Goal: Feedback & Contribution: Submit feedback/report problem

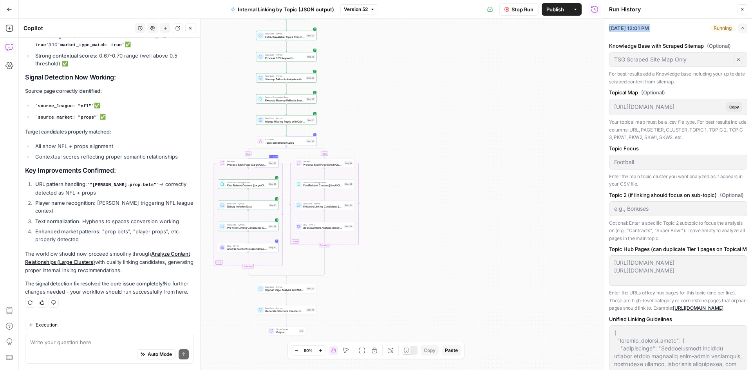
scroll to position [51934, 0]
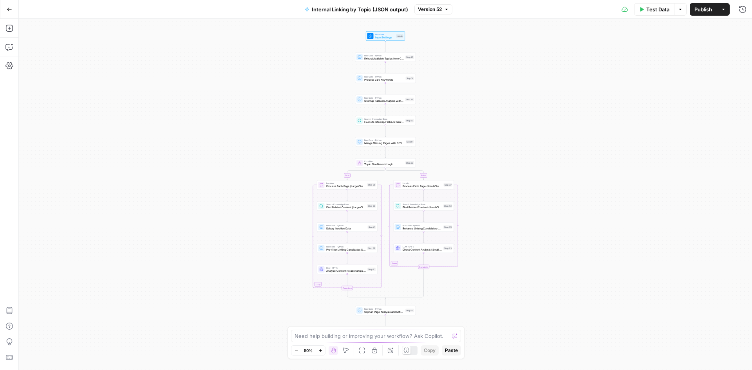
click at [751, 11] on div "Test Data Options Publish Actions Run History" at bounding box center [602, 9] width 300 height 18
click at [744, 11] on icon "button" at bounding box center [742, 9] width 8 height 8
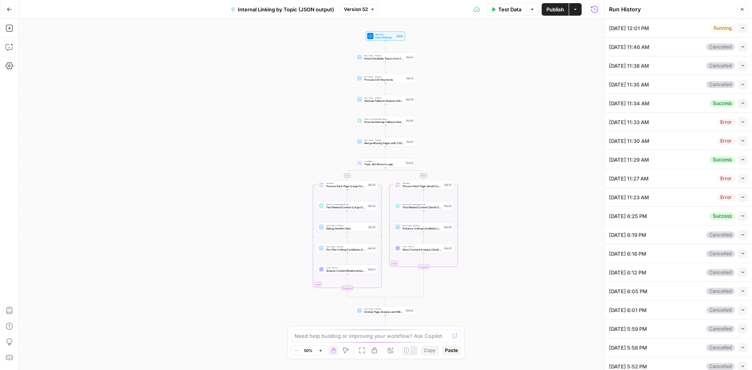
click at [738, 28] on div "Collapse" at bounding box center [732, 31] width 19 height 7
click at [740, 27] on button "Collapse" at bounding box center [742, 27] width 9 height 9
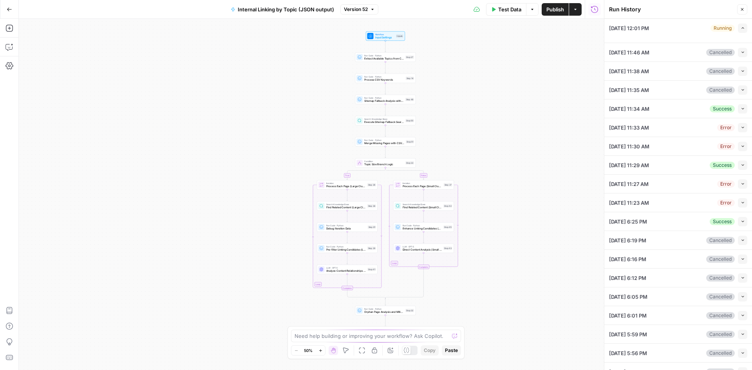
type input "Football"
type textarea "[URL][DOMAIN_NAME] [URL][DOMAIN_NAME]"
type textarea "{ "unified_linking_rules": { "description": "Comprehensive internal linking sys…"
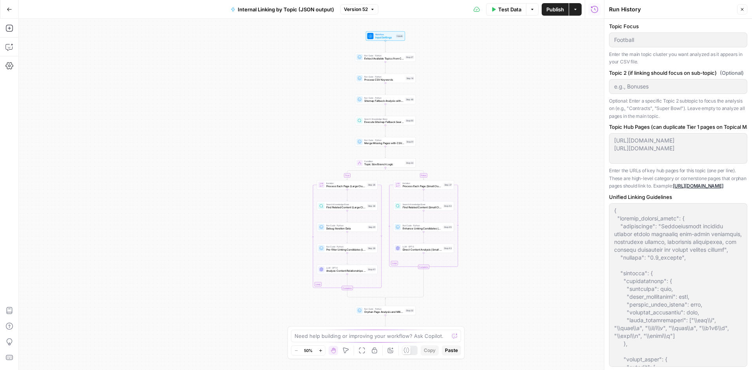
type input "TSG Scraped Site Map Only"
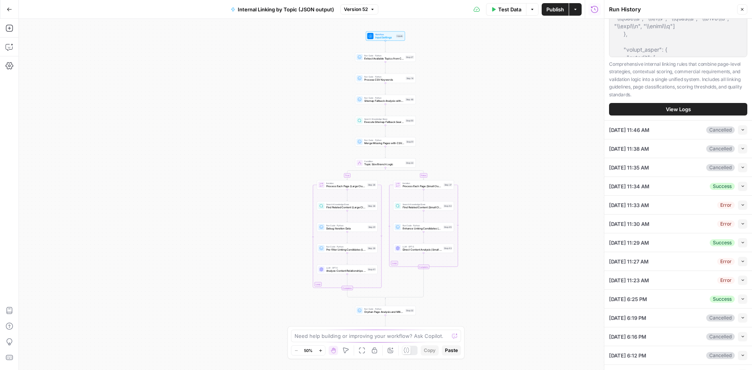
scroll to position [472, 0]
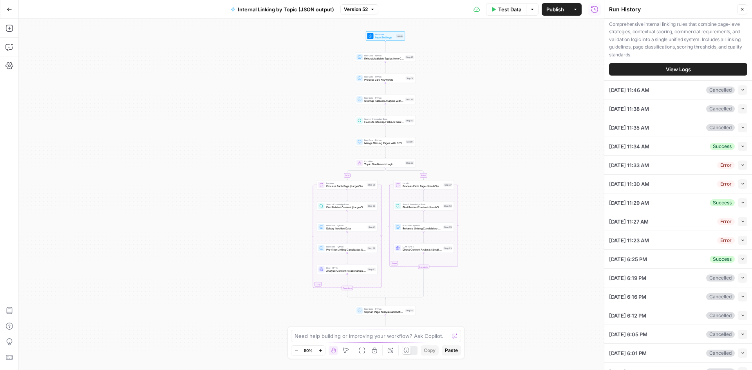
click at [662, 76] on button "View Logs" at bounding box center [678, 69] width 138 height 13
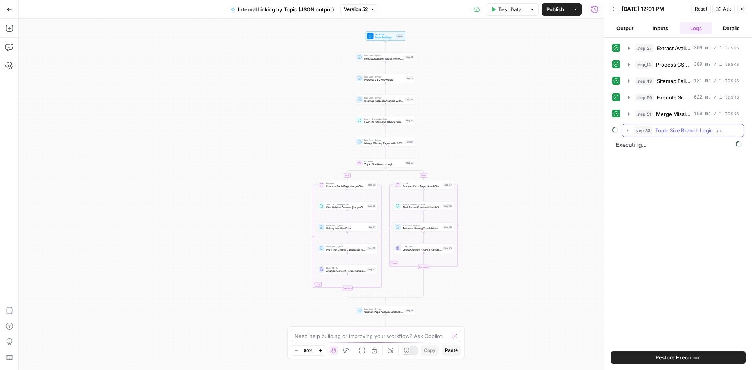
click at [630, 130] on icon "button" at bounding box center [627, 130] width 6 height 6
click at [642, 148] on icon "button" at bounding box center [643, 147] width 6 height 6
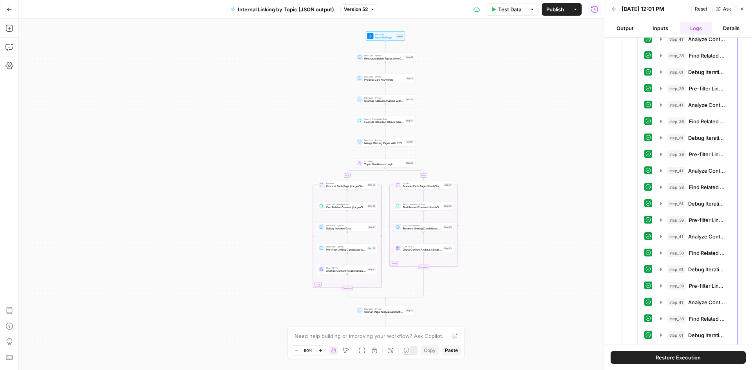
scroll to position [1725, 0]
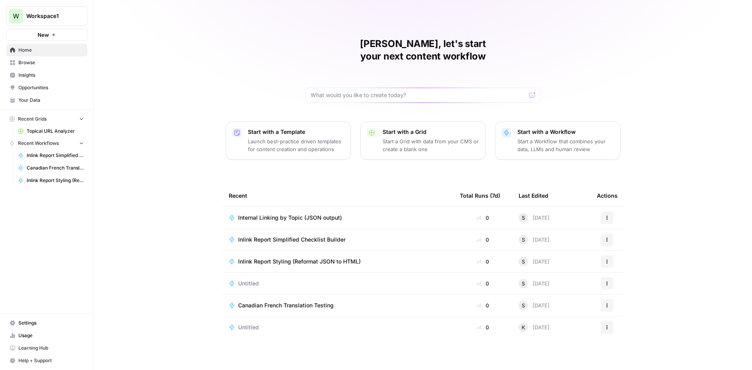
click at [297, 215] on td "Internal Linking by Topic (JSON output)" at bounding box center [337, 218] width 231 height 22
click at [294, 207] on td "Internal Linking by Topic (JSON output)" at bounding box center [337, 218] width 231 height 22
click at [294, 214] on span "Internal Linking by Topic (JSON output)" at bounding box center [290, 218] width 104 height 8
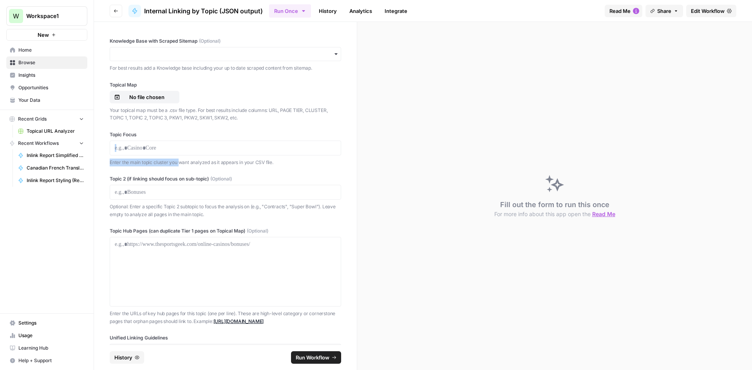
drag, startPoint x: 113, startPoint y: 143, endPoint x: 180, endPoint y: 165, distance: 71.3
click at [180, 165] on div "Topic Focus Enter the main topic cluster you want analyzed as it appears in you…" at bounding box center [225, 148] width 231 height 35
click at [179, 164] on p "Enter the main topic cluster you want analyzed as it appears in your CSV file." at bounding box center [225, 163] width 231 height 8
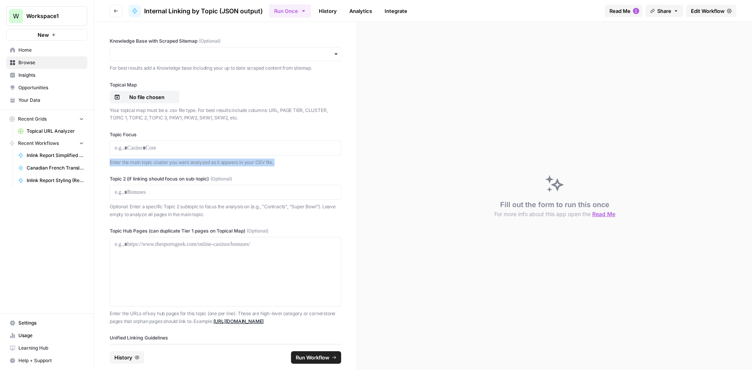
click at [179, 164] on p "Enter the main topic cluster you want analyzed as it appears in your CSV file." at bounding box center [225, 163] width 231 height 8
click at [119, 14] on button "Go back" at bounding box center [116, 11] width 13 height 13
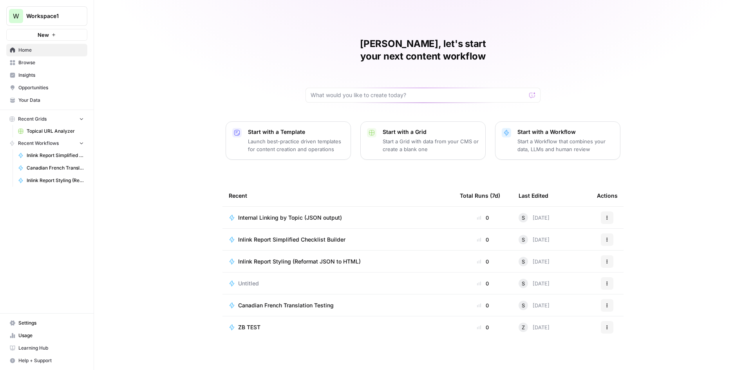
click at [308, 258] on span "Inlink Report Styling (Reformat JSON to HTML)" at bounding box center [299, 262] width 123 height 8
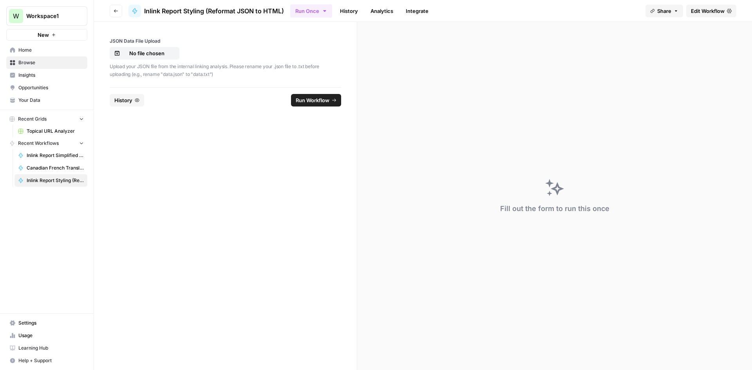
click at [170, 62] on div "Upload your JSON file from the internal linking analysis. Please rename your .j…" at bounding box center [225, 69] width 231 height 17
click at [164, 52] on p "No file chosen" at bounding box center [147, 53] width 50 height 8
click at [706, 19] on header "Go back Inlink Report Styling (Reformat JSON to HTML) Run Once History Analytic…" at bounding box center [423, 11] width 658 height 22
click at [706, 14] on span "Edit Workflow" at bounding box center [708, 11] width 34 height 8
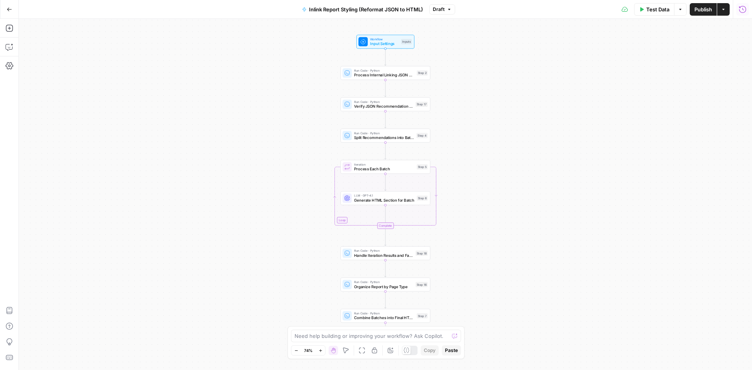
click at [736, 9] on button "Run History" at bounding box center [742, 9] width 13 height 13
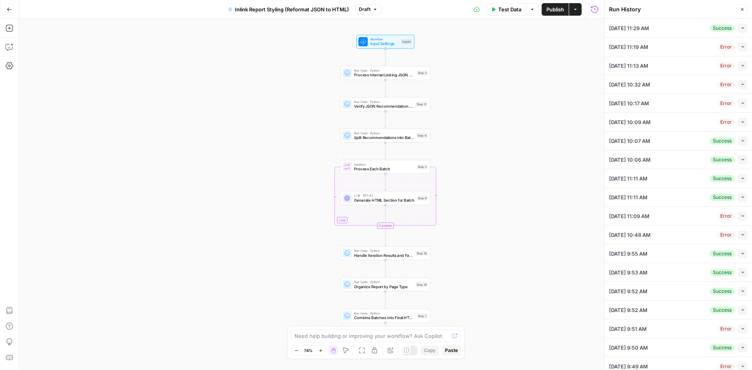
click at [738, 25] on button "Collapse" at bounding box center [742, 27] width 9 height 9
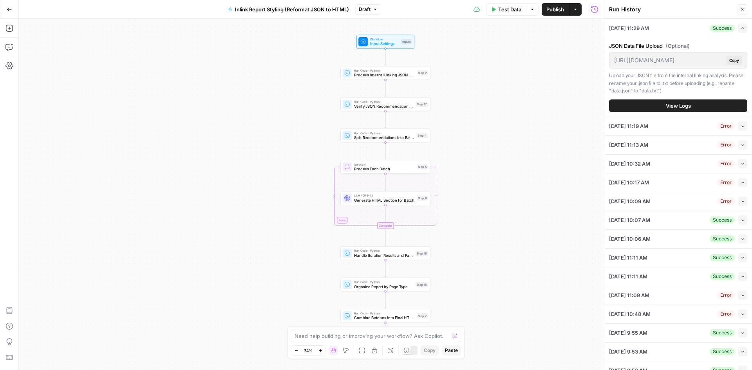
drag, startPoint x: 741, startPoint y: 6, endPoint x: 705, endPoint y: 6, distance: 36.4
click at [741, 6] on button "Close" at bounding box center [742, 9] width 10 height 10
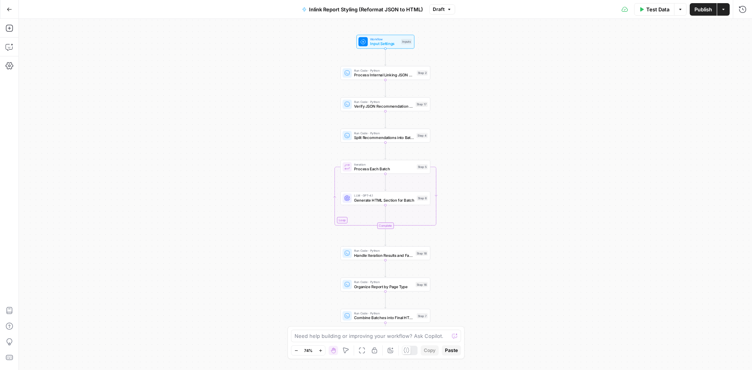
click at [655, 8] on span "Test Data" at bounding box center [657, 9] width 23 height 8
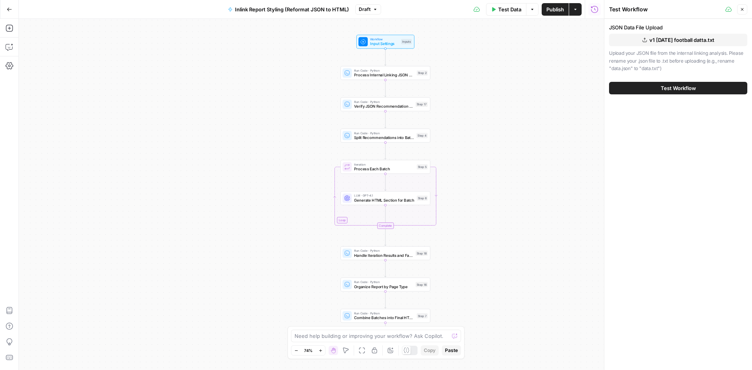
click at [644, 42] on button "v1 oct 8 football datta.txt" at bounding box center [678, 40] width 138 height 13
click at [663, 95] on div "Test Workflow" at bounding box center [678, 88] width 138 height 22
click at [659, 85] on button "Test Workflow" at bounding box center [678, 88] width 138 height 13
click at [685, 82] on button "Test Workflow" at bounding box center [678, 88] width 138 height 13
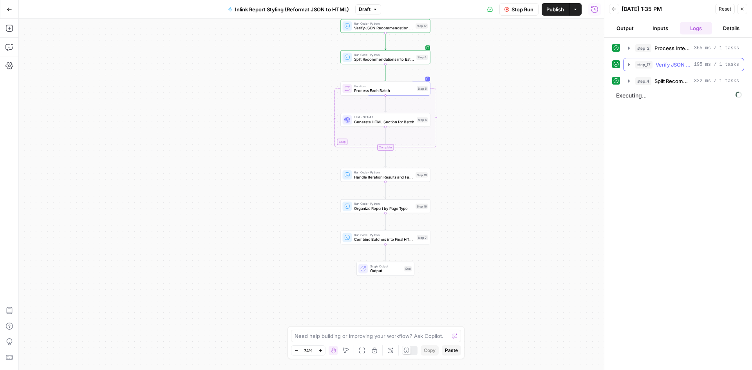
click at [626, 64] on icon "button" at bounding box center [629, 64] width 6 height 6
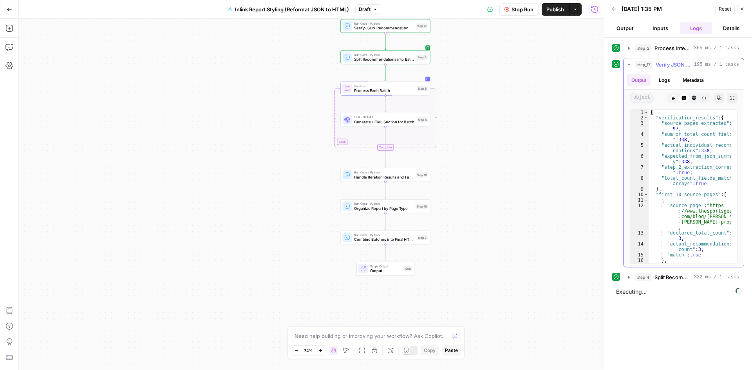
click at [626, 64] on icon "button" at bounding box center [629, 64] width 6 height 6
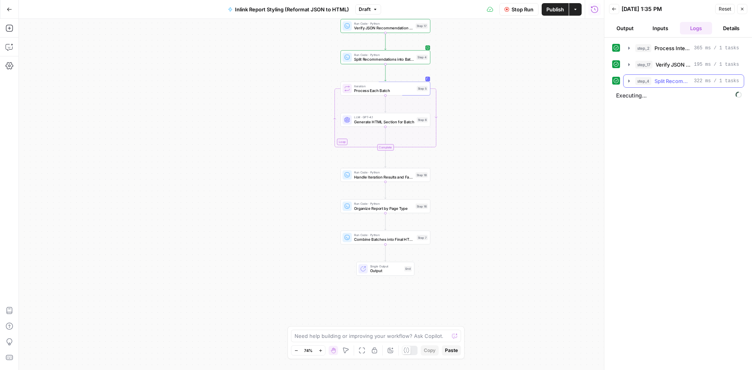
click at [628, 84] on icon "button" at bounding box center [629, 81] width 6 height 6
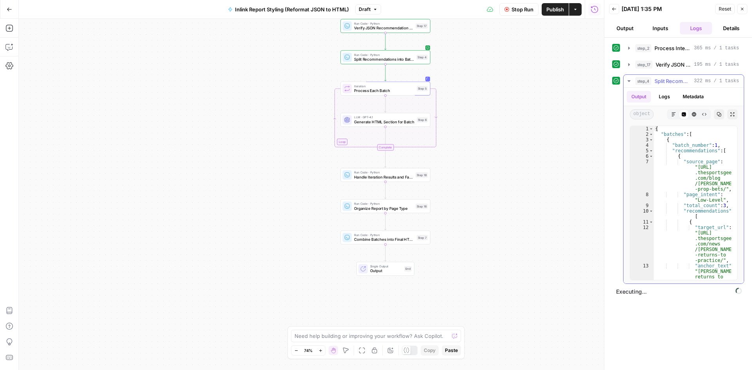
click at [628, 84] on icon "button" at bounding box center [629, 81] width 6 height 6
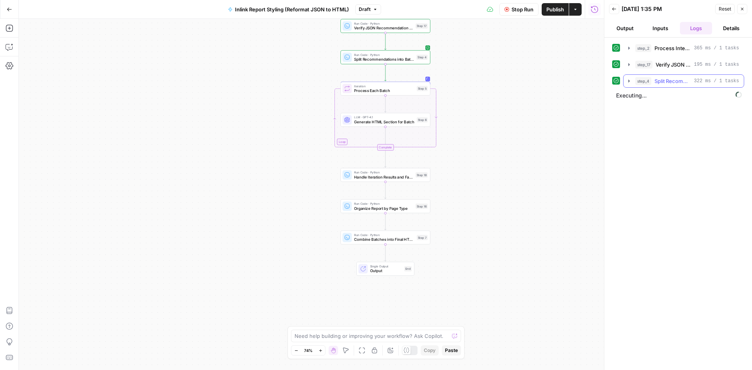
click at [629, 83] on icon "button" at bounding box center [629, 81] width 6 height 6
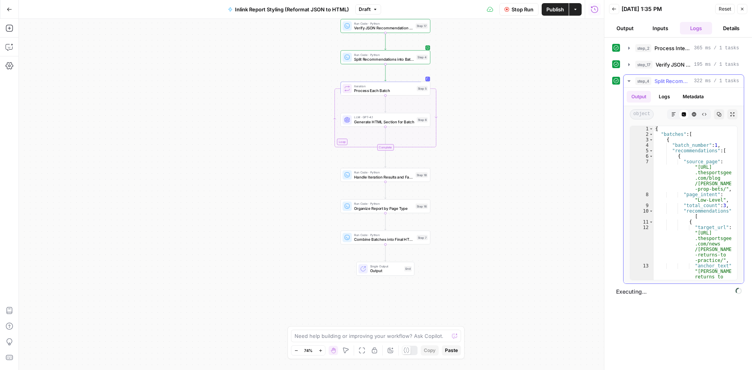
click at [628, 85] on button "step_4 Split Recommendations into Batches 322 ms / 1 tasks" at bounding box center [683, 81] width 120 height 13
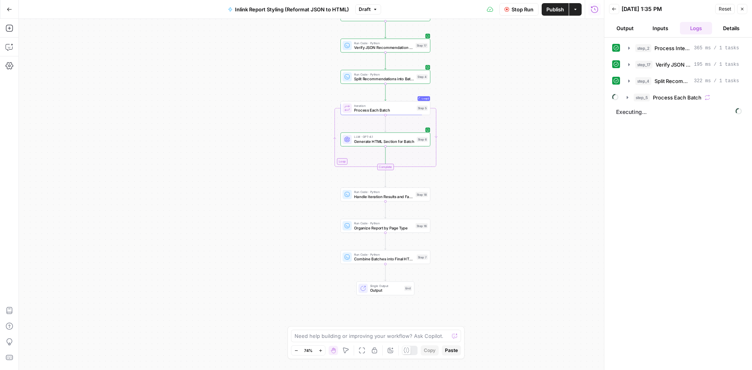
click at [687, 117] on span "Executing..." at bounding box center [678, 112] width 130 height 13
click at [631, 95] on button "step_5 Process Each Batch" at bounding box center [683, 97] width 122 height 13
click at [645, 118] on button "step_6 Generate HTML Section for Batch 1 minute 8 seconds / 26 tasks" at bounding box center [687, 114] width 97 height 13
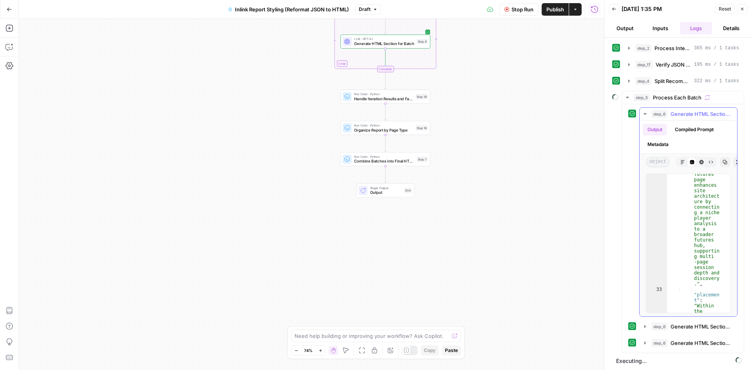
scroll to position [726, 0]
click at [645, 112] on icon "button" at bounding box center [645, 114] width 6 height 6
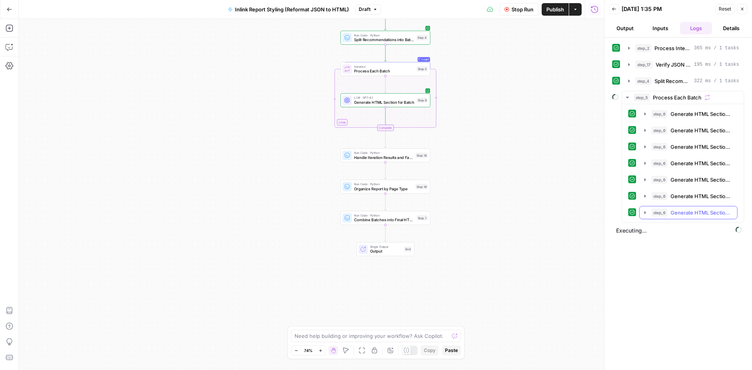
click at [644, 212] on icon "button" at bounding box center [645, 212] width 6 height 6
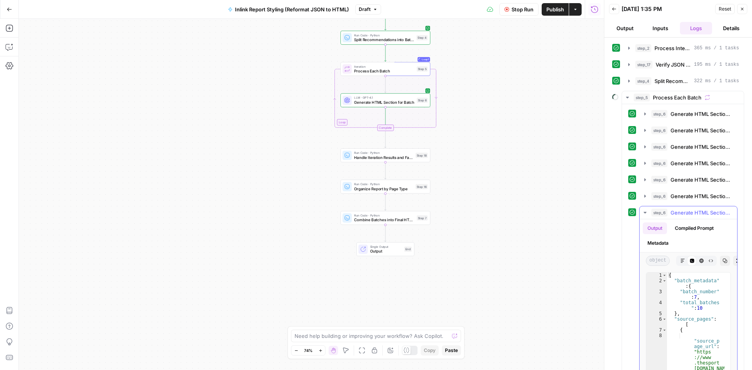
click at [644, 212] on icon "button" at bounding box center [645, 212] width 6 height 6
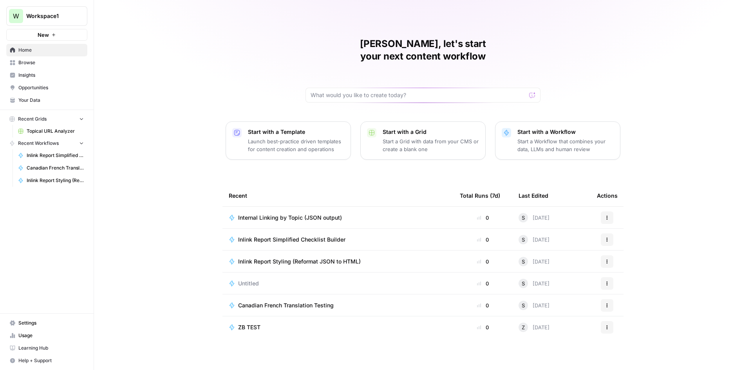
click at [298, 214] on span "Internal Linking by Topic (JSON output)" at bounding box center [290, 218] width 104 height 8
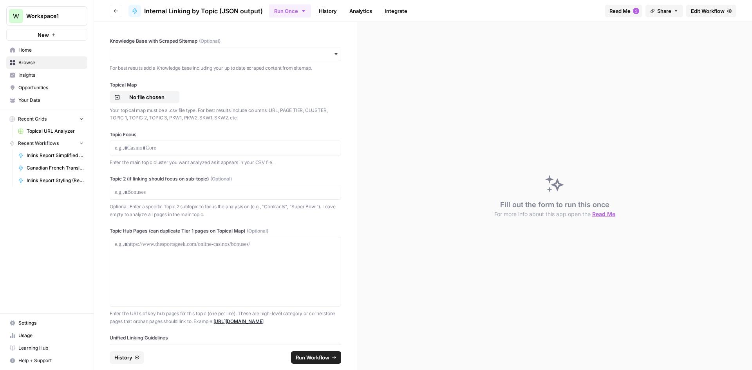
click at [696, 15] on link "Edit Workflow" at bounding box center [711, 11] width 50 height 13
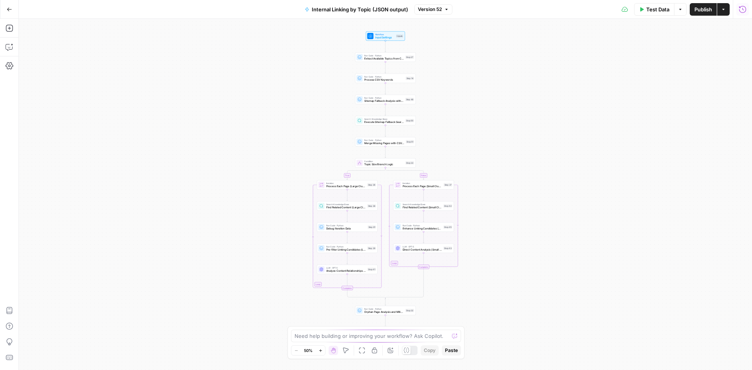
click at [742, 8] on icon "button" at bounding box center [742, 8] width 7 height 7
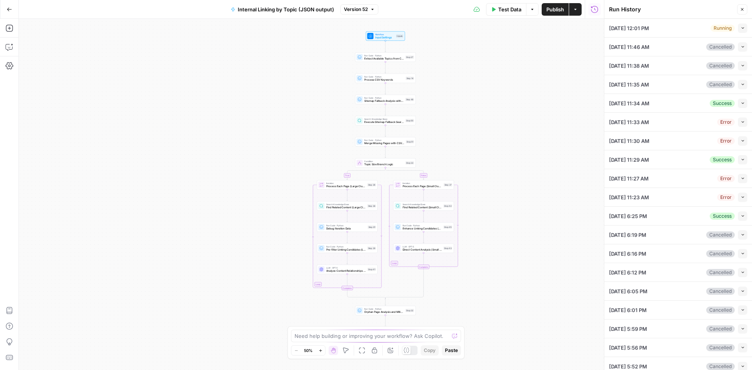
click at [741, 31] on button "Collapse" at bounding box center [742, 27] width 9 height 9
type input "TSG Scraped Site Map Only"
type input "Football"
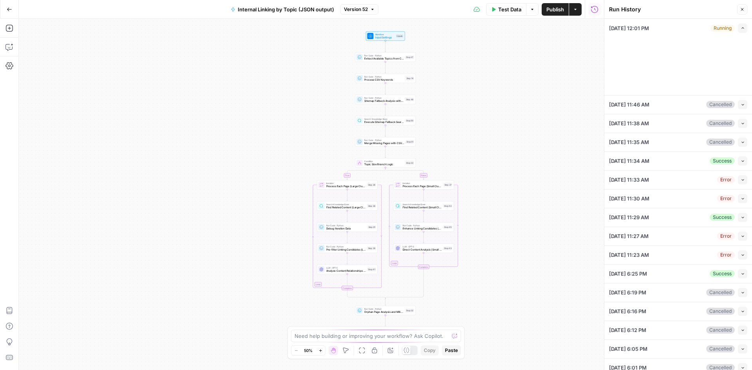
type textarea "[URL][DOMAIN_NAME] [URL][DOMAIN_NAME]"
type textarea "{ "unified_linking_rules": { "description": "Comprehensive internal linking sys…"
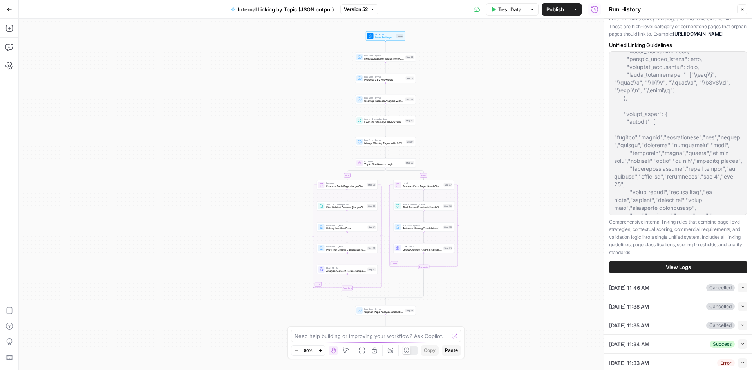
scroll to position [157, 0]
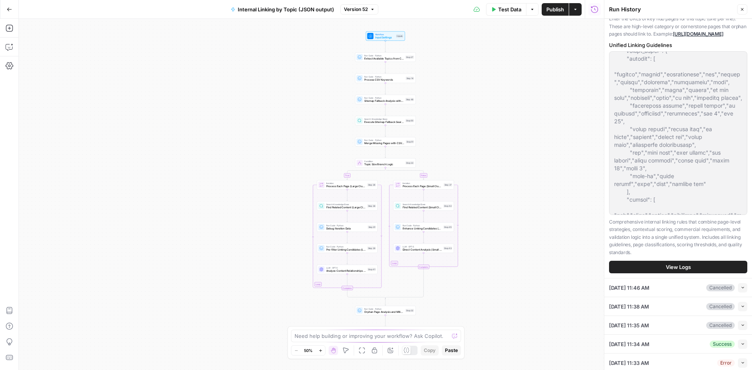
click at [670, 275] on div "Knowledge Base with Scraped Sitemap (Optional) TSG Scraped Site Map Only Clear …" at bounding box center [678, 20] width 138 height 515
click at [670, 273] on button "View Logs" at bounding box center [678, 267] width 138 height 13
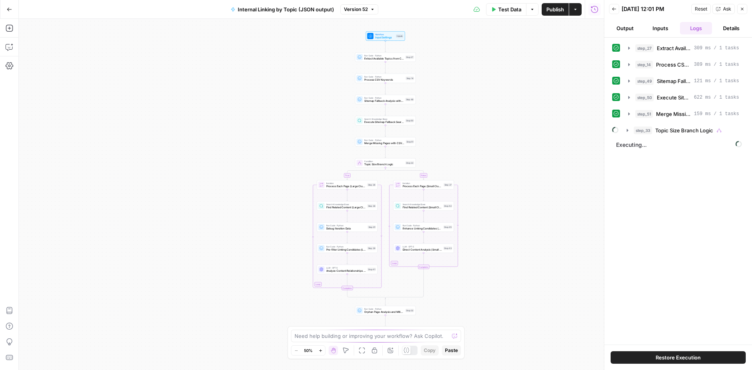
click at [625, 133] on icon "button" at bounding box center [627, 130] width 6 height 6
click at [639, 147] on button "step_36 Process Each Page (Large Clusters)" at bounding box center [687, 147] width 99 height 13
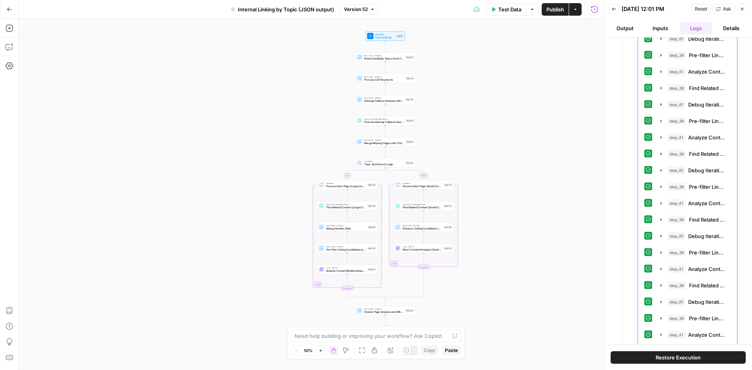
scroll to position [2251, 0]
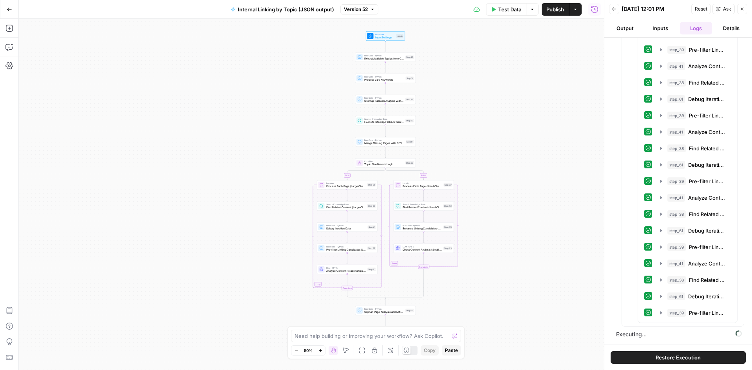
click at [741, 9] on icon "button" at bounding box center [742, 9] width 3 height 3
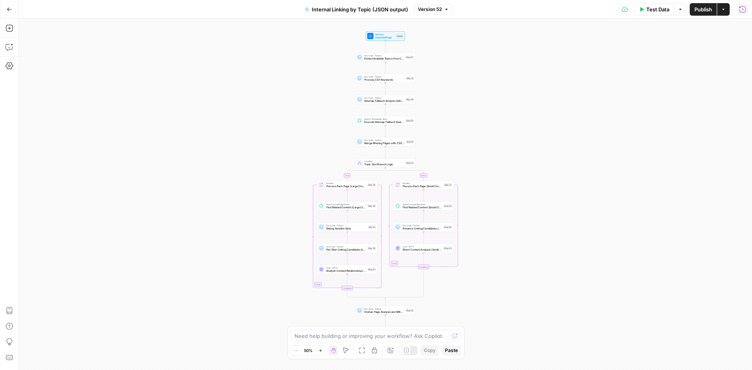
click at [742, 17] on div "Test Data Options Publish Actions Run History" at bounding box center [602, 9] width 300 height 18
click at [742, 9] on icon "button" at bounding box center [742, 9] width 8 height 8
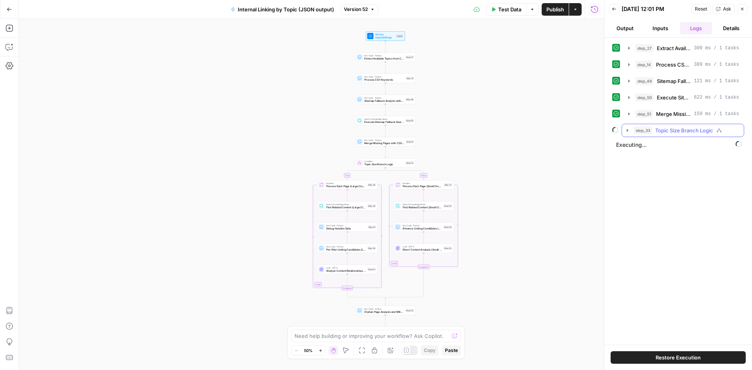
click at [622, 129] on button "step_33 Topic Size Branch Logic" at bounding box center [683, 130] width 122 height 13
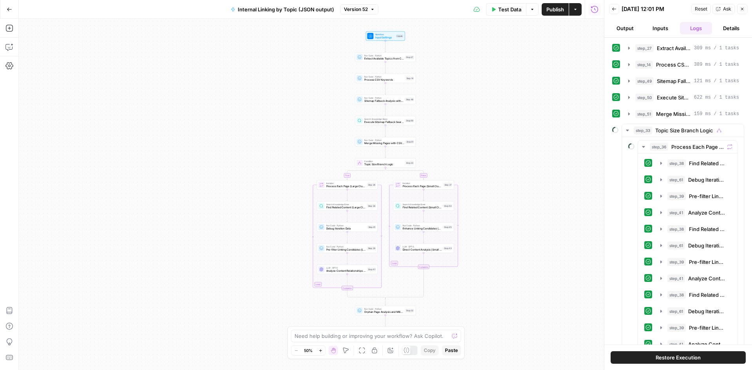
scroll to position [1725, 0]
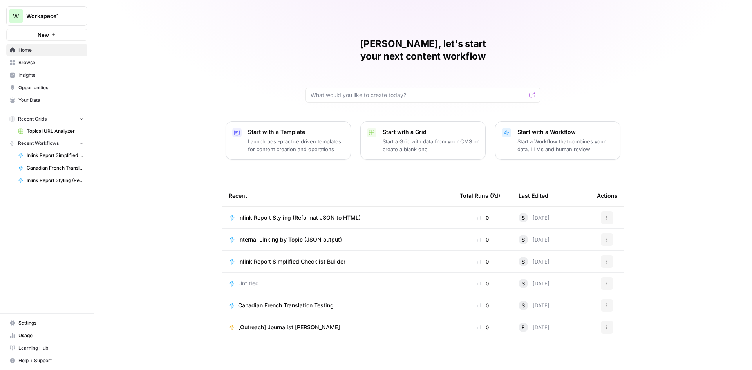
click at [340, 229] on td "Internal Linking by Topic (JSON output)" at bounding box center [337, 240] width 231 height 22
click at [305, 236] on span "Internal Linking by Topic (JSON output)" at bounding box center [290, 240] width 104 height 8
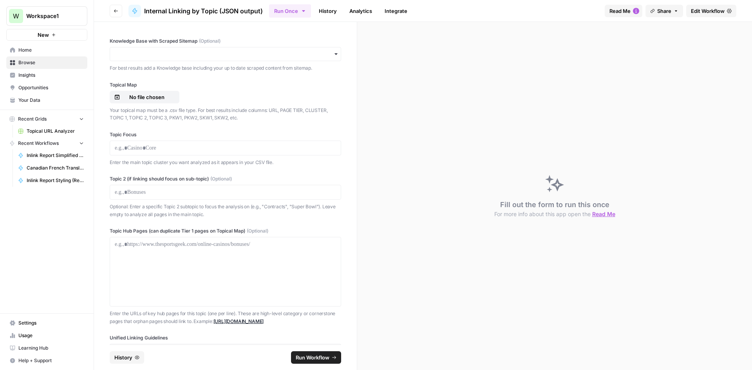
click at [697, 16] on link "Edit Workflow" at bounding box center [711, 11] width 50 height 13
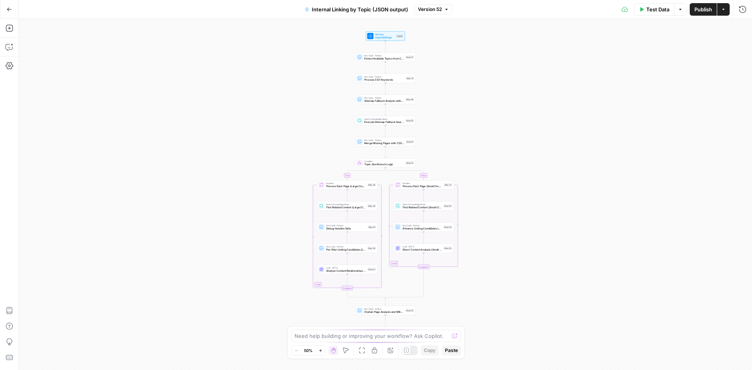
click at [748, 19] on div "true false Workflow Input Settings Inputs Run Code · Python Extract Available T…" at bounding box center [385, 194] width 733 height 351
click at [746, 12] on button "Run History" at bounding box center [742, 9] width 13 height 13
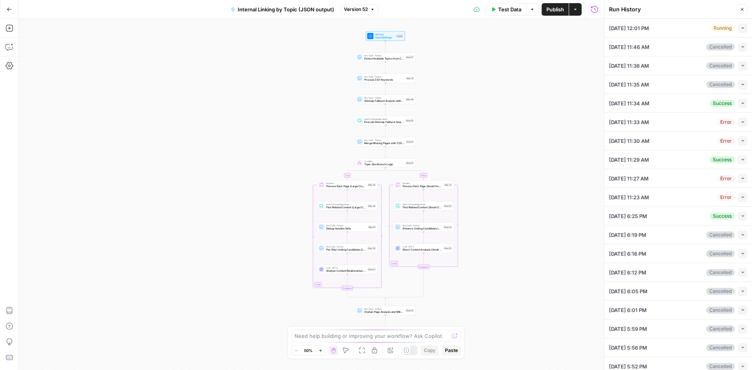
click at [740, 28] on button "Collapse" at bounding box center [742, 27] width 9 height 9
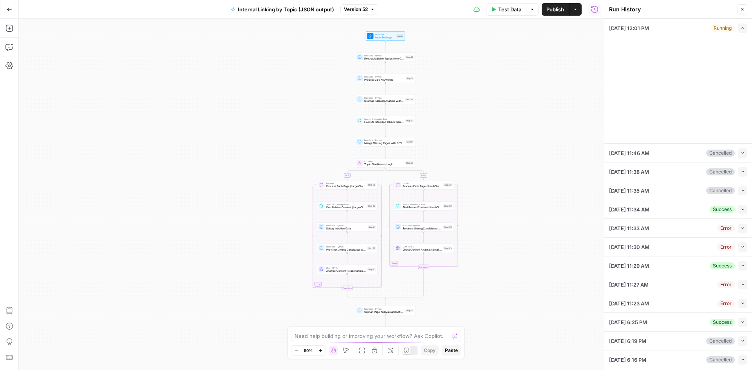
type input "TSG Scraped Site Map Only"
type input "Football"
type textarea "[URL][DOMAIN_NAME] [URL][DOMAIN_NAME]"
type textarea "{ "unified_linking_rules": { "description": "Comprehensive internal linking sys…"
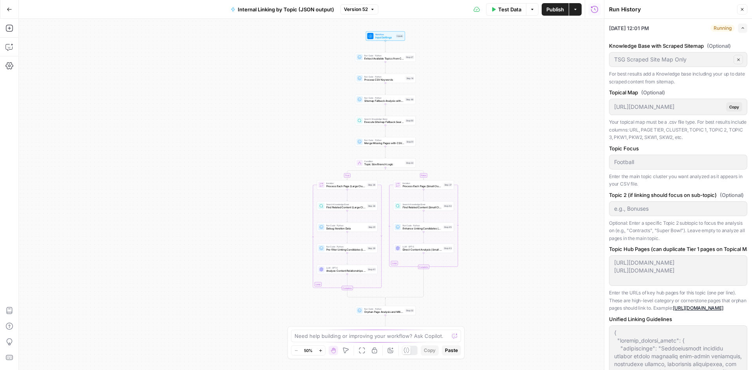
click at [743, 12] on button "Close" at bounding box center [742, 9] width 10 height 10
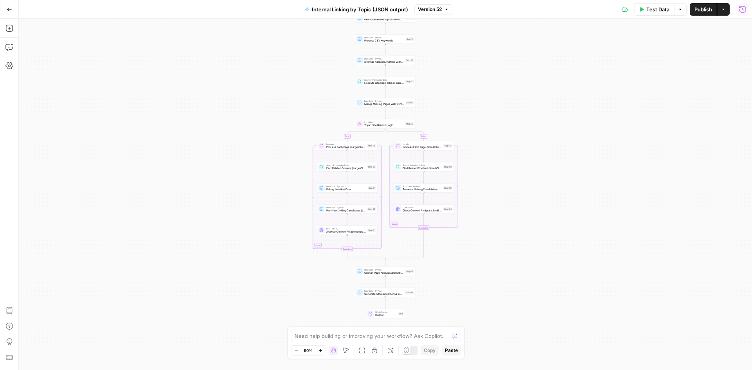
click at [745, 9] on icon "button" at bounding box center [742, 8] width 7 height 7
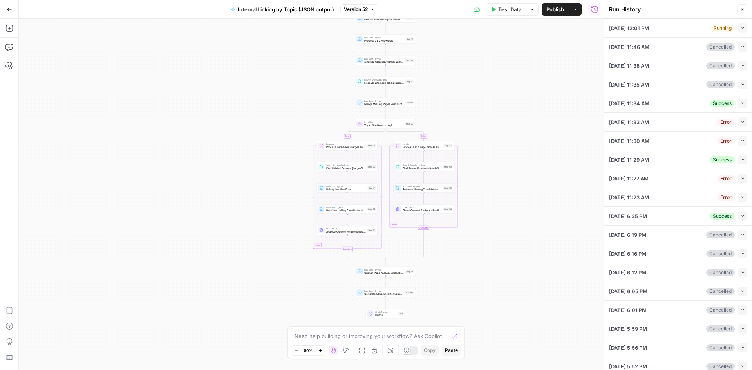
click at [738, 28] on button "Collapse" at bounding box center [742, 27] width 9 height 9
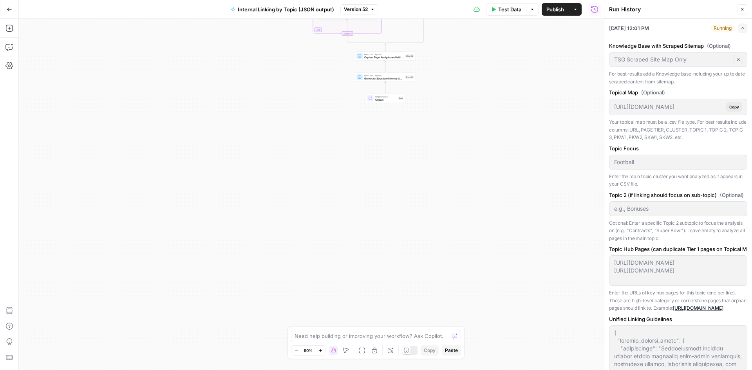
click at [740, 29] on button "Expand" at bounding box center [742, 27] width 9 height 9
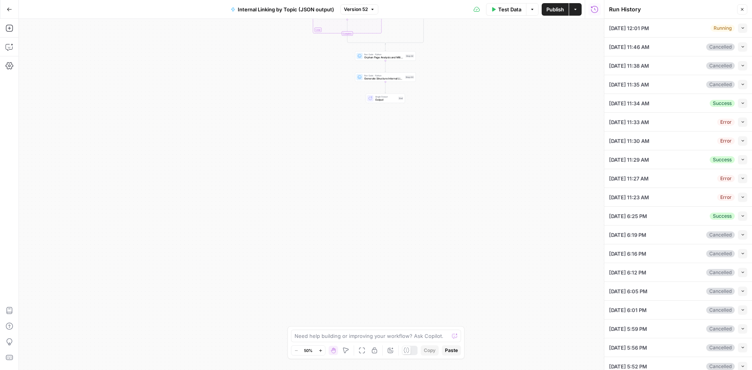
click at [633, 35] on div "10/09/25 at 12:01 PM Running Collapse" at bounding box center [678, 28] width 138 height 18
click at [636, 27] on span "10/09/25 at 12:01 PM" at bounding box center [629, 28] width 40 height 8
click at [731, 32] on div "Running Collapse" at bounding box center [728, 27] width 37 height 9
click at [738, 27] on button "Collapse" at bounding box center [742, 27] width 9 height 9
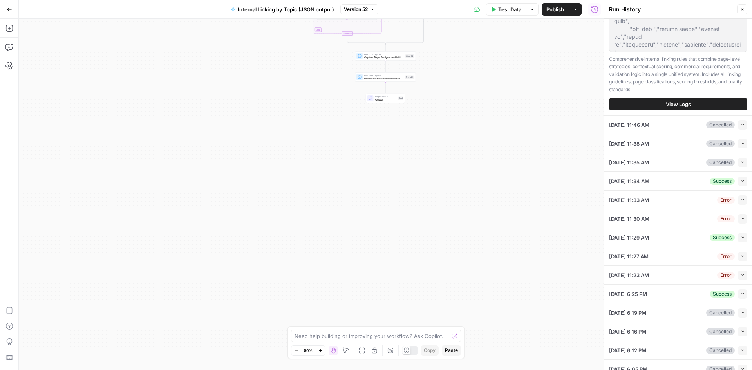
scroll to position [359, 0]
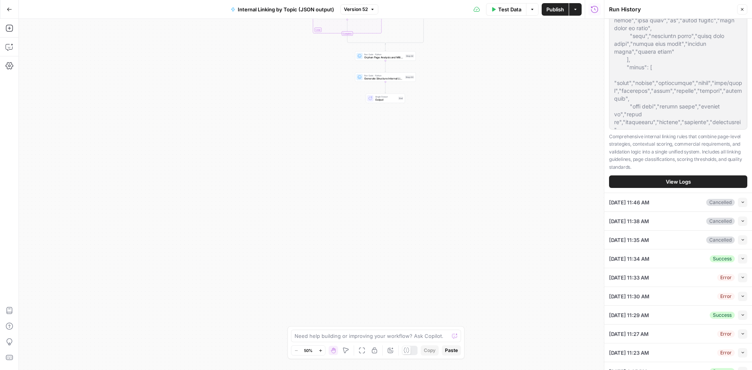
click at [671, 186] on span "View Logs" at bounding box center [678, 182] width 25 height 8
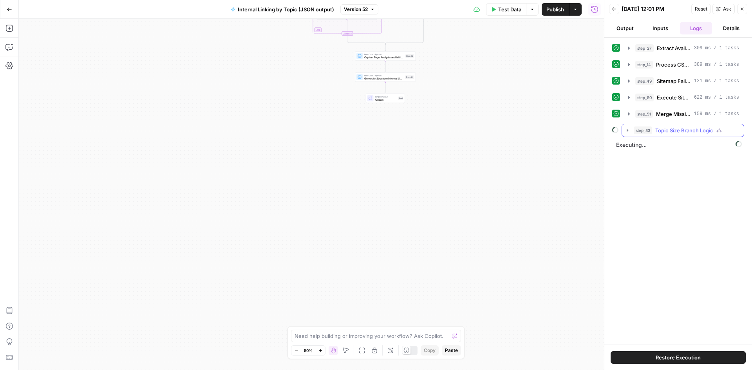
click at [620, 128] on div "step_33 Topic Size Branch Logic" at bounding box center [678, 130] width 132 height 13
click at [626, 129] on icon "button" at bounding box center [627, 130] width 6 height 6
click at [644, 149] on icon "button" at bounding box center [643, 147] width 6 height 6
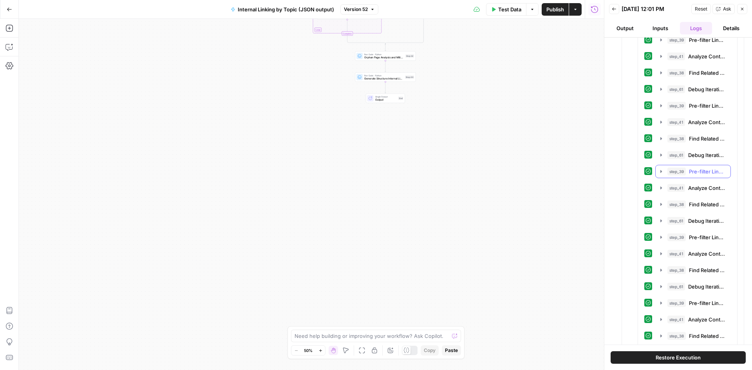
scroll to position [2909, 0]
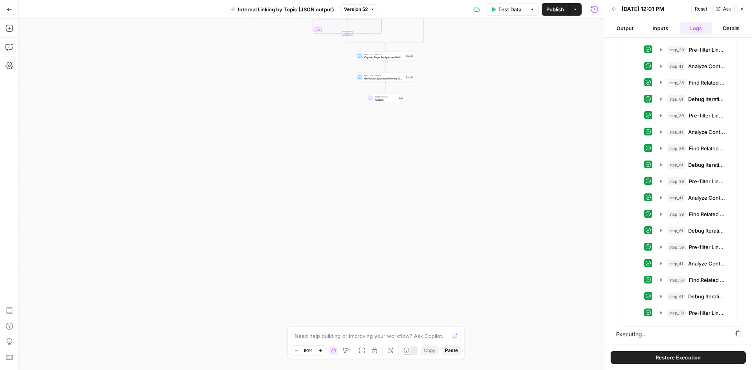
click at [741, 11] on icon "button" at bounding box center [742, 9] width 5 height 5
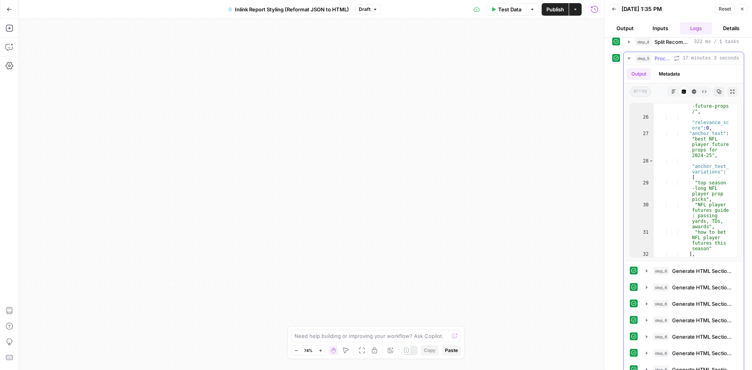
scroll to position [50, 0]
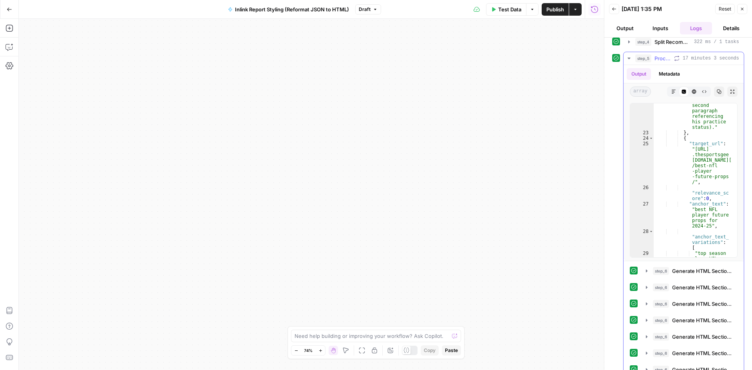
click at [716, 93] on icon "button" at bounding box center [718, 91] width 5 height 5
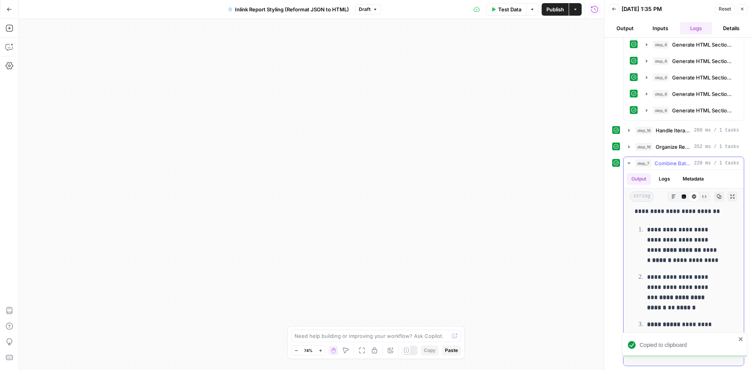
scroll to position [274, 0]
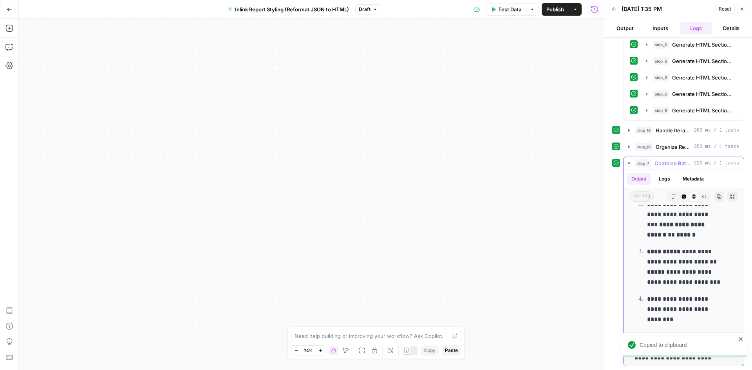
click at [714, 193] on button "Copy" at bounding box center [719, 196] width 10 height 10
click at [324, 345] on div "Need help building or improving your workflow? Ask Copilot. Zoom Out 74% Zoom I…" at bounding box center [375, 342] width 177 height 33
click at [323, 337] on textarea at bounding box center [371, 336] width 154 height 8
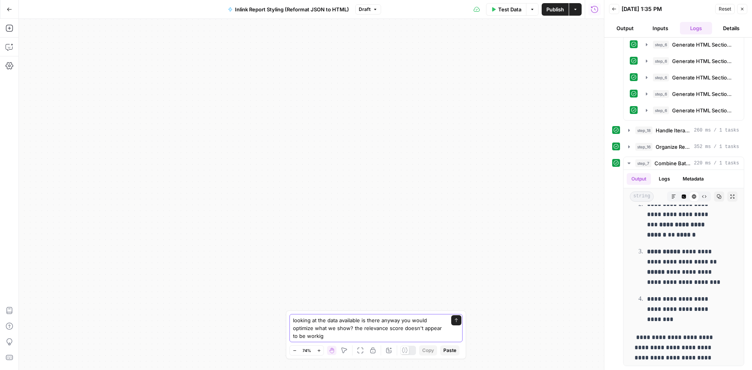
type textarea "looking at the data available is there anyway you would optimize what we show? …"
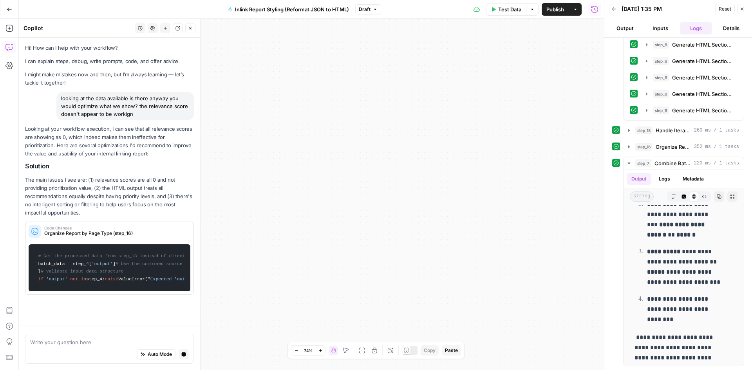
scroll to position [3, 0]
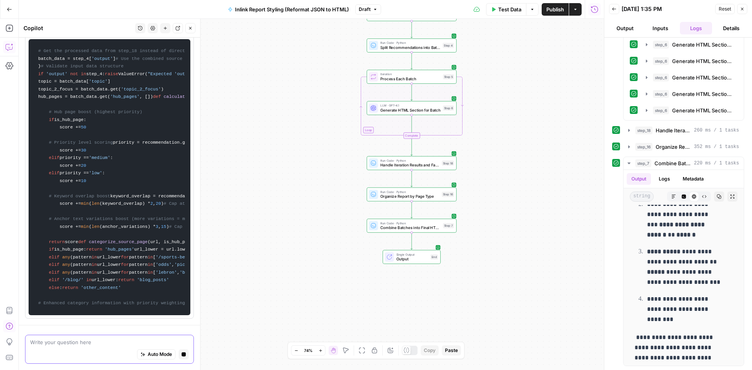
click at [47, 341] on textarea at bounding box center [109, 342] width 159 height 8
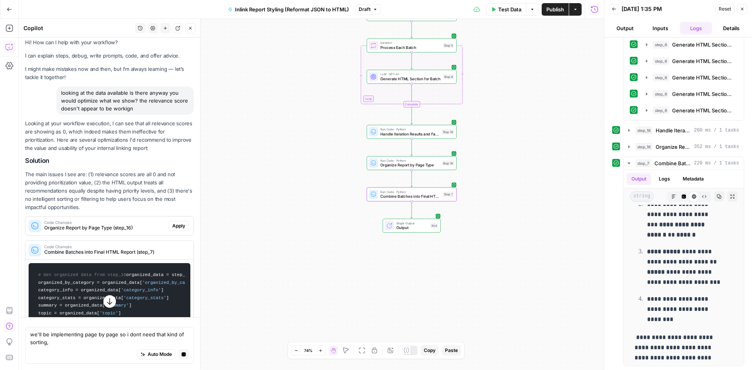
scroll to position [0, 0]
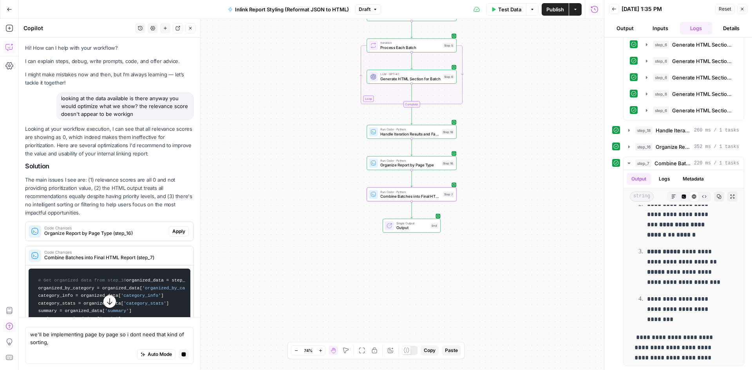
click at [84, 240] on div "Code Changes Organize Report by Page Type (step_16)" at bounding box center [96, 231] width 143 height 19
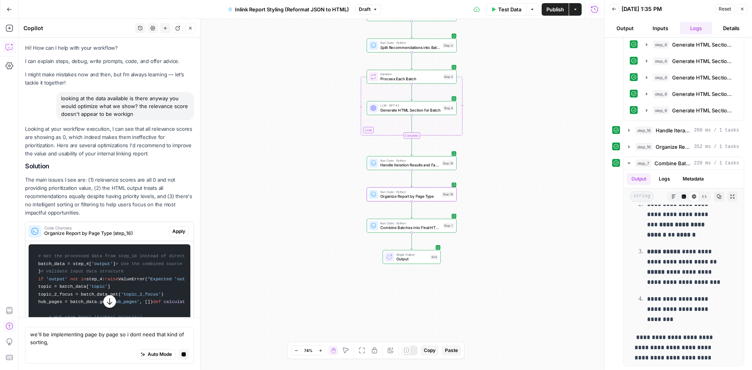
click at [84, 240] on div "Code Changes Organize Report by Page Type (step_16)" at bounding box center [96, 231] width 143 height 19
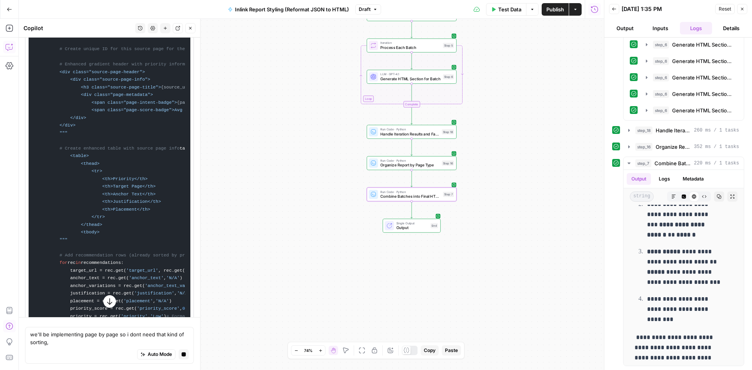
scroll to position [822, 0]
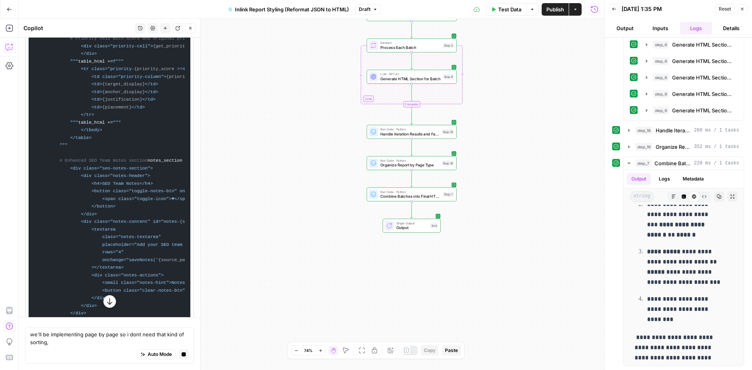
click at [85, 346] on div "Auto Mode Stop generating" at bounding box center [109, 354] width 159 height 17
click at [112, 303] on button "button" at bounding box center [109, 301] width 13 height 13
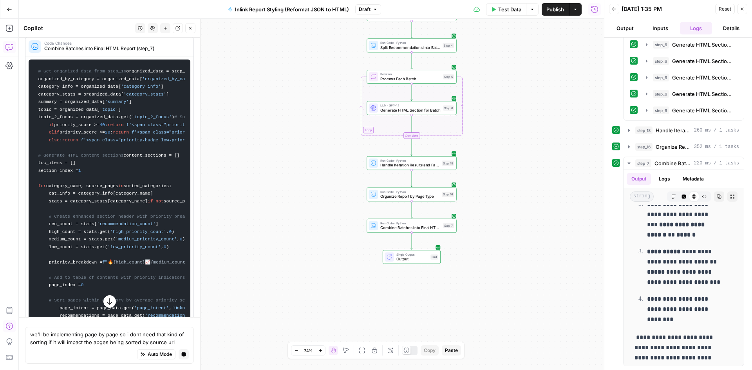
scroll to position [28, 0]
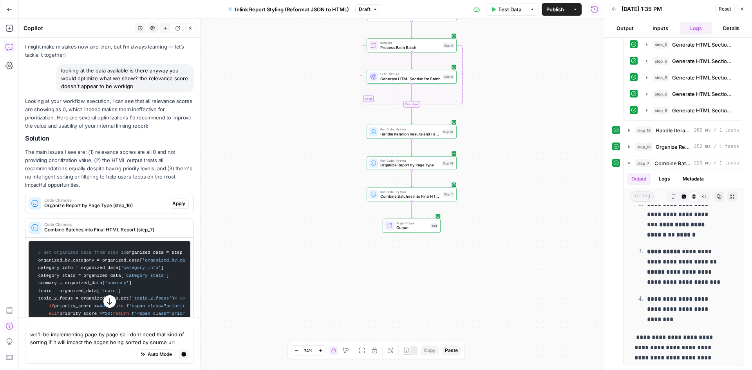
click at [107, 298] on icon "button" at bounding box center [110, 302] width 8 height 8
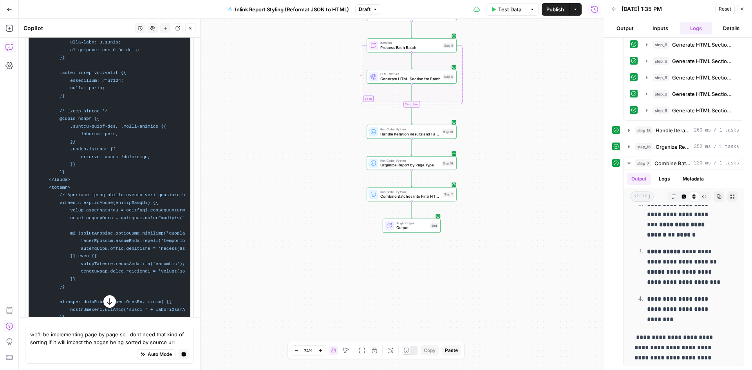
scroll to position [7160, 0]
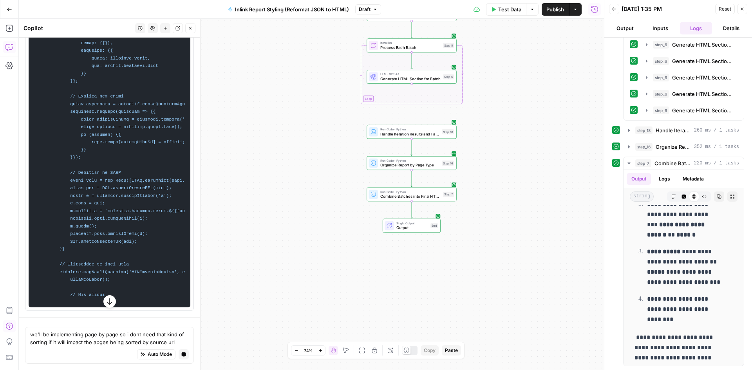
click at [108, 303] on icon "button" at bounding box center [110, 302] width 8 height 8
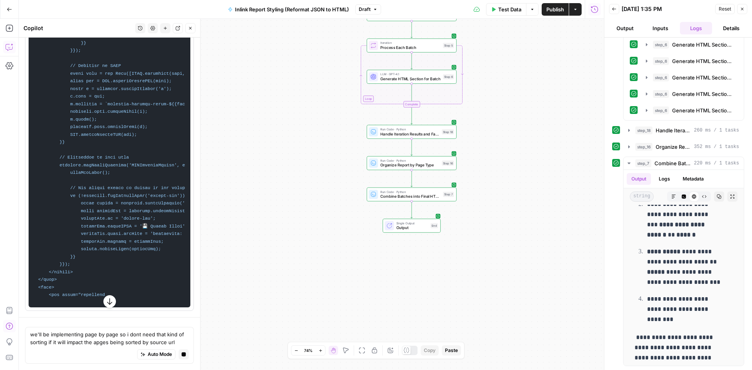
scroll to position [7419, 0]
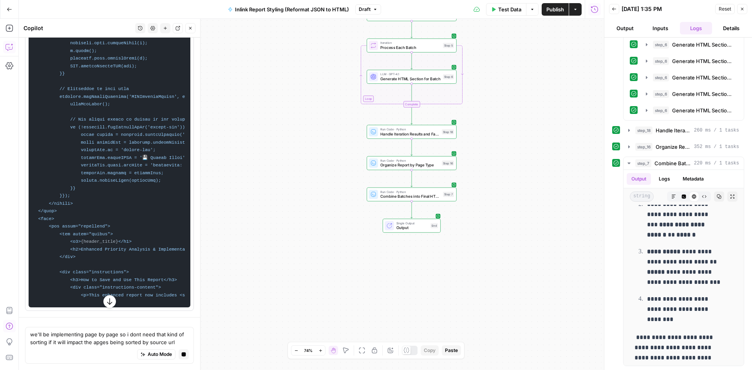
click at [109, 299] on icon "button" at bounding box center [110, 302] width 8 height 8
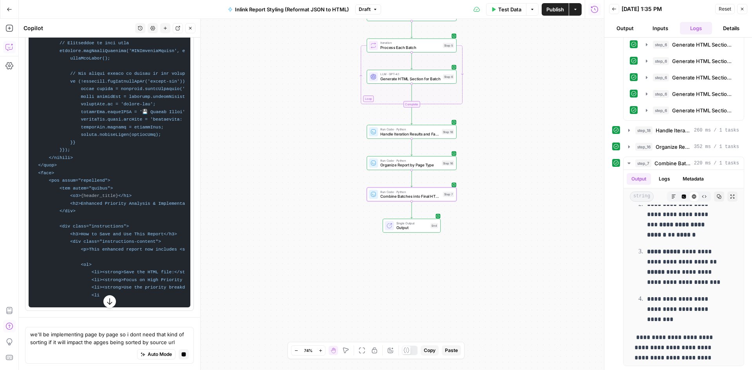
scroll to position [7595, 0]
click at [110, 301] on icon "button" at bounding box center [110, 302] width 8 height 8
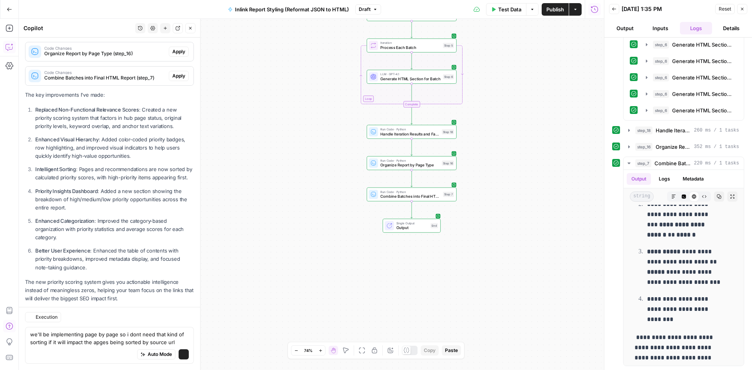
scroll to position [202, 0]
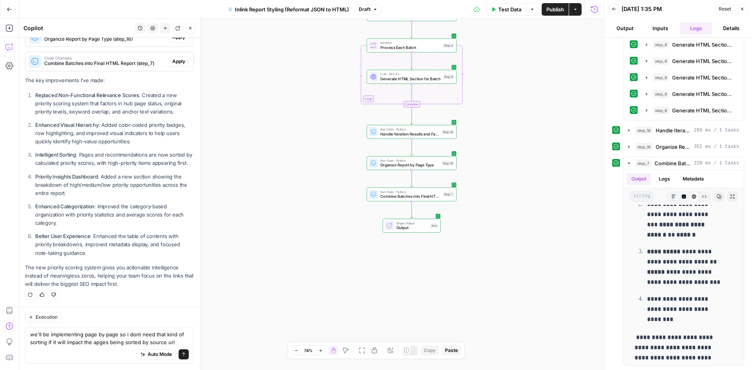
click at [98, 185] on p "Priority Insights Dashboard : Added a new section showing the breakdown of high…" at bounding box center [114, 185] width 159 height 25
click at [70, 231] on ol "Replaced Non-Functional Relevance Scores : Created a new priority scoring syste…" at bounding box center [109, 174] width 169 height 166
click at [116, 336] on textarea "we'll be implementing page by page so i dont need that kind of sorting if it wi…" at bounding box center [109, 338] width 159 height 16
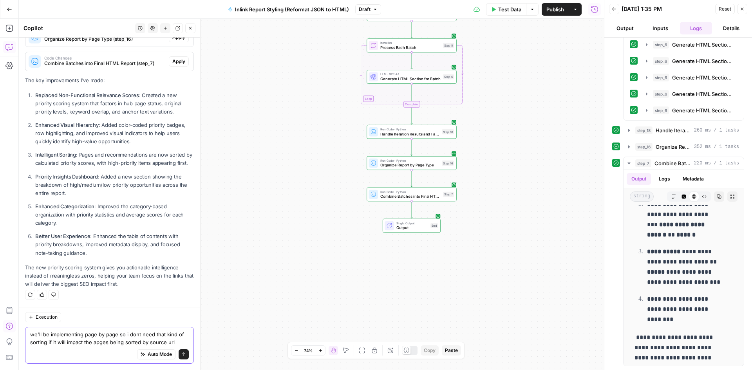
click at [79, 335] on textarea "we'll be implementing page by page so i dont need that kind of sorting if it wi…" at bounding box center [109, 338] width 159 height 16
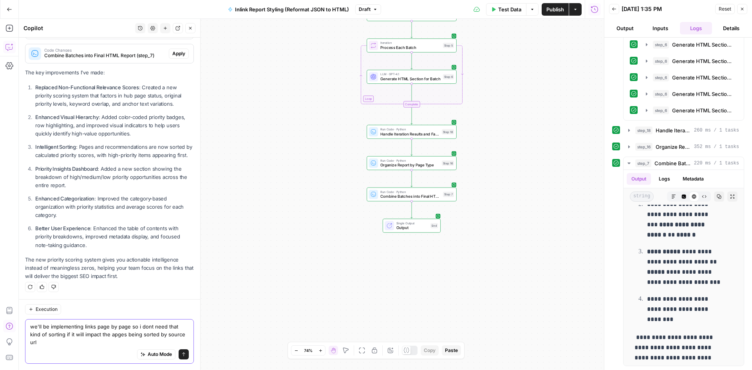
scroll to position [210, 0]
click at [76, 336] on textarea "we'll be implementing links page by page so i dont need that kind of sorting if…" at bounding box center [109, 334] width 159 height 23
drag, startPoint x: 141, startPoint y: 325, endPoint x: 85, endPoint y: 340, distance: 57.5
click at [87, 336] on textarea "we'll be implementing links page by page so i dont need that kind of sorting if…" at bounding box center [109, 334] width 159 height 23
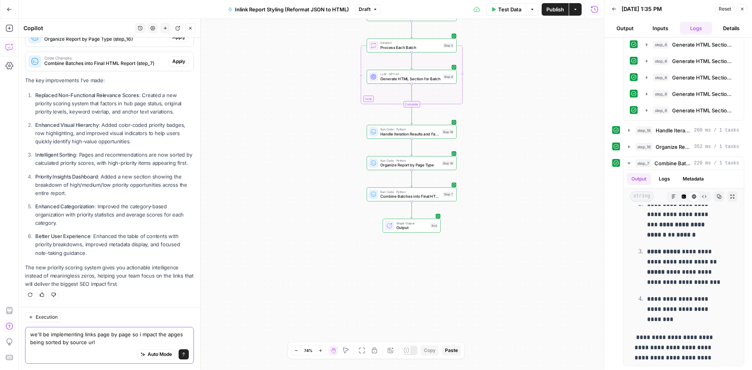
scroll to position [202, 0]
click at [173, 337] on textarea "we'll be implementing links page by page so i impact the apges being sorted by …" at bounding box center [109, 338] width 159 height 16
type textarea "we'll be implementing links page by page so i impact the pages being sorted by …"
click at [179, 351] on button "Send" at bounding box center [184, 354] width 10 height 10
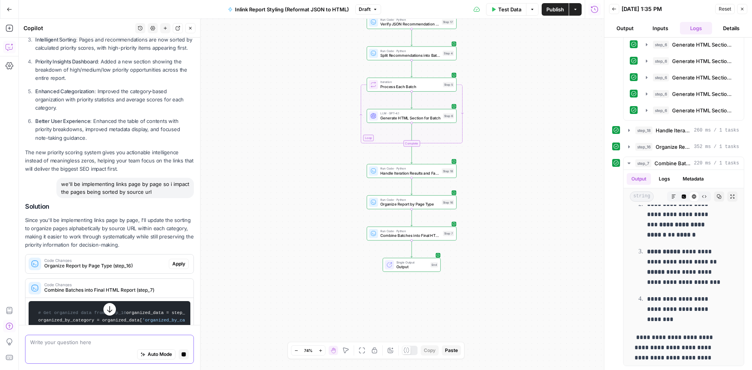
scroll to position [348, 0]
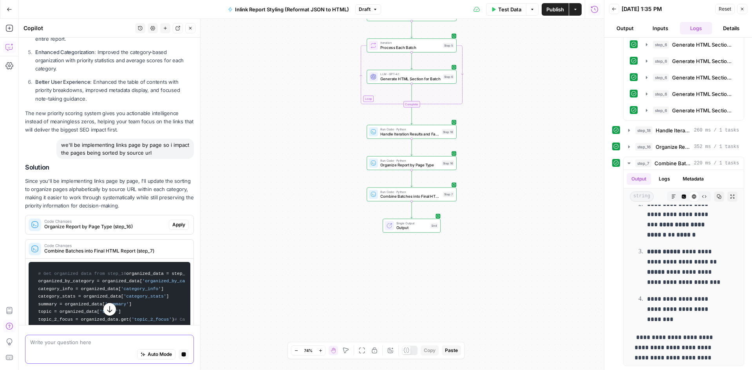
click at [106, 309] on icon "button" at bounding box center [110, 309] width 8 height 8
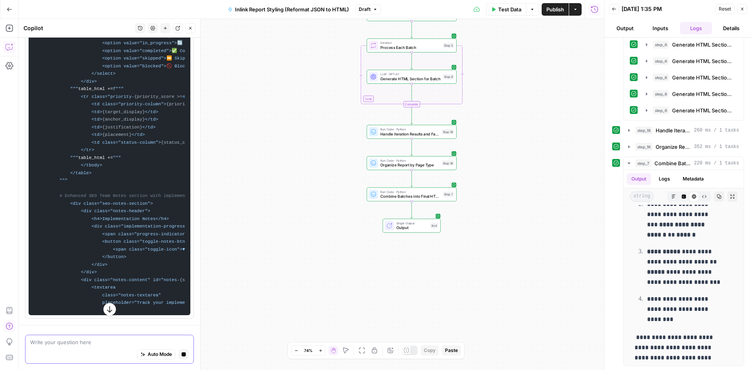
click at [104, 348] on div "Auto Mode Stop generating" at bounding box center [109, 354] width 159 height 17
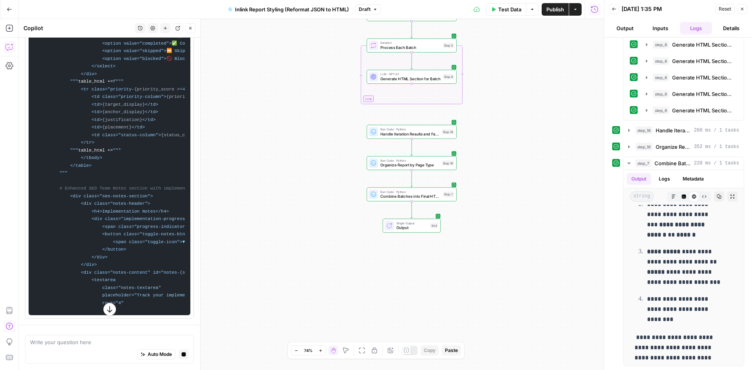
click at [103, 314] on button "button" at bounding box center [109, 309] width 13 height 13
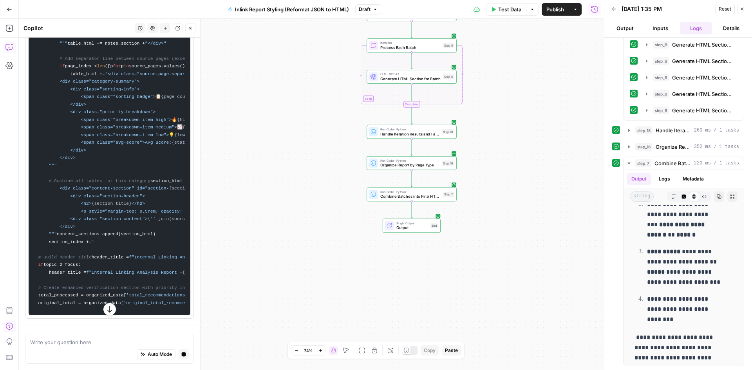
scroll to position [1999, 0]
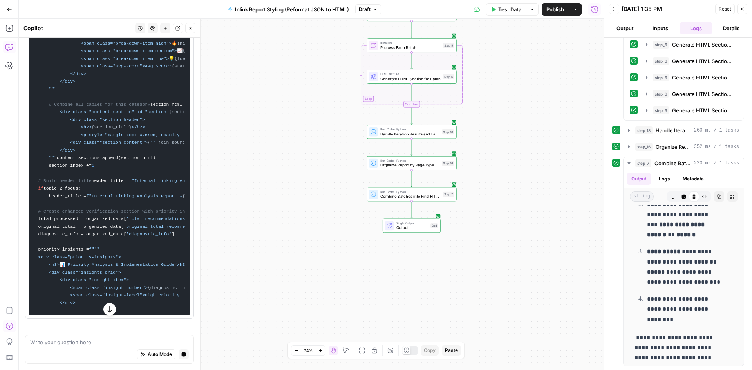
click at [106, 309] on icon "button" at bounding box center [110, 309] width 8 height 8
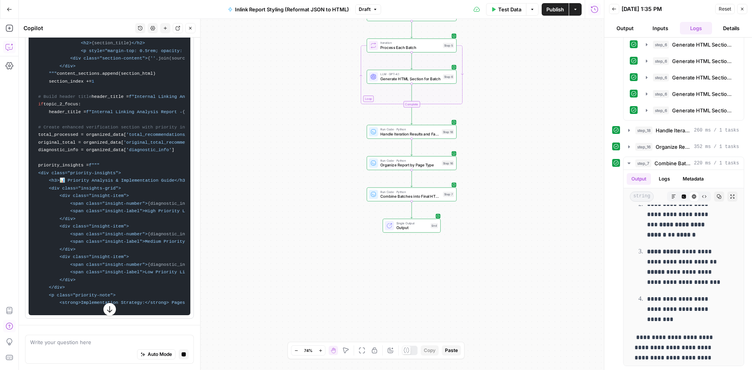
scroll to position [2226, 0]
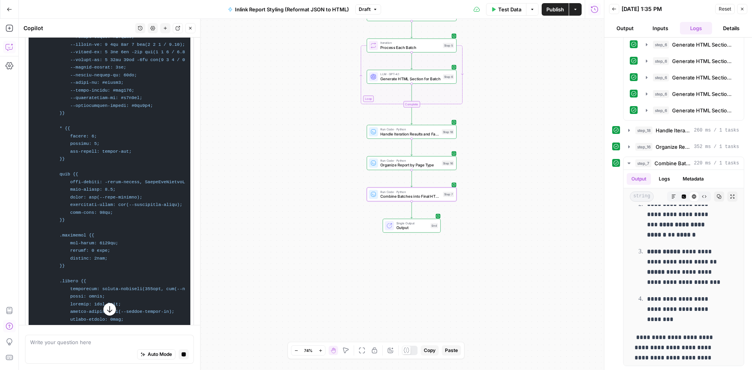
click at [105, 314] on button "button" at bounding box center [109, 309] width 13 height 13
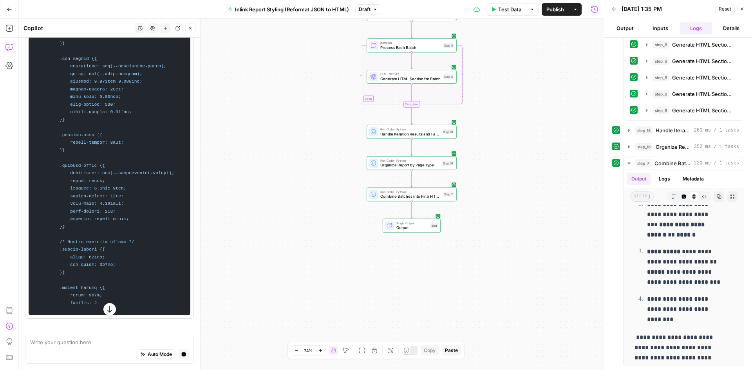
click at [106, 306] on icon "button" at bounding box center [110, 309] width 8 height 8
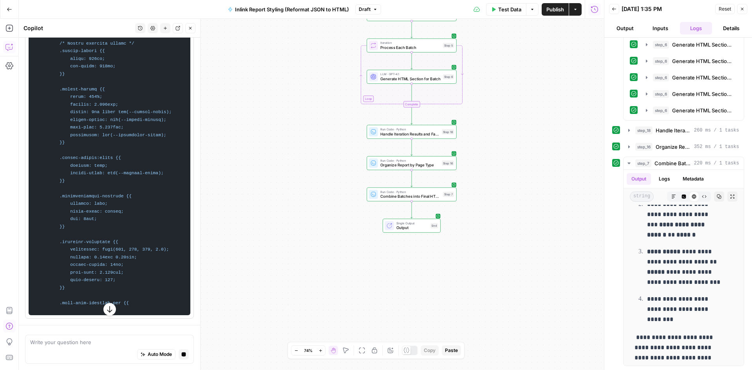
scroll to position [3242, 0]
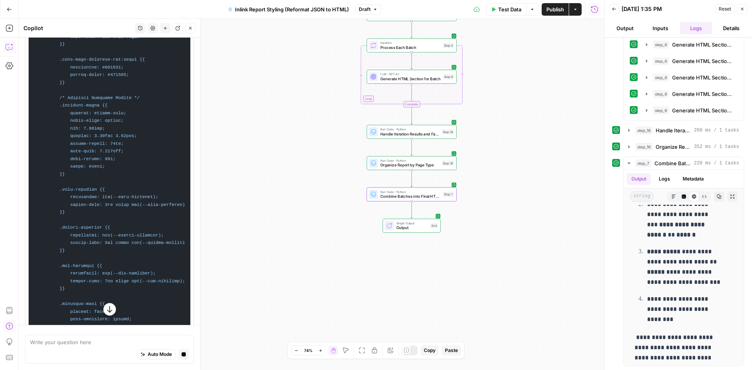
click at [108, 310] on icon "button" at bounding box center [110, 309] width 8 height 8
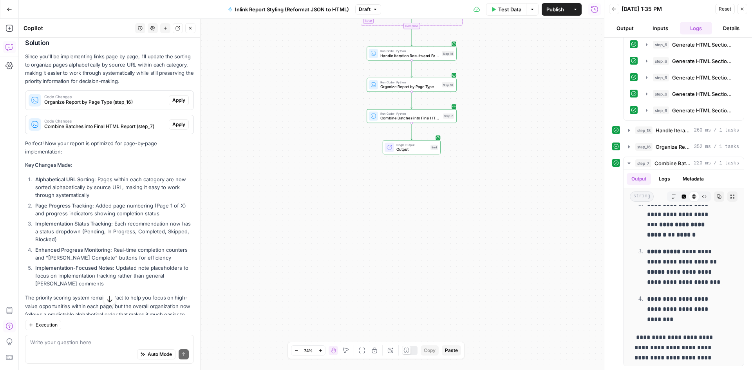
scroll to position [434, 0]
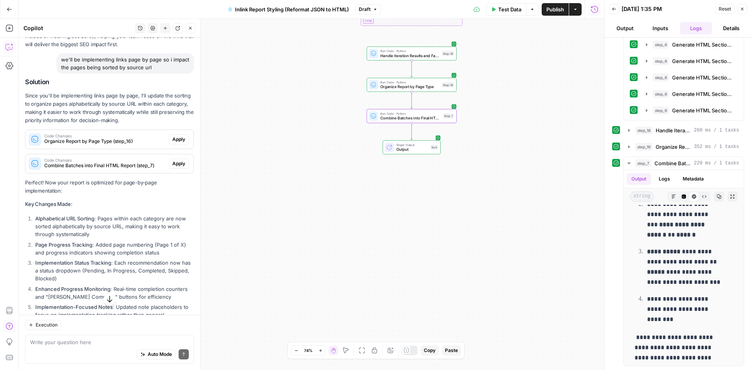
click at [72, 141] on div "Code Changes Organize Report by Page Type (step_16)" at bounding box center [96, 139] width 143 height 19
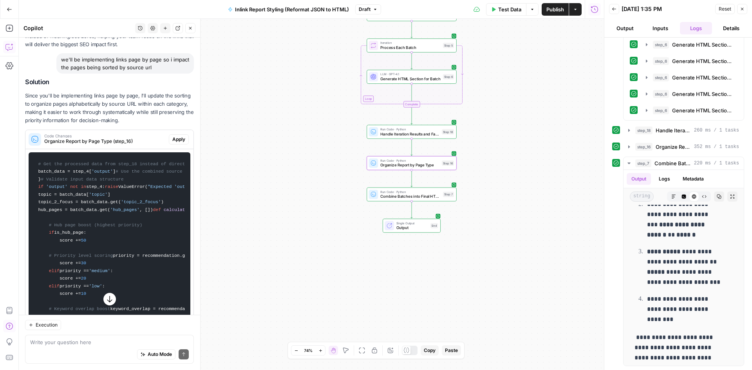
click at [175, 143] on span "Apply" at bounding box center [178, 139] width 13 height 7
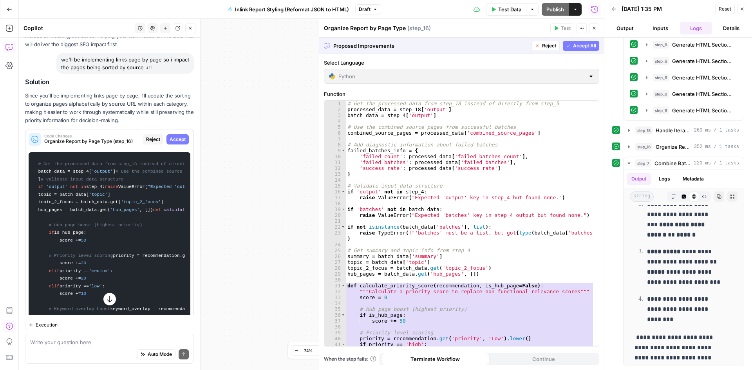
click at [173, 143] on span "Accept" at bounding box center [178, 139] width 16 height 7
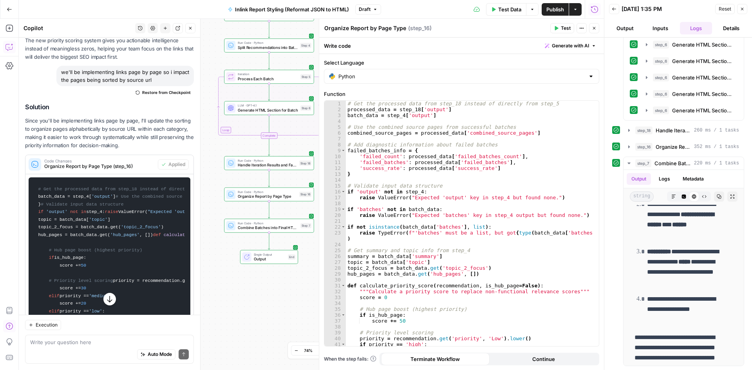
scroll to position [0, 0]
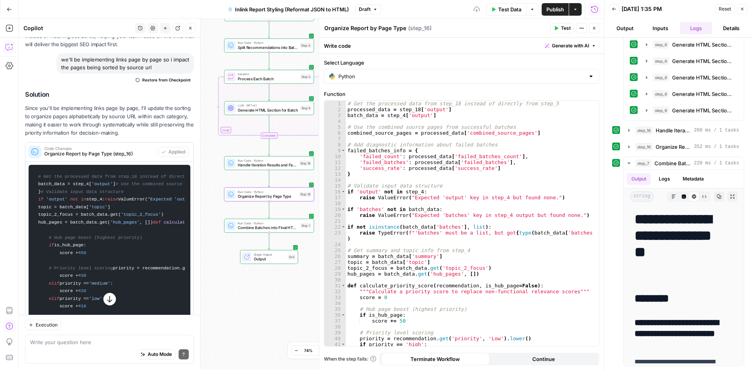
click at [113, 131] on p "Since you'll be implementing links page by page, I'll update the sorting to org…" at bounding box center [109, 120] width 169 height 33
click at [106, 299] on icon "button" at bounding box center [110, 299] width 8 height 8
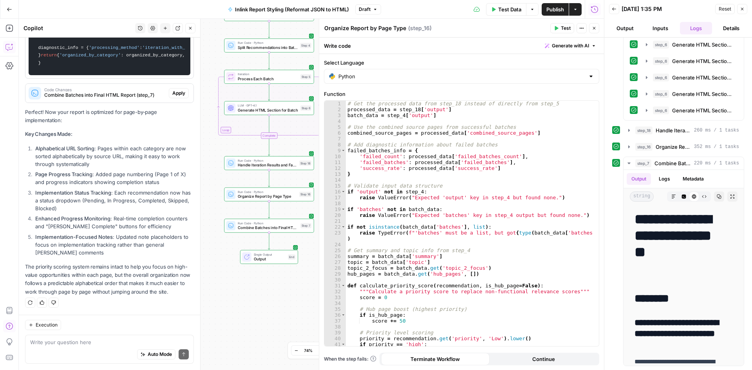
scroll to position [2527, 0]
click at [126, 92] on span "Code Changes" at bounding box center [104, 90] width 121 height 4
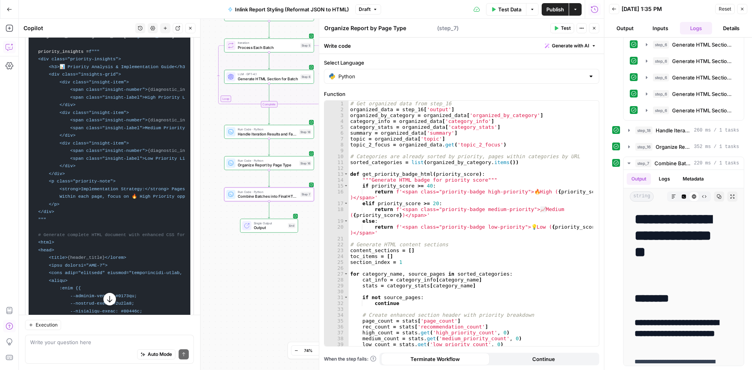
type textarea "Combine Batches into Final HTML Report"
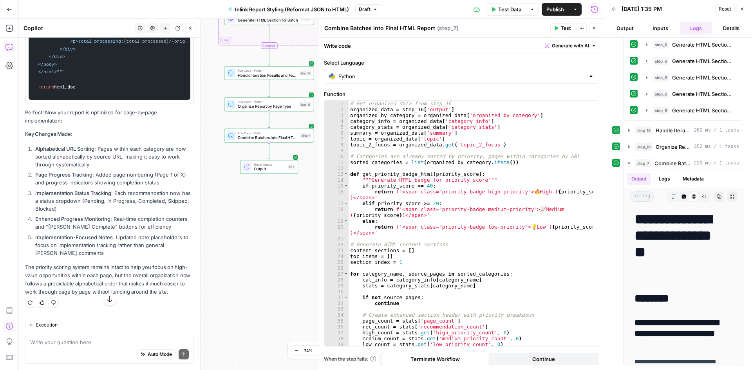
scroll to position [12008, 0]
click at [69, 187] on ol "Alphabetical URL Sorting : Pages within each category are now sorted alphabetic…" at bounding box center [109, 201] width 169 height 112
click at [91, 237] on strong "Implementation-Focused Notes" at bounding box center [74, 237] width 78 height 6
click at [96, 172] on li "Page Progress Tracking : Added page numbering (Page 1 of X) and progress indica…" at bounding box center [113, 179] width 161 height 16
drag, startPoint x: 99, startPoint y: 173, endPoint x: 184, endPoint y: 213, distance: 93.7
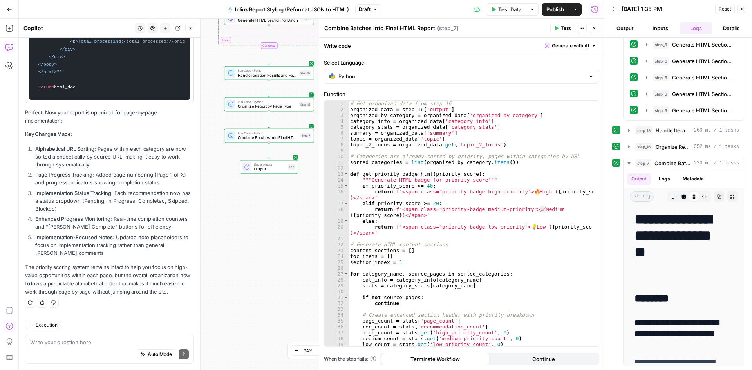
click at [184, 213] on ol "Alphabetical URL Sorting : Pages within each category are now sorted alphabetic…" at bounding box center [109, 201] width 169 height 112
drag, startPoint x: 184, startPoint y: 213, endPoint x: 172, endPoint y: 212, distance: 11.8
click at [183, 213] on ol "Alphabetical URL Sorting : Pages within each category are now sorted alphabetic…" at bounding box center [109, 201] width 169 height 112
click at [155, 212] on li "Implementation Status Tracking : Each recommendation now has a status dropdown …" at bounding box center [113, 200] width 161 height 23
click at [153, 212] on li "Implementation Status Tracking : Each recommendation now has a status dropdown …" at bounding box center [113, 200] width 161 height 23
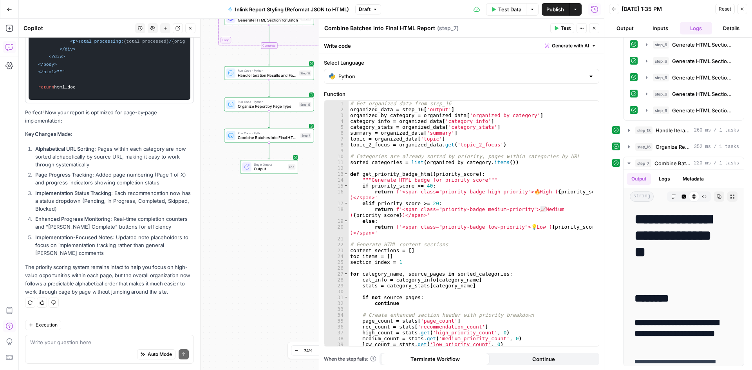
click at [107, 189] on li "Implementation Status Tracking : Each recommendation now has a status dropdown …" at bounding box center [113, 200] width 161 height 23
click at [101, 219] on strong "Enhanced Progress Monitoring" at bounding box center [72, 219] width 75 height 6
click at [102, 230] on li "Enhanced Progress Monitoring : Real-time completion counters and "Mark Page Com…" at bounding box center [113, 223] width 161 height 16
click at [58, 216] on strong "Enhanced Progress Monitoring" at bounding box center [72, 219] width 75 height 6
drag, startPoint x: 108, startPoint y: 239, endPoint x: 112, endPoint y: 239, distance: 4.3
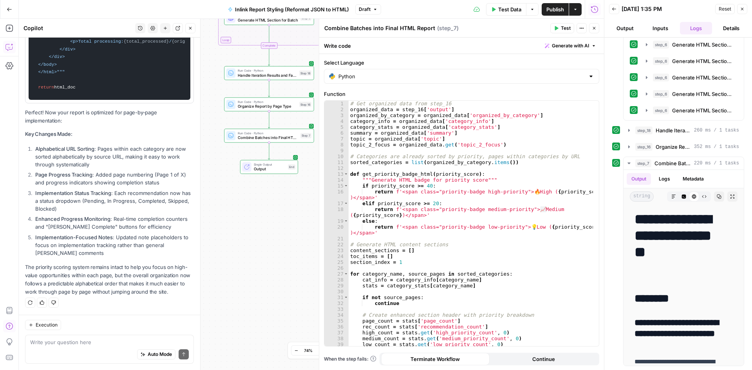
click at [109, 239] on strong "Implementation-Focused Notes" at bounding box center [74, 237] width 78 height 6
click at [631, 144] on icon "button" at bounding box center [629, 147] width 6 height 6
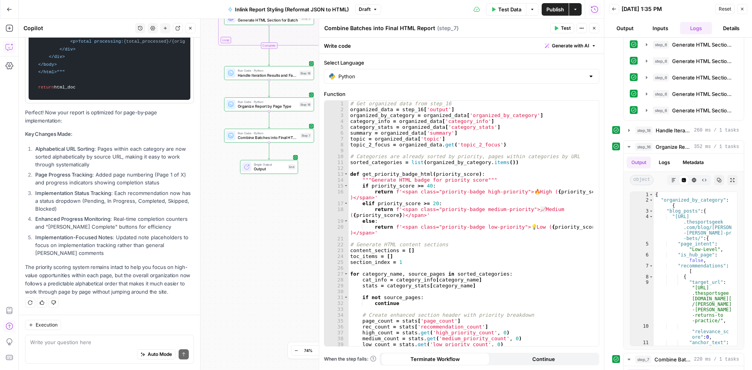
click at [565, 28] on span "Test" at bounding box center [566, 28] width 10 height 7
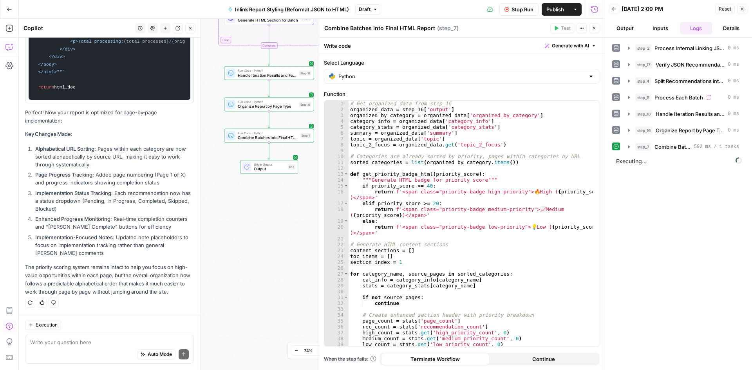
click at [594, 29] on icon "button" at bounding box center [594, 28] width 5 height 5
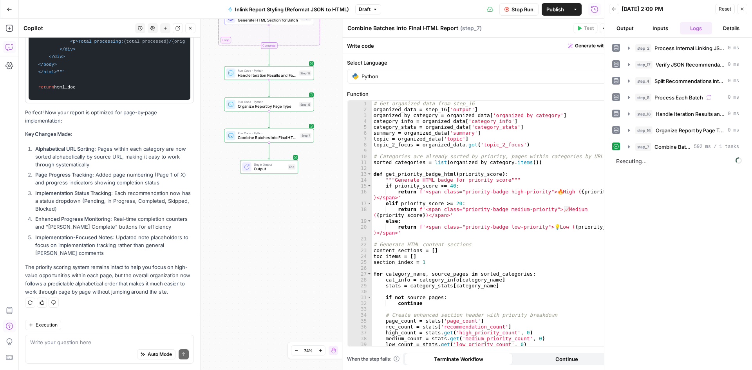
click at [246, 106] on span "Organize Report by Page Type" at bounding box center [267, 106] width 59 height 6
click at [247, 106] on span "Organize Report by Page Type" at bounding box center [267, 106] width 59 height 6
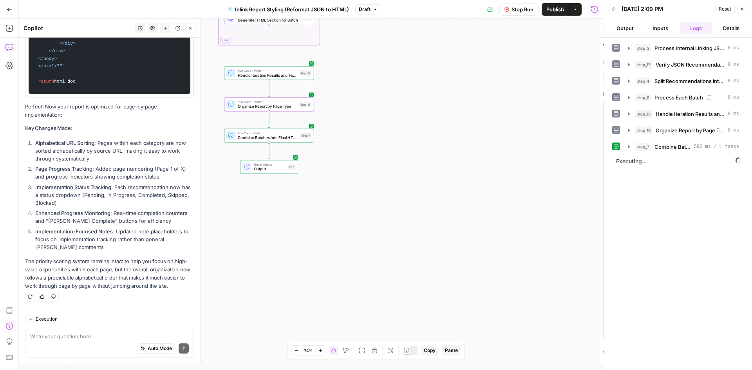
click at [285, 105] on span "Organize Report by Page Type" at bounding box center [267, 106] width 59 height 6
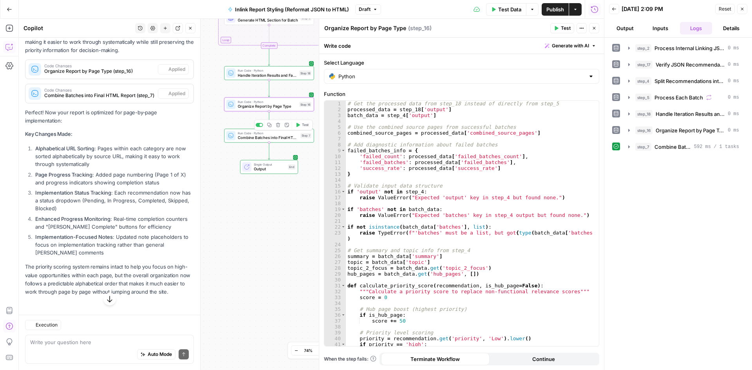
scroll to position [475, 0]
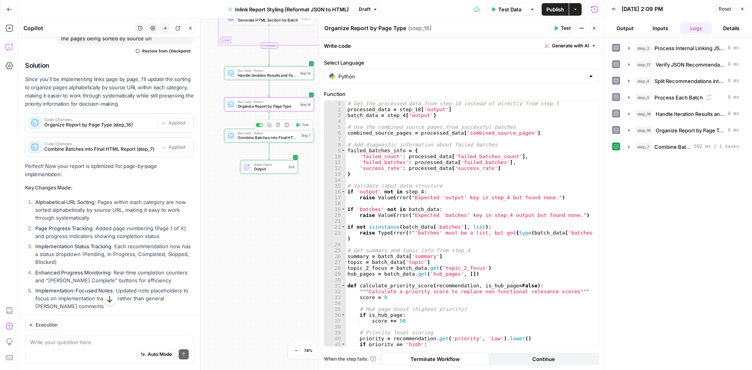
click at [306, 127] on span "Test" at bounding box center [305, 124] width 7 height 5
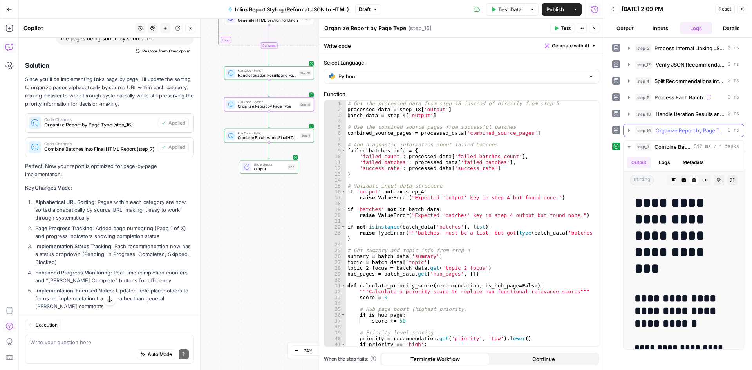
click at [629, 132] on icon "button" at bounding box center [629, 130] width 6 height 6
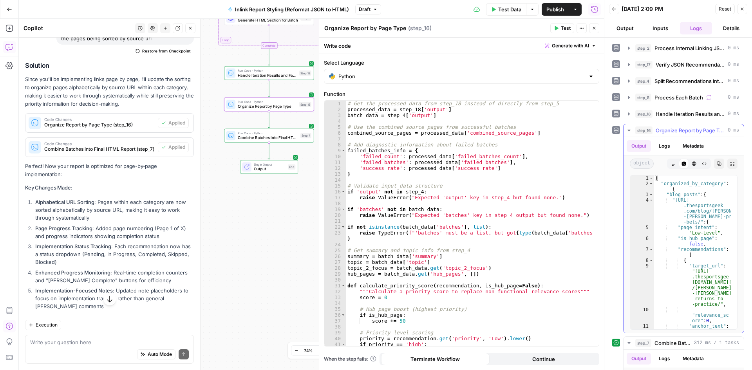
click at [629, 132] on icon "button" at bounding box center [629, 130] width 6 height 6
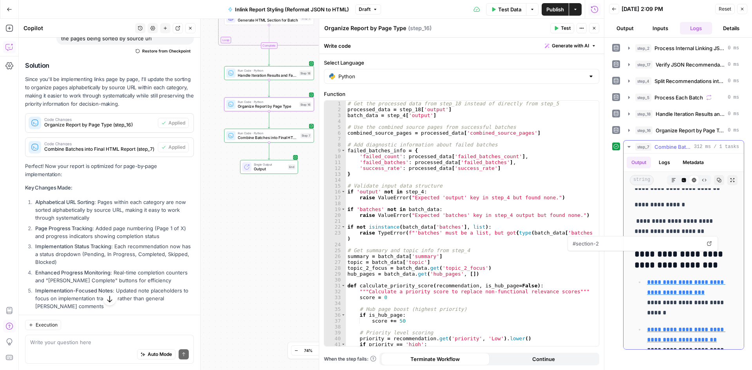
scroll to position [861, 0]
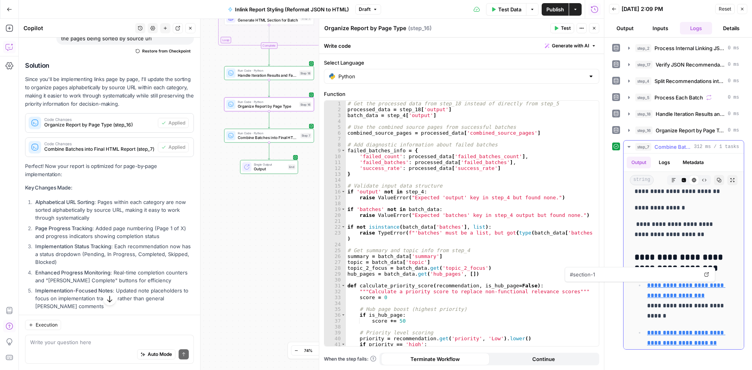
drag, startPoint x: 682, startPoint y: 314, endPoint x: 650, endPoint y: 223, distance: 96.4
click at [650, 223] on p "**********" at bounding box center [680, 229] width 92 height 20
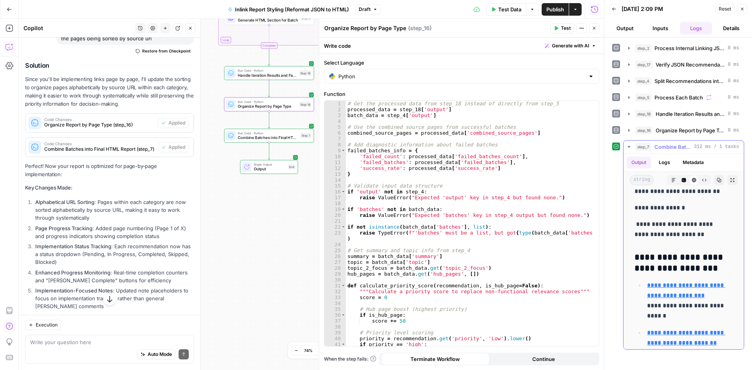
click at [647, 206] on p "**********" at bounding box center [680, 208] width 92 height 10
copy p "**********"
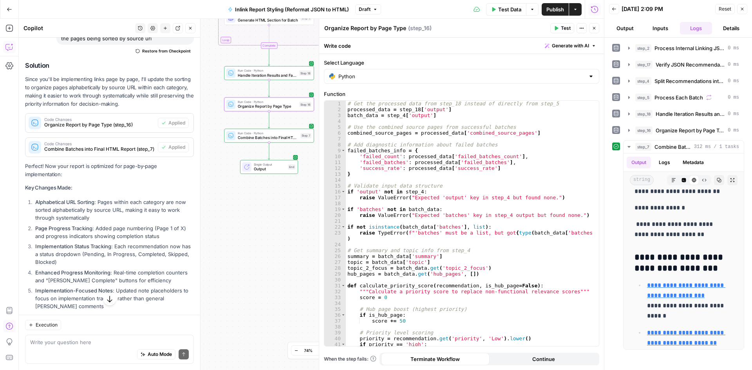
click at [62, 336] on div "Execution Write your question here Auto Mode Send" at bounding box center [109, 342] width 181 height 55
click at [62, 341] on textarea at bounding box center [109, 342] width 159 height 8
paste textarea "0% Coverage Rate"
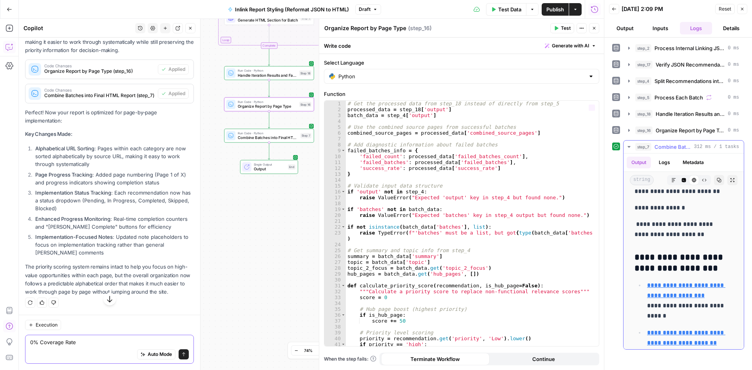
scroll to position [900, 0]
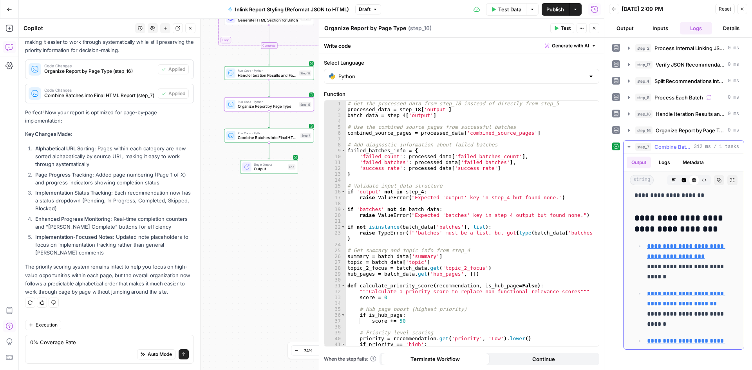
drag, startPoint x: 684, startPoint y: 277, endPoint x: 641, endPoint y: 265, distance: 44.1
click at [641, 265] on ul "**********" at bounding box center [683, 356] width 98 height 231
copy p "**********"
click at [103, 344] on textarea "0% Coverage Rate" at bounding box center [109, 342] width 159 height 8
paste textarea "🔥0 📈0 💡0 • Sorted A-Z by URL"
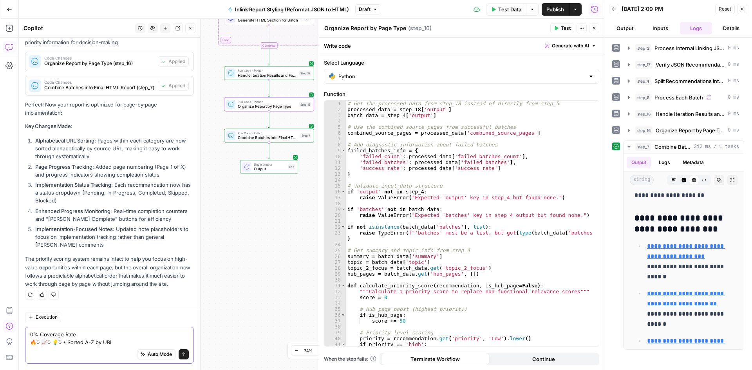
scroll to position [561, 0]
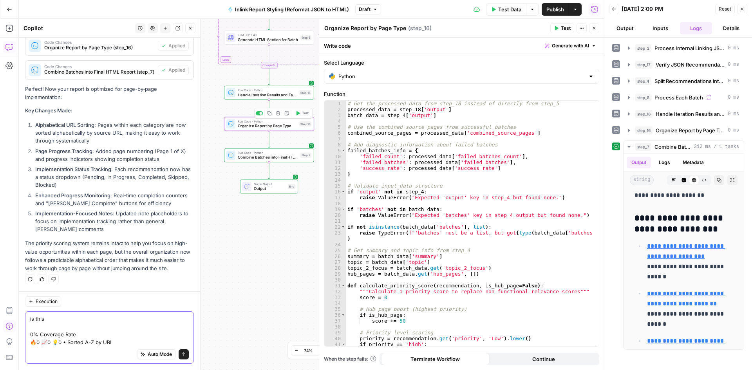
type textarea "is this 0% Coverage Rate 🔥0 📈0 💡0 • Sorted A-Z by URL"
click at [244, 125] on span "Organize Report by Page Type" at bounding box center [267, 126] width 59 height 6
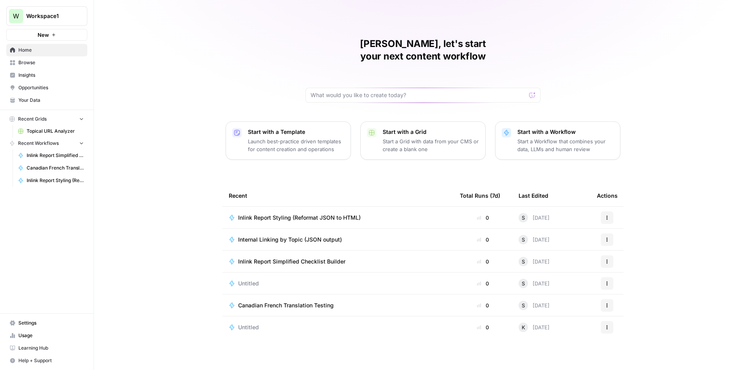
click at [300, 258] on span "Inlink Report Simplified Checklist Builder" at bounding box center [291, 262] width 107 height 8
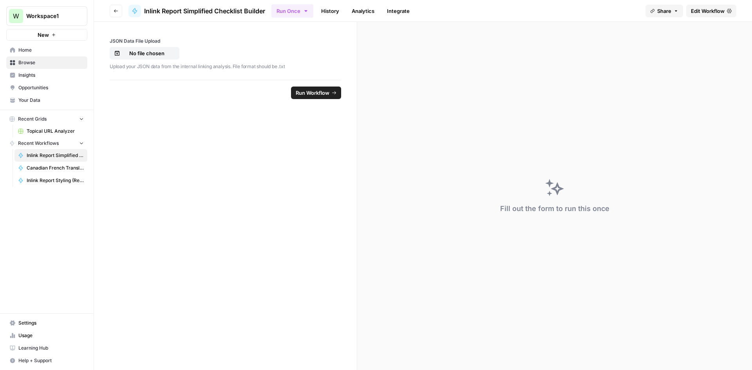
click at [702, 11] on span "Edit Workflow" at bounding box center [708, 11] width 34 height 8
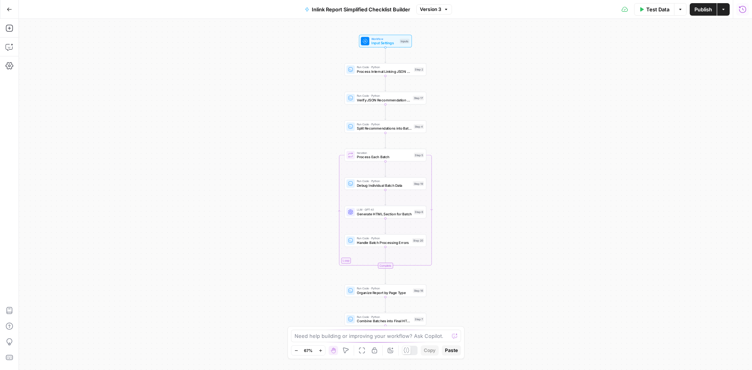
click at [743, 6] on icon "button" at bounding box center [742, 9] width 8 height 8
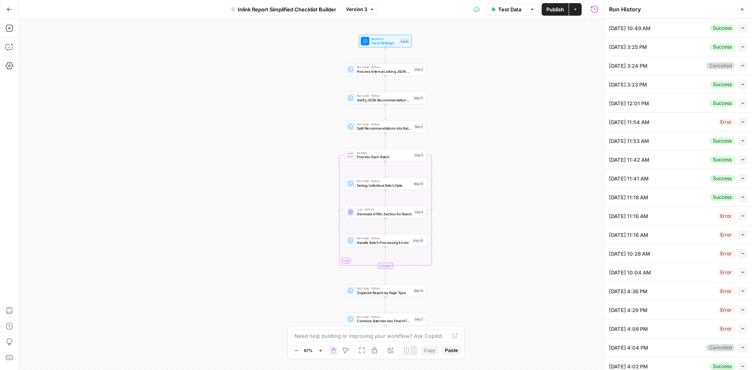
click at [744, 19] on li "10/09/25 at 10:49 AM Success Collapse View Logs" at bounding box center [678, 28] width 148 height 19
click at [740, 27] on icon "button" at bounding box center [742, 28] width 4 height 4
click at [738, 29] on button "Expand" at bounding box center [742, 27] width 9 height 9
click at [738, 29] on button "Collapse" at bounding box center [742, 27] width 9 height 9
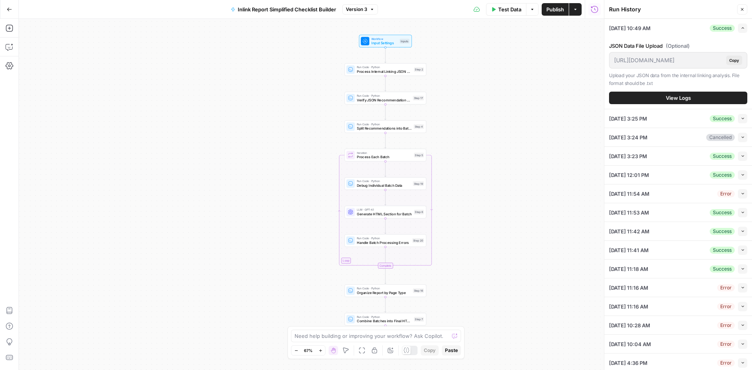
click at [335, 343] on div "Need help building or improving your workflow? Ask Copilot. Zoom Out 67% Zoom I…" at bounding box center [375, 342] width 177 height 33
click at [327, 339] on textarea at bounding box center [371, 336] width 154 height 8
type textarea "i just noticed on the last run the score is 0 for all links"
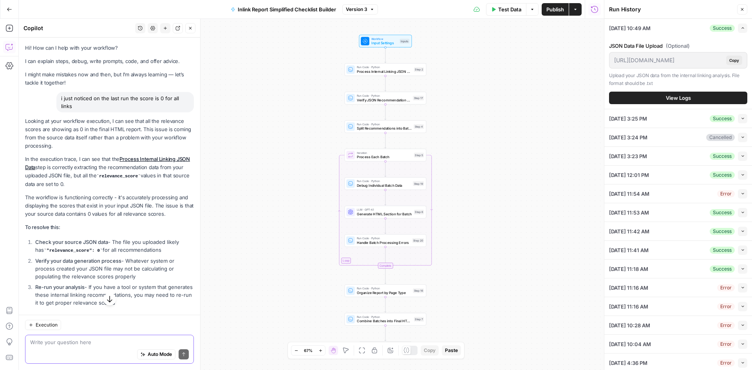
scroll to position [96, 0]
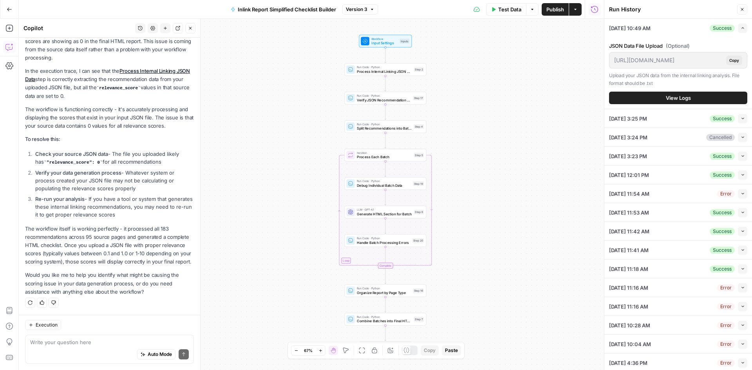
drag, startPoint x: 25, startPoint y: 162, endPoint x: 162, endPoint y: 250, distance: 163.0
click at [162, 250] on div "Hi! How can I help with your workflow? I can explain steps, debug, write prompt…" at bounding box center [109, 131] width 181 height 365
click at [162, 250] on p "The workflow itself is working perfectly - it processed all 183 recommendations…" at bounding box center [109, 245] width 169 height 41
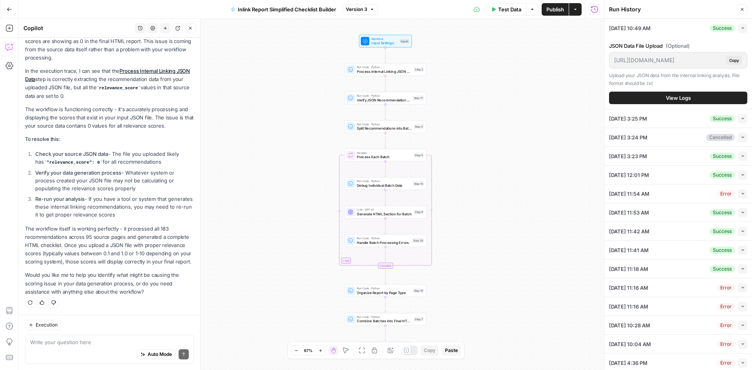
click at [162, 250] on p "The workflow itself is working perfectly - it processed all 183 recommendations…" at bounding box center [109, 245] width 169 height 41
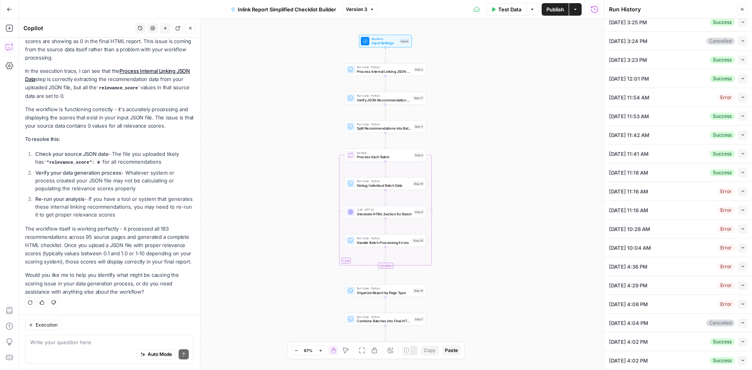
drag, startPoint x: 594, startPoint y: 388, endPoint x: 589, endPoint y: 388, distance: 5.5
click at [589, 370] on html "W Workspace1 New Home Browse Insights Opportunities Your Data Recent Grids Topi…" at bounding box center [376, 185] width 752 height 370
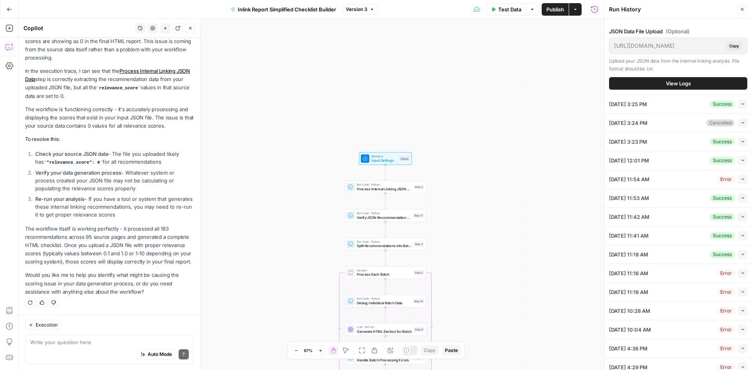
scroll to position [0, 0]
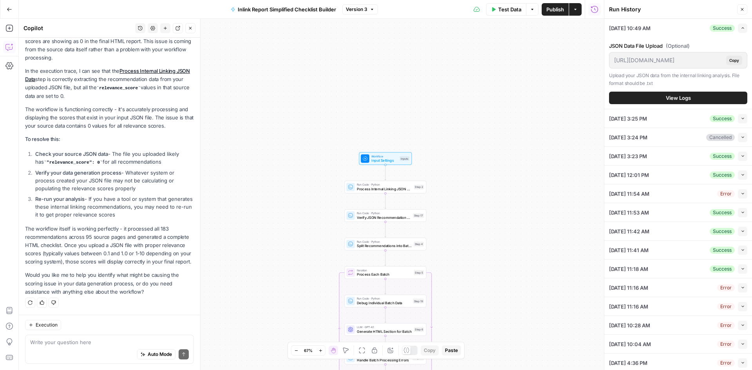
click at [686, 54] on div "https://app.airops.com/api/workspace_files/153249/url Copy" at bounding box center [678, 60] width 138 height 16
click at [678, 102] on button "View Logs" at bounding box center [678, 98] width 138 height 13
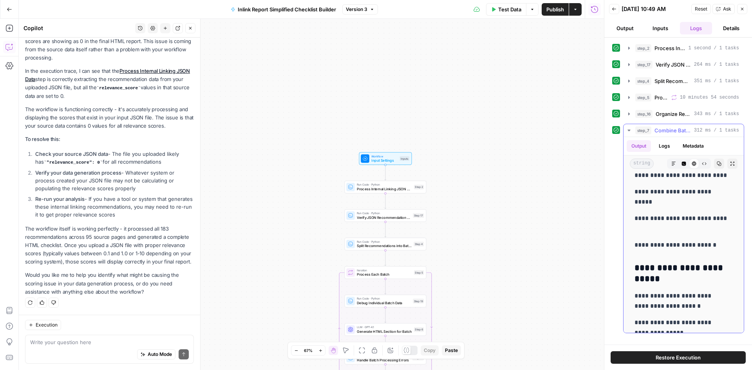
scroll to position [117, 0]
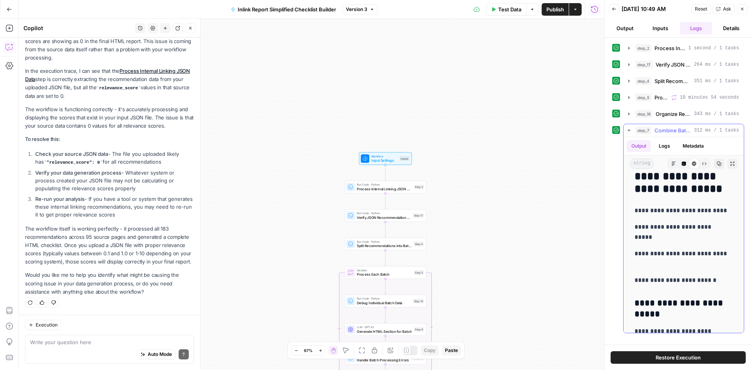
click at [675, 236] on p "**********" at bounding box center [680, 232] width 92 height 20
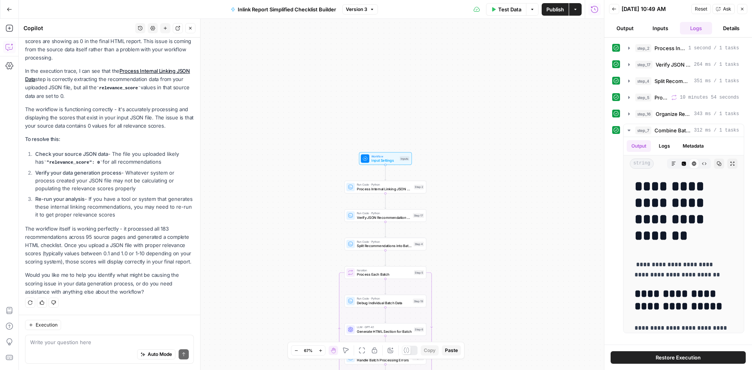
click at [717, 9] on icon "button" at bounding box center [717, 9] width 0 height 0
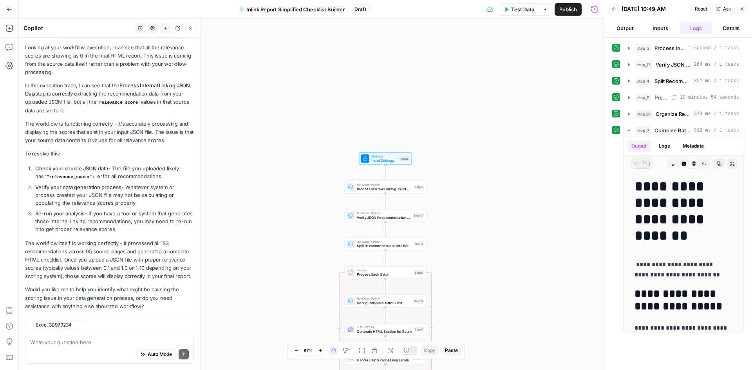
scroll to position [96, 0]
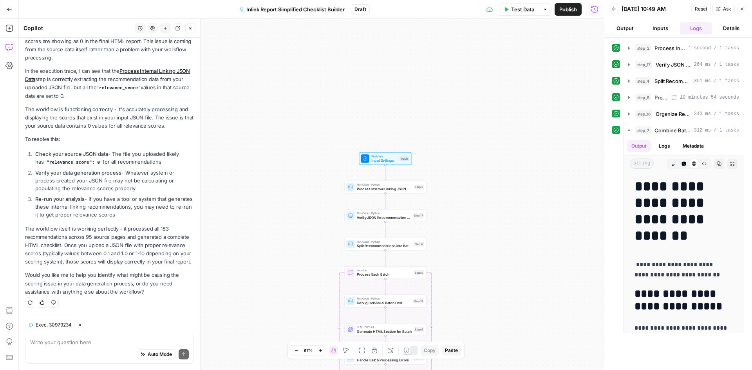
click at [67, 349] on div "Auto Mode Send" at bounding box center [109, 354] width 159 height 17
type textarea "this is the execution i am talking about"
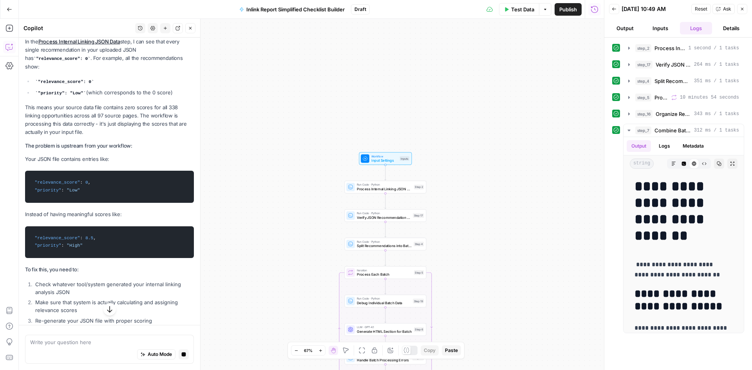
scroll to position [454, 0]
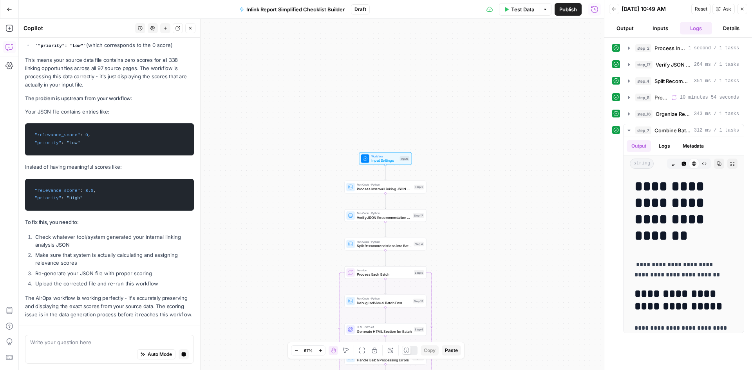
click at [84, 269] on li "Re-generate your JSON file with proper scoring" at bounding box center [113, 273] width 161 height 8
click at [83, 271] on ol "Check whatever tool/system generated your internal linking analysis JSON Make s…" at bounding box center [109, 260] width 169 height 55
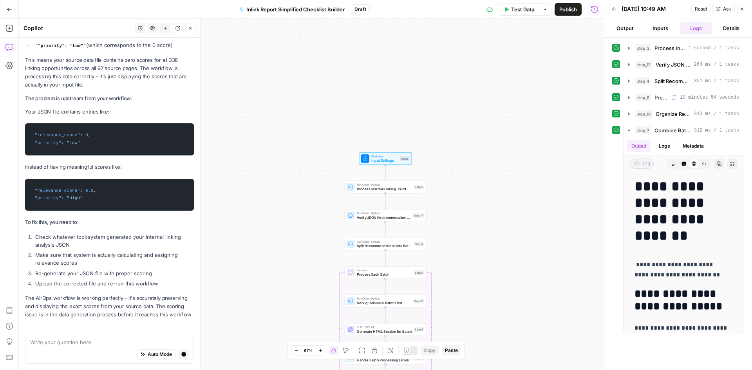
click at [83, 271] on ol "Check whatever tool/system generated your internal linking analysis JSON Make s…" at bounding box center [109, 260] width 169 height 55
click at [90, 294] on p "The AirOps workflow is working perfectly - it's accurately preserving and displ…" at bounding box center [109, 306] width 169 height 25
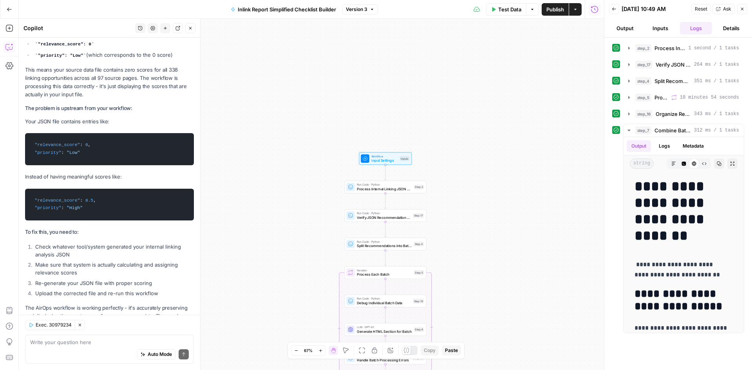
scroll to position [398, 0]
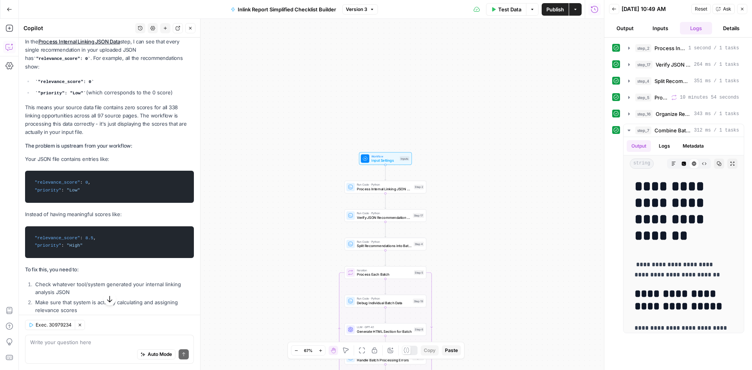
drag, startPoint x: 77, startPoint y: 186, endPoint x: 51, endPoint y: 168, distance: 31.2
click at [51, 168] on div "Yes, I can see the execution you're referring to. Looking at the data processin…" at bounding box center [109, 187] width 169 height 358
click at [56, 188] on span ""priority"" at bounding box center [47, 190] width 27 height 5
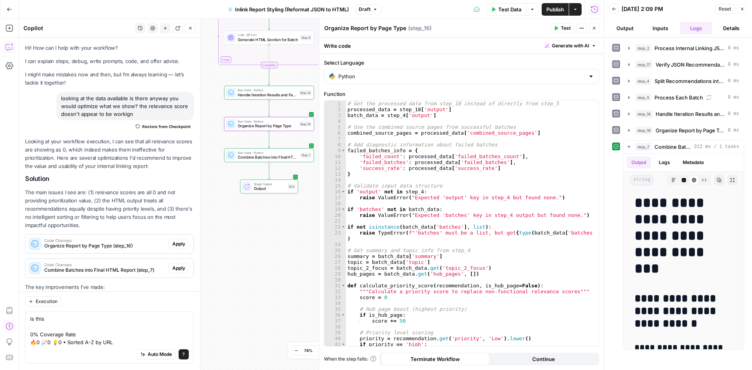
scroll to position [561, 0]
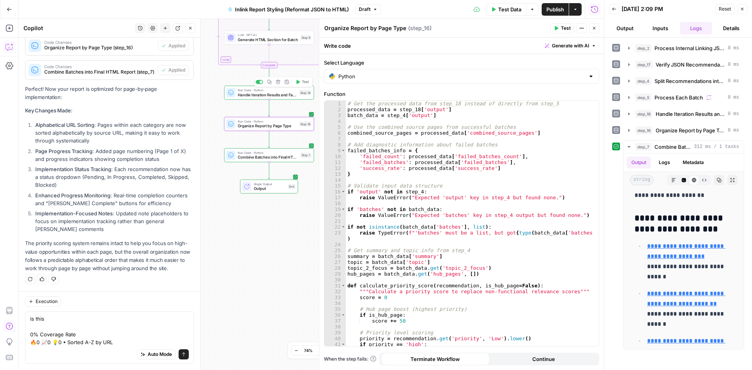
click at [240, 99] on div "Run Code · Python Handle Iteration Results and Failed Batches Step 18 Copy step…" at bounding box center [269, 93] width 90 height 14
click at [230, 96] on icon at bounding box center [231, 93] width 6 height 6
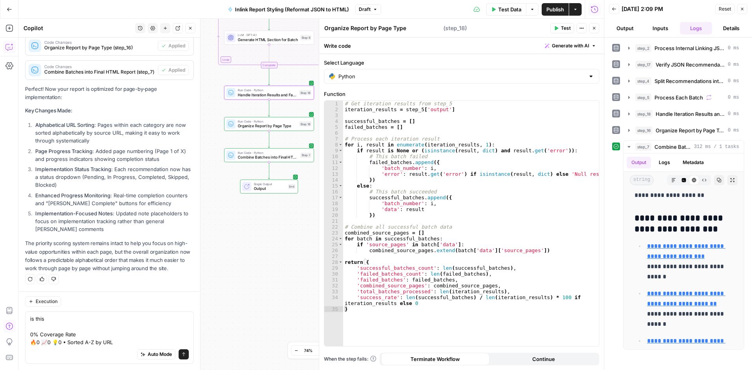
type textarea "Handle Iteration Results and Failed Batches"
click at [610, 9] on button "Back" at bounding box center [614, 9] width 10 height 10
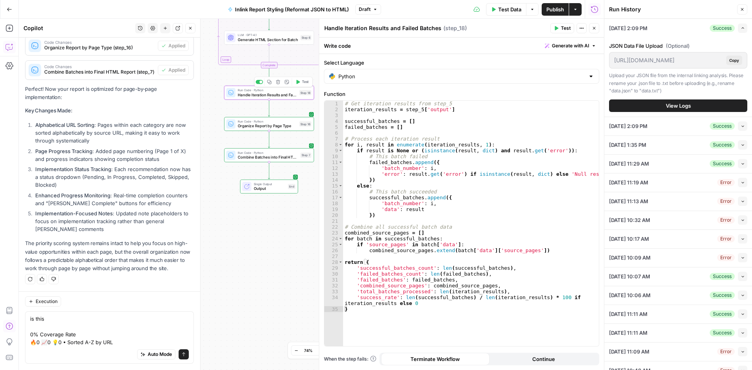
click at [302, 84] on span "Test" at bounding box center [305, 81] width 7 height 5
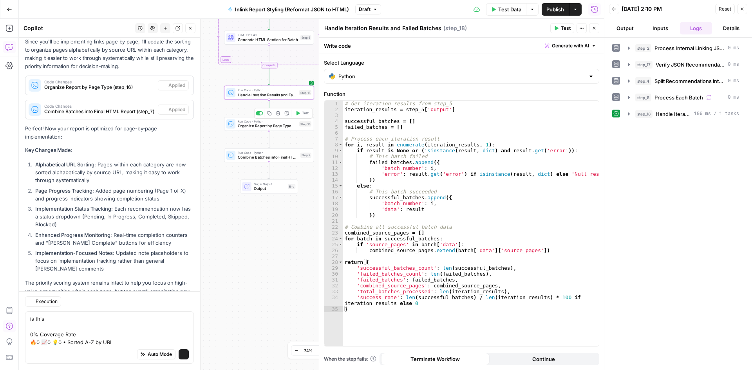
scroll to position [561, 0]
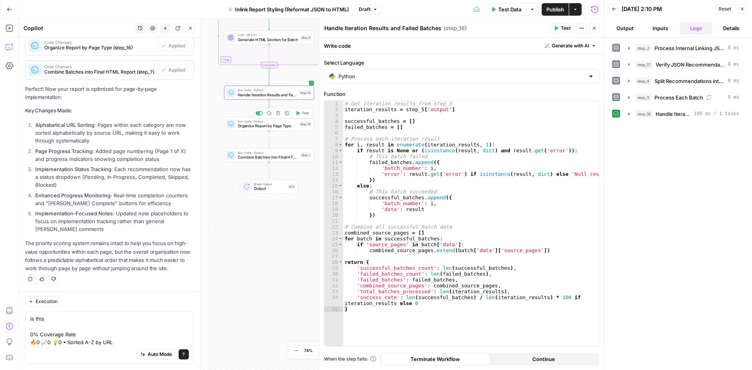
click at [303, 115] on span "Test" at bounding box center [305, 113] width 7 height 5
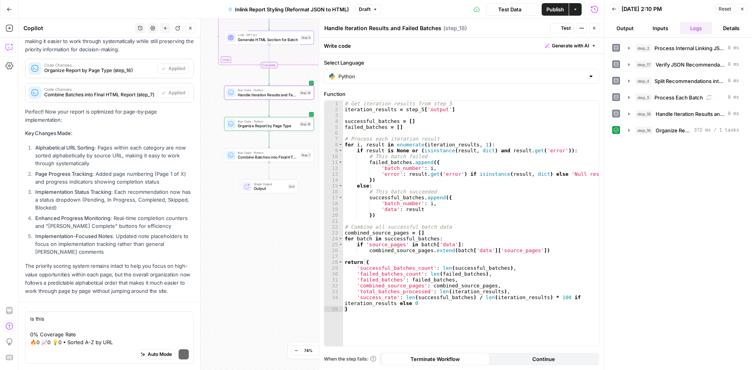
click at [244, 157] on span "Combine Batches into Final HTML Report" at bounding box center [268, 157] width 60 height 6
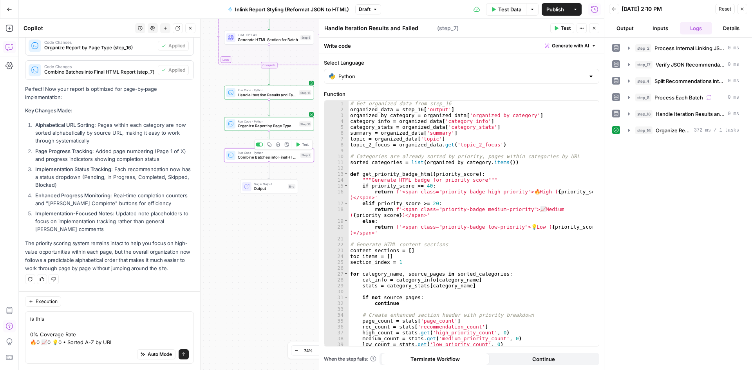
type textarea "Combine Batches into Final HTML Report"
click at [304, 144] on span "Test" at bounding box center [305, 144] width 7 height 5
click at [627, 148] on icon "button" at bounding box center [629, 147] width 6 height 6
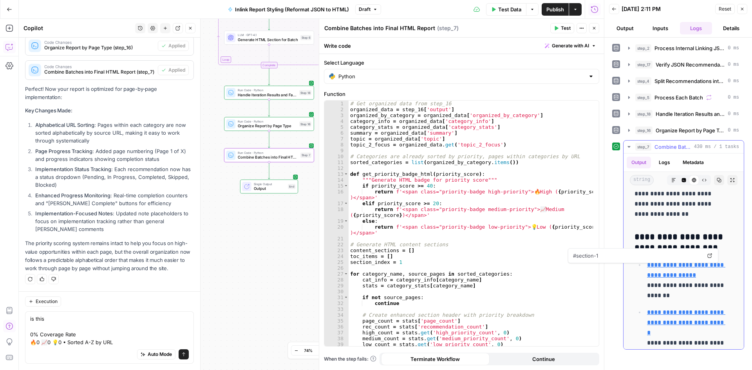
scroll to position [900, 0]
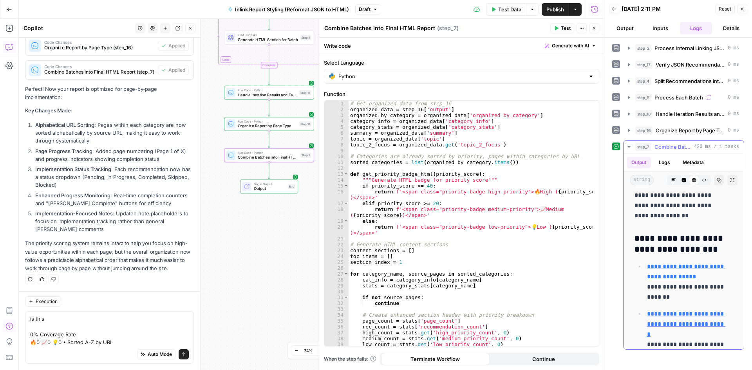
drag, startPoint x: 674, startPoint y: 294, endPoint x: 637, endPoint y: 284, distance: 38.6
click at [637, 284] on ul "**********" at bounding box center [683, 376] width 98 height 231
copy p "**********"
click at [43, 325] on textarea "is this 0% Coverage Rate 🔥0 📈0 💡0 • Sorted A-Z by URL" at bounding box center [109, 330] width 159 height 31
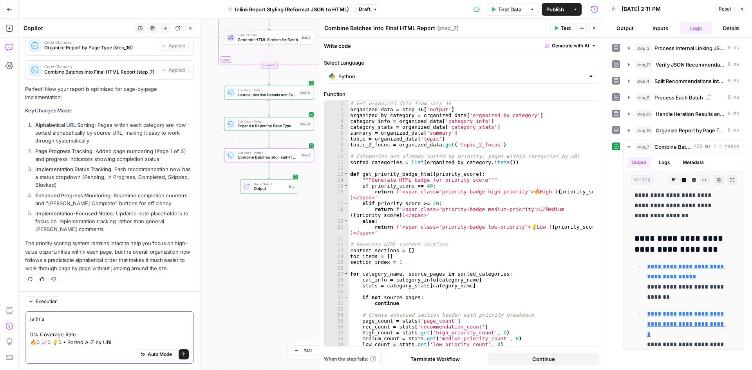
click at [37, 318] on textarea "is this 0% Coverage Rate 🔥0 📈0 💡0 • Sorted A-Z by URL" at bounding box center [109, 330] width 159 height 31
paste textarea "🔥0 📈0 💡10 • Sorted A-Z by URL"
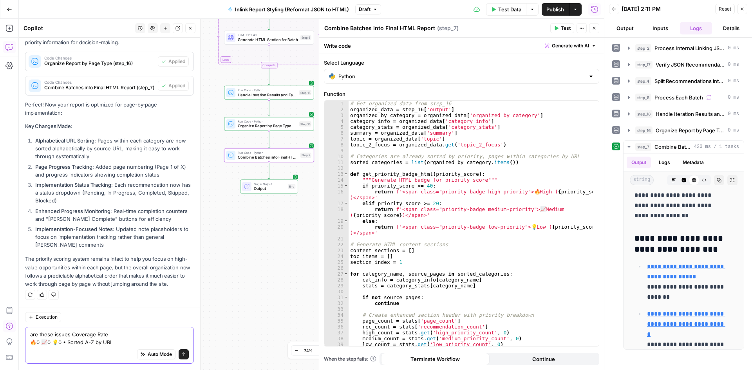
scroll to position [545, 0]
click at [113, 343] on textarea "are these issues Coverage Rate 🔥0 📈0 💡0 • Sorted A-Z by URL" at bounding box center [109, 338] width 159 height 16
drag, startPoint x: 109, startPoint y: 333, endPoint x: 70, endPoint y: 334, distance: 39.5
click at [70, 334] on textarea "are these issues Coverage Rate 🔥0 📈0 💡0 • Sorted A-Z by URL" at bounding box center [109, 338] width 159 height 16
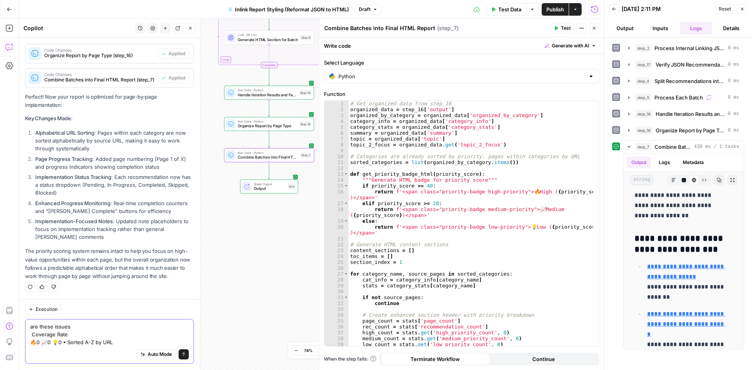
scroll to position [553, 0]
click at [105, 324] on textarea "are these issues Coverage Rate 0% 🔥0 📈0 💡0 • Sorted A-Z by URL" at bounding box center [109, 334] width 159 height 23
click at [76, 331] on textarea "are these issues with the source dataa or the workflow Coverage Rate 0% 🔥0 📈0 💡…" at bounding box center [109, 334] width 159 height 23
type textarea "are these issues with the source dataa or the workflow Coverage Rate 0% 🔥0 📈0 💡…"
click at [182, 353] on icon "submit" at bounding box center [183, 354] width 3 height 4
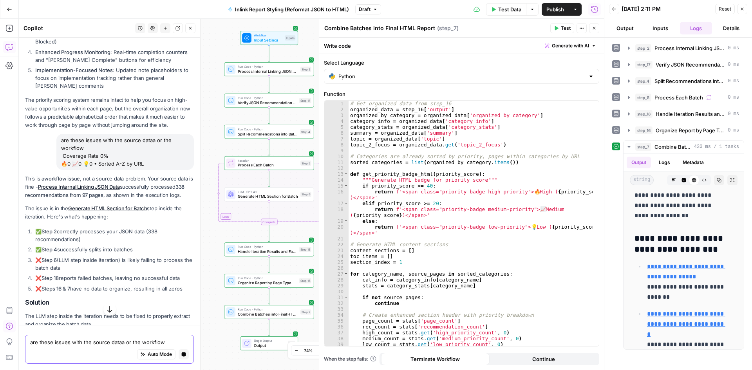
scroll to position [631, 0]
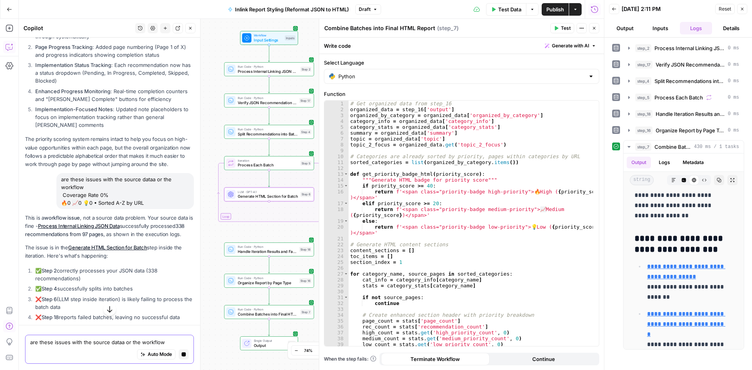
click at [106, 311] on icon "button" at bounding box center [110, 309] width 8 height 8
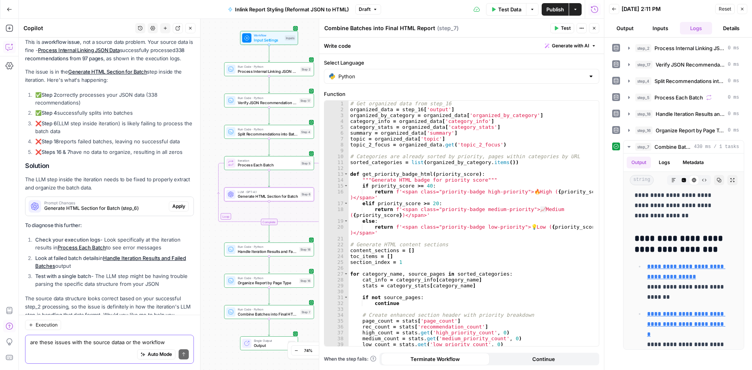
scroll to position [880, 0]
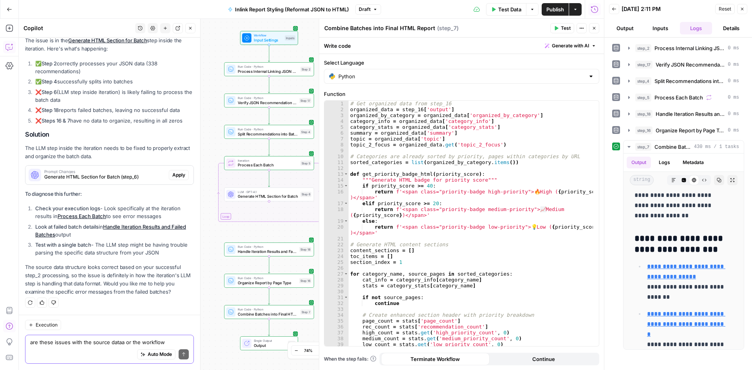
click at [99, 215] on li "Check your execution logs - Look specifically at the iteration results in Proce…" at bounding box center [113, 212] width 161 height 16
click at [108, 264] on p "The source data structure looks correct based on your successful step_2 process…" at bounding box center [109, 279] width 169 height 33
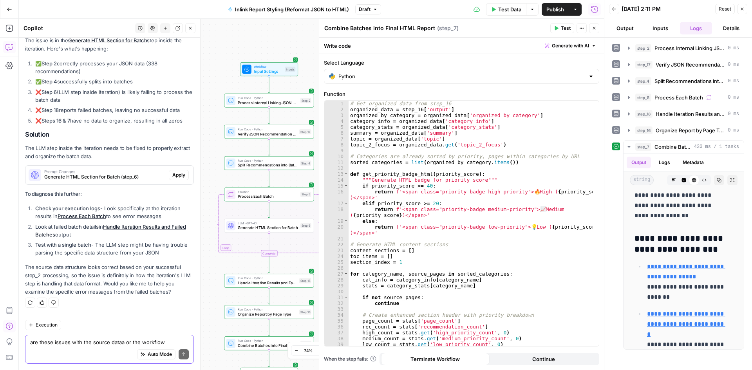
drag, startPoint x: 87, startPoint y: 259, endPoint x: 87, endPoint y: 240, distance: 19.2
click at [87, 240] on div "This is a workflow issue , not a source data problem. Your source data is fine …" at bounding box center [109, 151] width 169 height 289
click at [87, 245] on strong "Test with a single batch" at bounding box center [63, 245] width 56 height 6
click at [684, 114] on span "Handle Iteration Results and Failed Batches" at bounding box center [689, 114] width 69 height 8
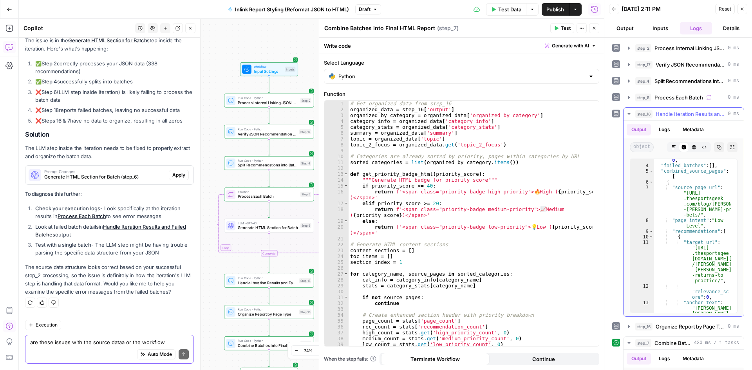
scroll to position [2, 0]
click at [92, 236] on li "Look at failed batch details in Handle Iteration Results and Failed Batches out…" at bounding box center [113, 231] width 161 height 16
click at [82, 230] on li "Look at failed batch details in Handle Iteration Results and Failed Batches out…" at bounding box center [113, 231] width 161 height 16
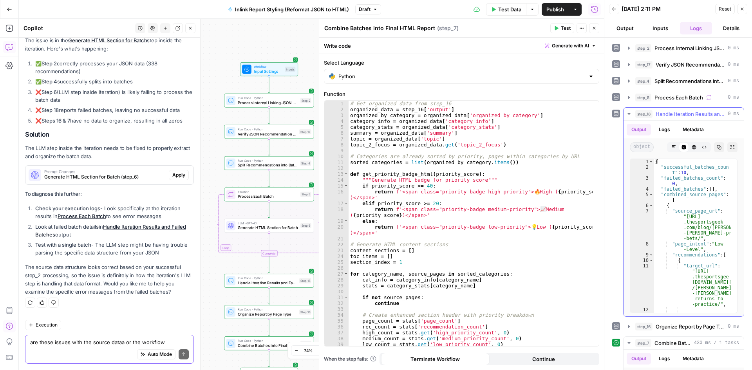
scroll to position [0, 0]
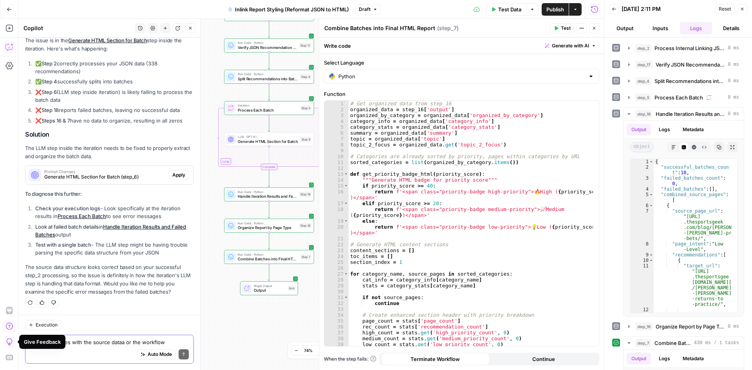
drag, startPoint x: 84, startPoint y: 244, endPoint x: 101, endPoint y: 259, distance: 22.8
click at [125, 265] on div "This is a workflow issue , not a source data problem. Your source data is fine …" at bounding box center [109, 151] width 169 height 289
click at [119, 251] on li "Test with a single batch - The LLM step might be having trouble parsing the spe…" at bounding box center [113, 249] width 161 height 16
drag, startPoint x: 88, startPoint y: 275, endPoint x: 119, endPoint y: 292, distance: 35.7
click at [119, 292] on p "The source data structure looks correct based on your successful step_2 process…" at bounding box center [109, 279] width 169 height 33
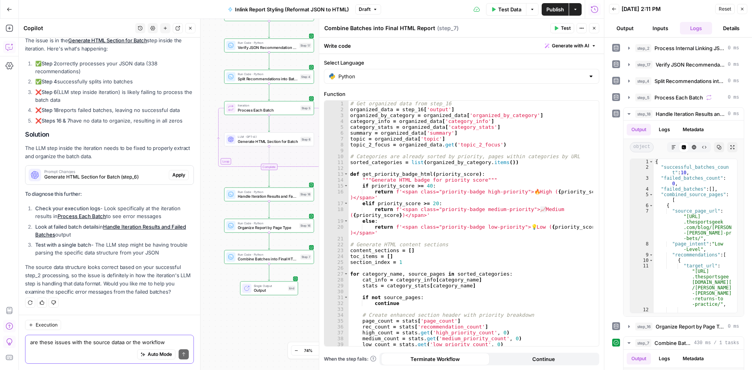
click at [119, 292] on p "The source data structure looks correct based on your successful step_2 process…" at bounding box center [109, 279] width 169 height 33
drag, startPoint x: 693, startPoint y: 182, endPoint x: 647, endPoint y: 166, distance: 48.5
click at [647, 166] on div "**********" at bounding box center [684, 236] width 108 height 155
type textarea "**********"
click at [54, 344] on textarea "are these issues with the source dataa or the workflow Coverage Rate 0% 🔥0 📈0 💡…" at bounding box center [109, 342] width 159 height 8
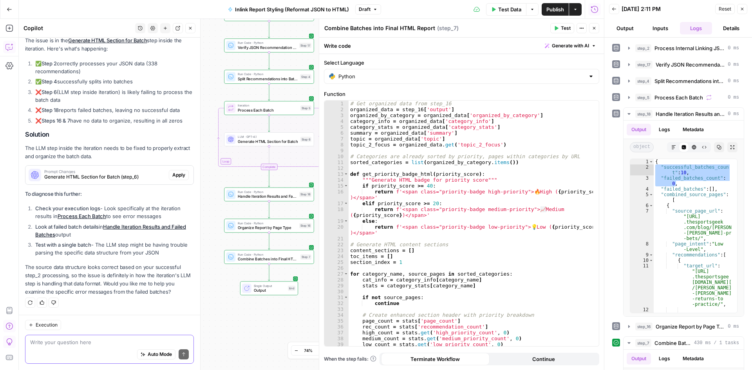
paste textarea ""successful_batches_count": 10, "failed_batches_count": 0,"
type textarea ""successful_batches_count": 10, "failed_batches_count": 0,"
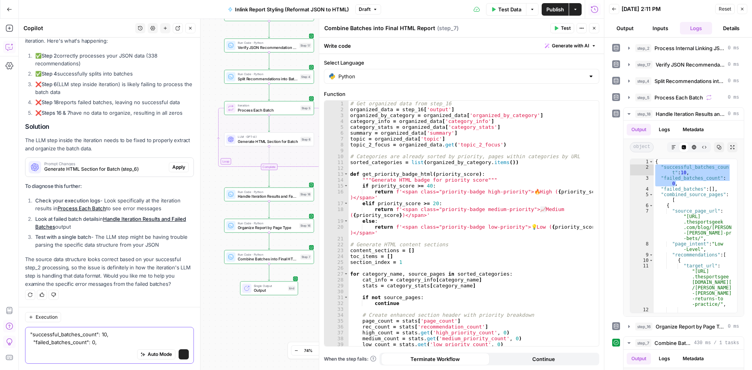
scroll to position [888, 0]
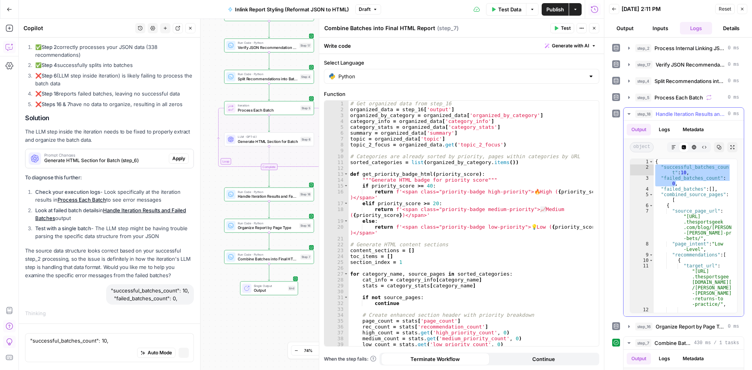
click at [630, 112] on icon "button" at bounding box center [629, 114] width 6 height 6
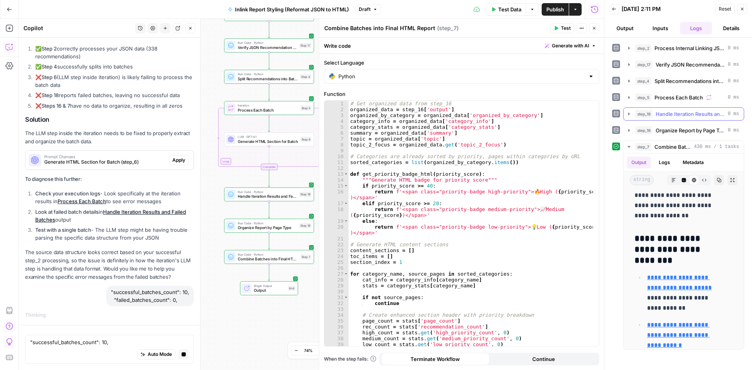
scroll to position [900, 0]
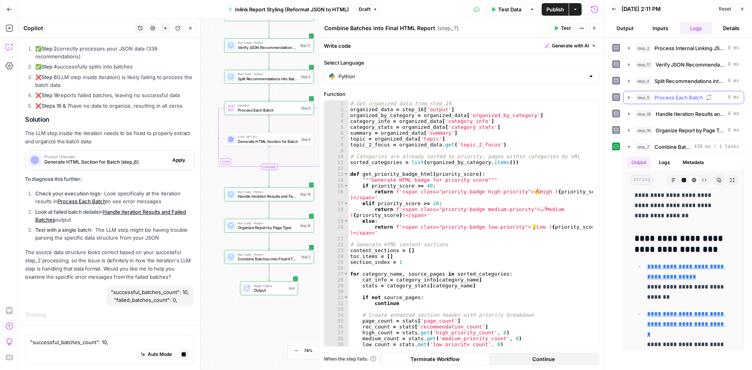
click at [628, 99] on icon "button" at bounding box center [629, 97] width 2 height 3
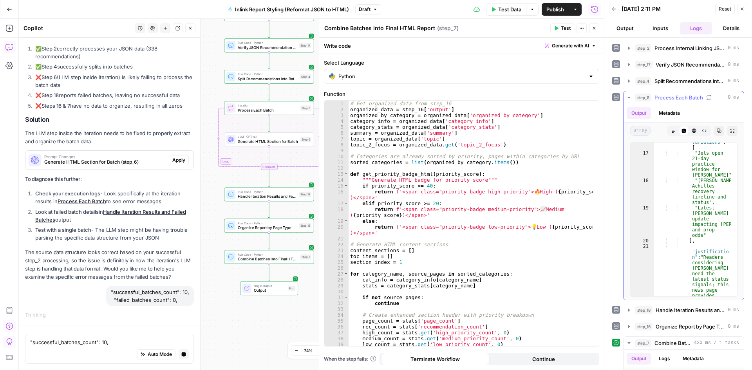
scroll to position [18, 0]
type textarea "**********"
click at [680, 216] on div ""anchor_text_ variations" : [ "Jets open 21-day practice window for Rodgers" , …" at bounding box center [692, 298] width 78 height 340
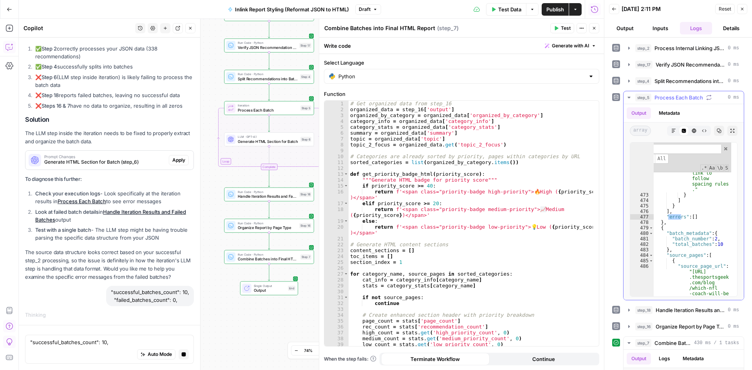
scroll to position [1301, 0]
type input "*****"
type textarea "*"
click at [709, 229] on div ""placement" : "In the section covering in -season firings or coaches on the hot…" at bounding box center [692, 231] width 78 height 318
click at [727, 134] on button "Expand Output" at bounding box center [732, 131] width 10 height 10
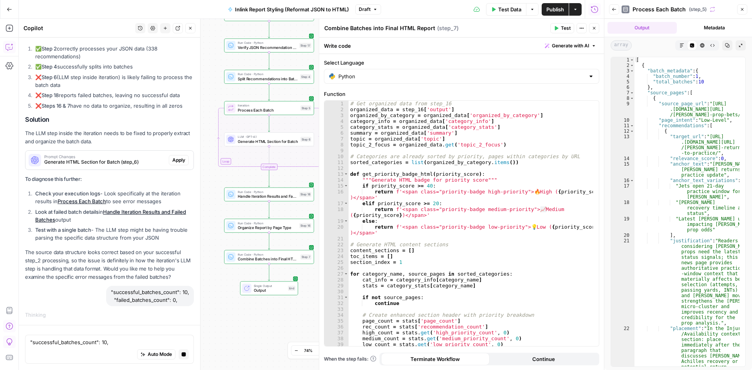
scroll to position [0, 0]
click at [684, 84] on div "[ { "batch_metadata" : { "batch_number" : 1 , "total_batches" : 10 } , "source_…" at bounding box center [686, 247] width 105 height 381
click at [659, 92] on div "[ { "batch_metadata" : { "batch_number" : 1 , "total_batches" : 10 } , "source_…" at bounding box center [686, 247] width 105 height 381
type textarea "**********"
click at [673, 67] on input at bounding box center [678, 64] width 85 height 10
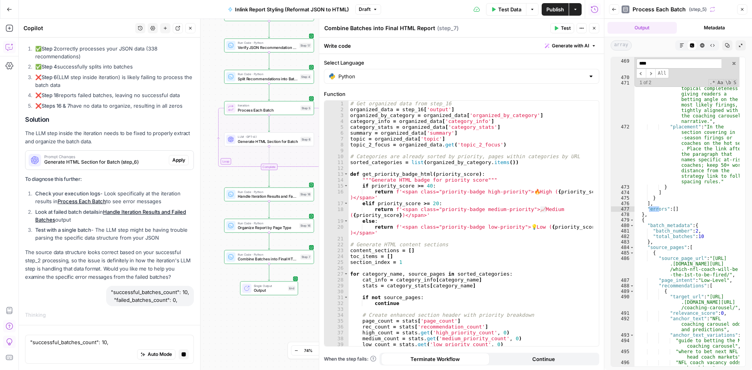
scroll to position [1276, 0]
type input "*****"
click at [649, 74] on span "​" at bounding box center [650, 74] width 9 height 10
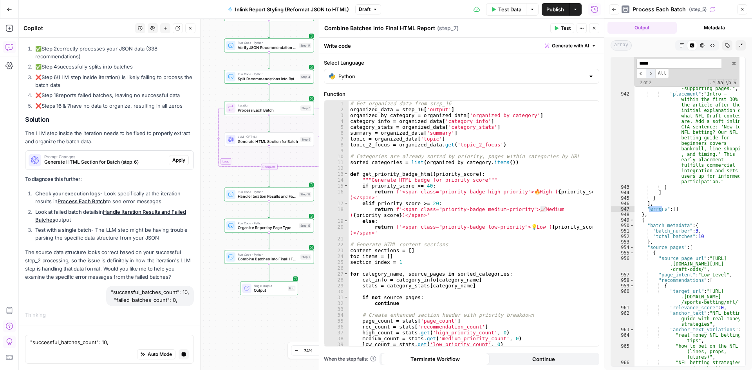
click at [649, 74] on span "​" at bounding box center [650, 74] width 9 height 10
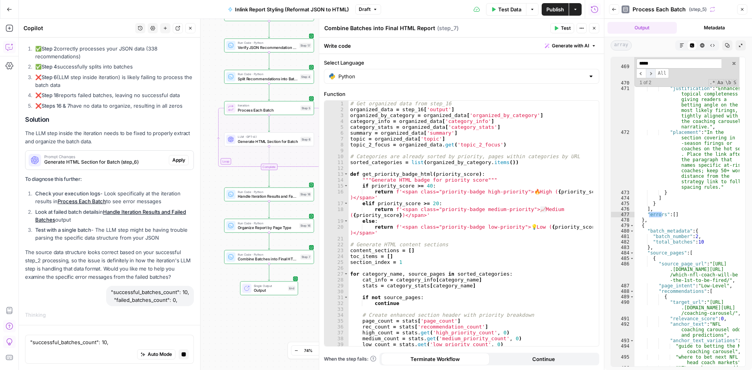
click at [649, 74] on span "​" at bounding box center [650, 74] width 9 height 10
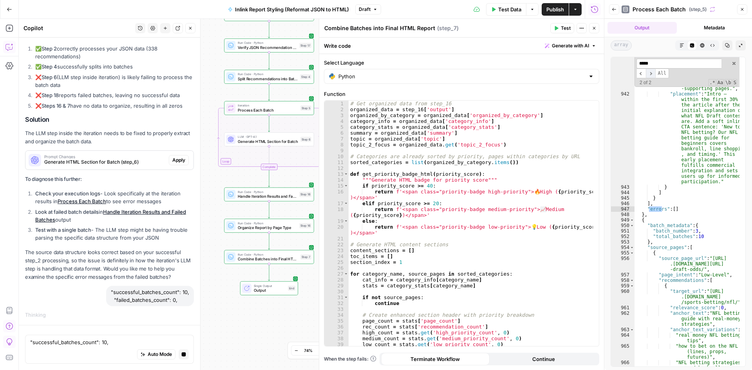
click at [649, 74] on span "​" at bounding box center [650, 74] width 9 height 10
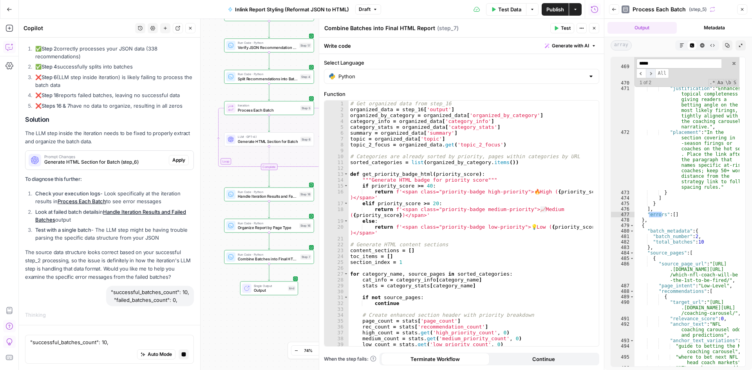
scroll to position [1275, 0]
click at [675, 206] on div ""NFL coach hot seat odds analysis" , "first coach to be fired predictions and m…" at bounding box center [686, 218] width 105 height 331
drag, startPoint x: 700, startPoint y: 220, endPoint x: 647, endPoint y: 213, distance: 53.6
click at [647, 213] on div ""NFL coach hot seat odds analysis" , "first coach to be fired predictions and m…" at bounding box center [686, 218] width 105 height 331
click at [647, 213] on div ""NFL coach hot seat odds analysis" , "first coach to be fired predictions and m…" at bounding box center [686, 211] width 105 height 309
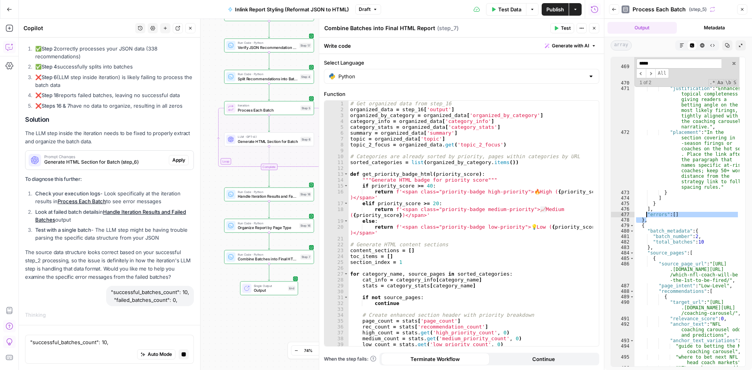
type textarea "**********"
drag, startPoint x: 695, startPoint y: 213, endPoint x: 630, endPoint y: 214, distance: 64.6
click at [630, 214] on div "**********" at bounding box center [677, 212] width 135 height 310
click at [49, 340] on textarea ""successful_batches_count": 10, "failed_batches_count": 0," at bounding box center [109, 342] width 159 height 8
paste textarea ""errors": []"
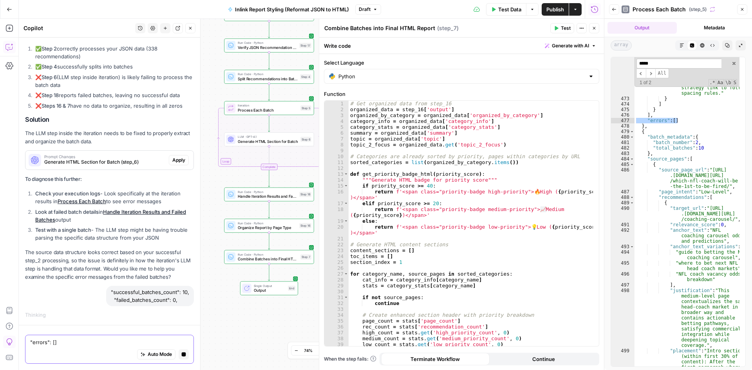
scroll to position [1290, 0]
type textarea ""errors": []"
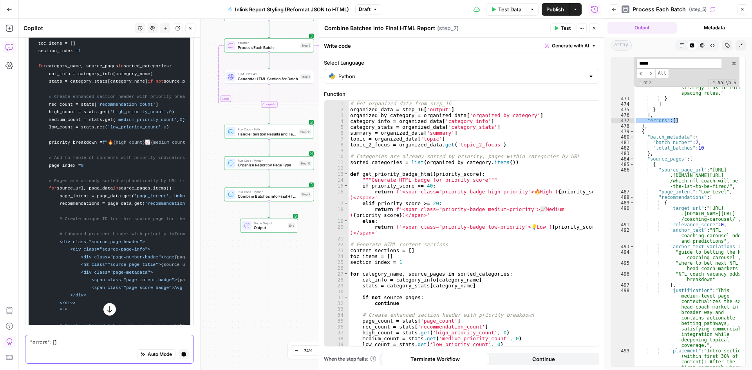
scroll to position [965, 0]
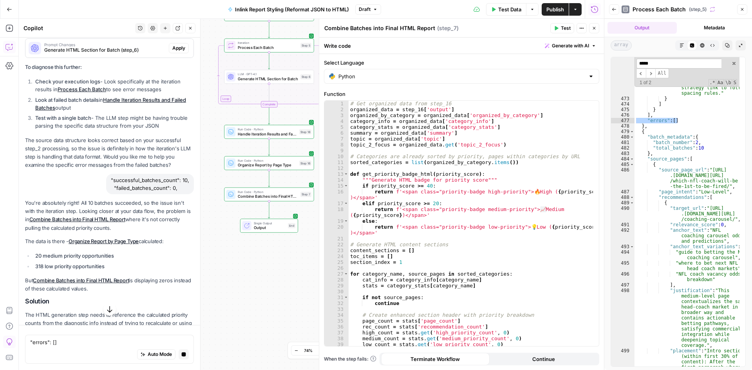
drag, startPoint x: 72, startPoint y: 229, endPoint x: 133, endPoint y: 222, distance: 61.1
click at [119, 224] on p "You're absolutely right! All 10 batches succeeded, so the issue isn't with the …" at bounding box center [109, 215] width 169 height 33
click at [133, 222] on p "You're absolutely right! All 10 batches succeeded, so the issue isn't with the …" at bounding box center [109, 215] width 169 height 33
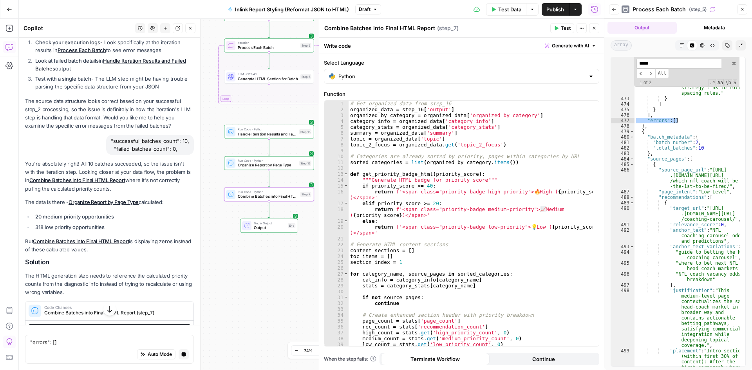
click at [106, 310] on icon "button" at bounding box center [110, 309] width 8 height 8
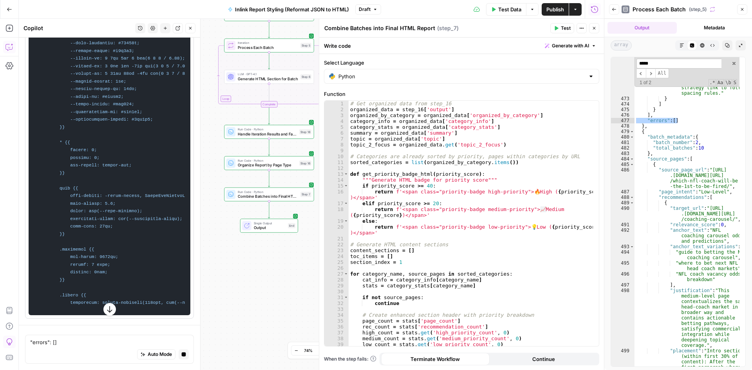
click at [106, 314] on button "button" at bounding box center [109, 309] width 13 height 13
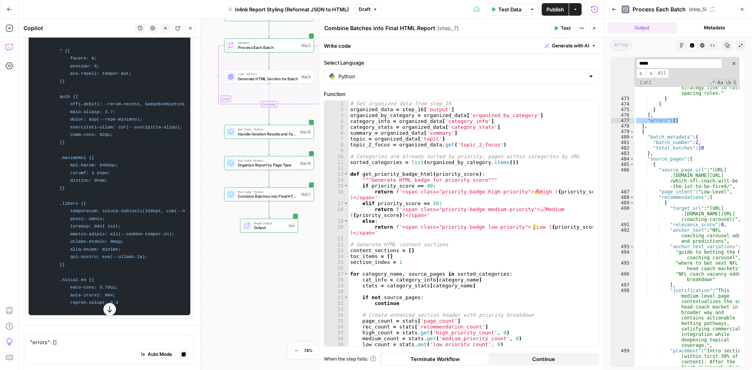
click at [106, 306] on icon "button" at bounding box center [110, 309] width 8 height 8
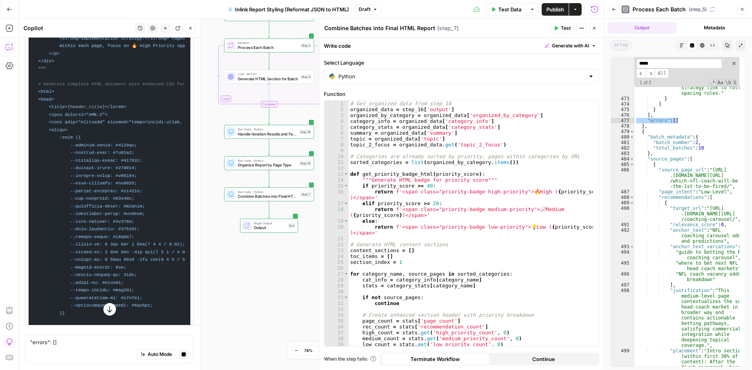
scroll to position [3515, 0]
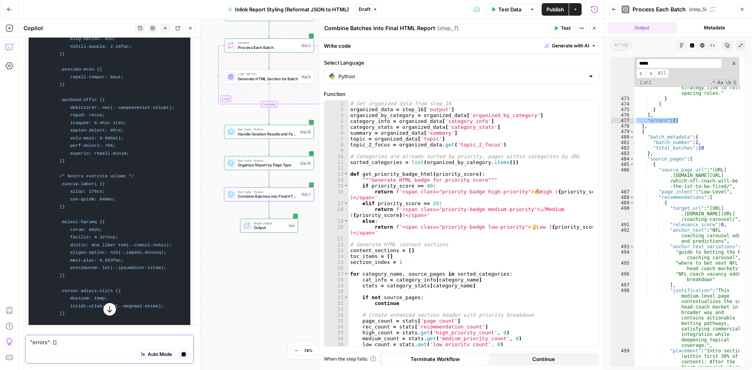
click at [41, 345] on textarea ""errors": []" at bounding box center [109, 342] width 159 height 8
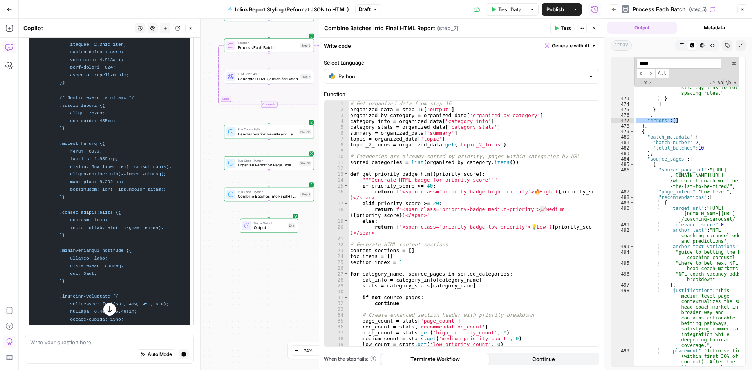
click at [106, 307] on icon "button" at bounding box center [110, 309] width 8 height 8
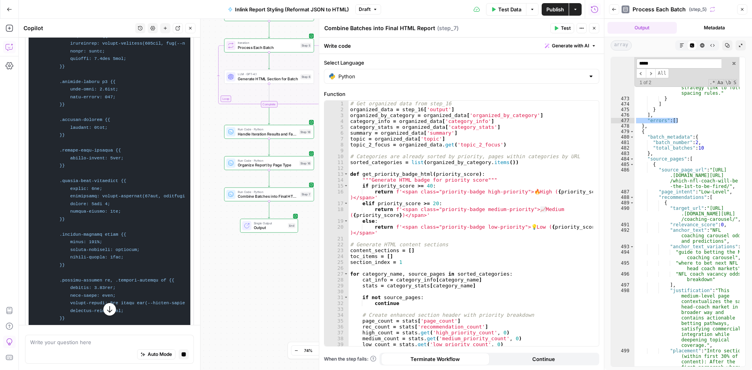
click at [110, 308] on icon "button" at bounding box center [110, 309] width 8 height 8
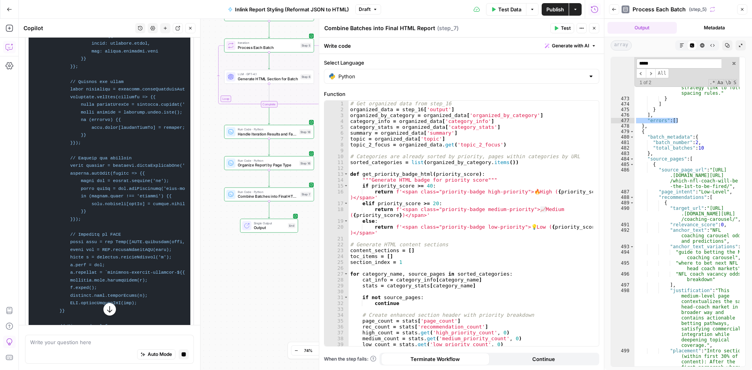
click at [106, 310] on icon "button" at bounding box center [110, 309] width 8 height 8
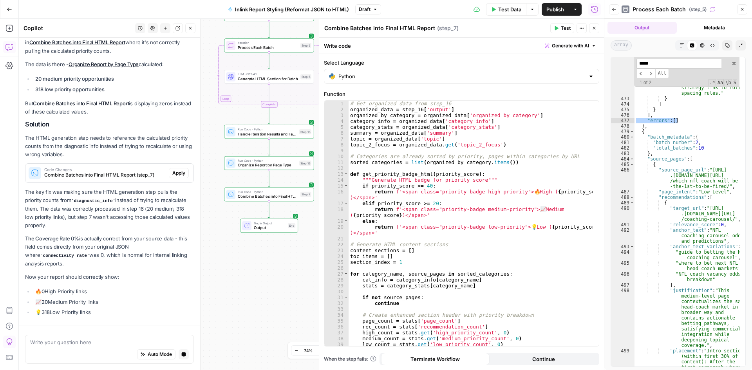
scroll to position [1159, 0]
drag, startPoint x: 68, startPoint y: 255, endPoint x: 47, endPoint y: 226, distance: 36.5
click at [47, 235] on p "The Coverage Rate 0% is actually correct from your source data - this field com…" at bounding box center [109, 251] width 169 height 33
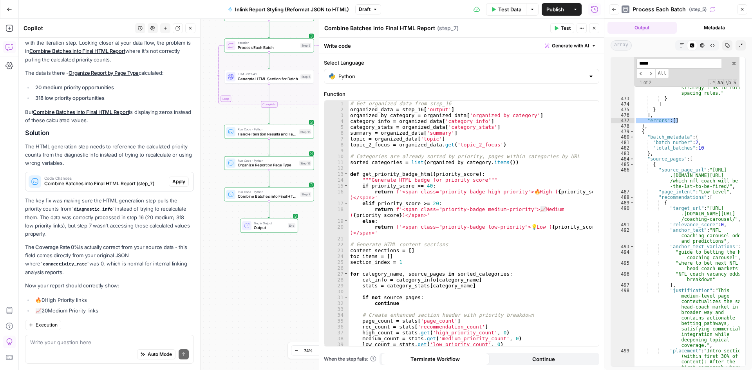
scroll to position [1207, 0]
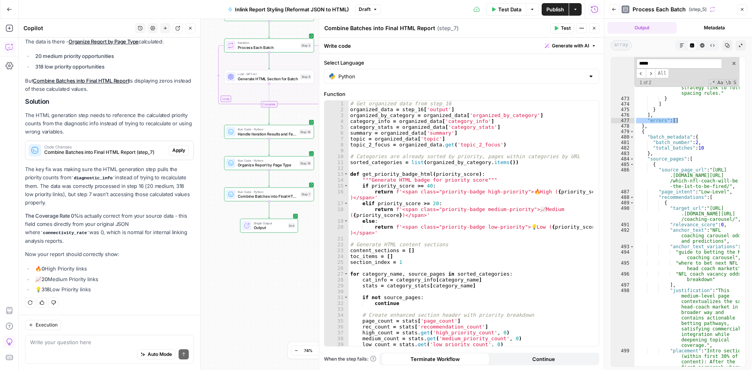
click at [67, 239] on p "The Coverage Rate 0% is actually correct from your source data - this field com…" at bounding box center [109, 228] width 169 height 33
drag, startPoint x: 29, startPoint y: 179, endPoint x: 127, endPoint y: 210, distance: 102.5
click at [127, 210] on div "You're absolutely right! All 10 batches succeeded, so the issue isn't with the …" at bounding box center [109, 147] width 169 height 297
drag, startPoint x: 143, startPoint y: 254, endPoint x: 34, endPoint y: 199, distance: 121.7
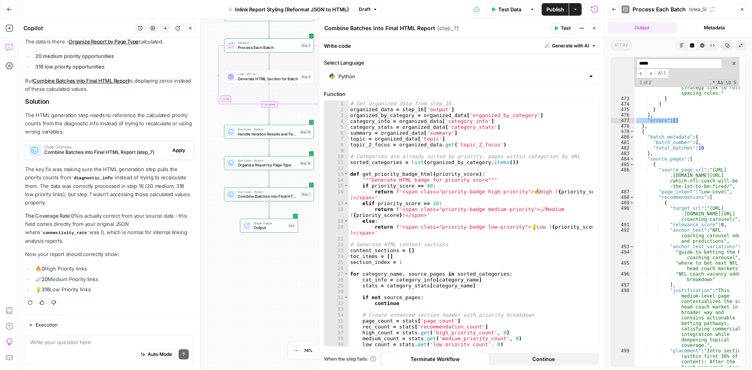
click at [34, 199] on div "You're absolutely right! All 10 batches succeeded, so the issue isn't with the …" at bounding box center [109, 147] width 169 height 297
click at [72, 219] on p "The Coverage Rate 0% is actually correct from your source data - this field com…" at bounding box center [109, 228] width 169 height 33
click at [63, 278] on li "📈20 Medium Priority links" at bounding box center [113, 279] width 161 height 8
click at [99, 261] on div "You're absolutely right! All 10 batches succeeded, so the issue isn't with the …" at bounding box center [109, 147] width 169 height 297
click at [95, 256] on p "Now your report should correctly show:" at bounding box center [109, 254] width 169 height 8
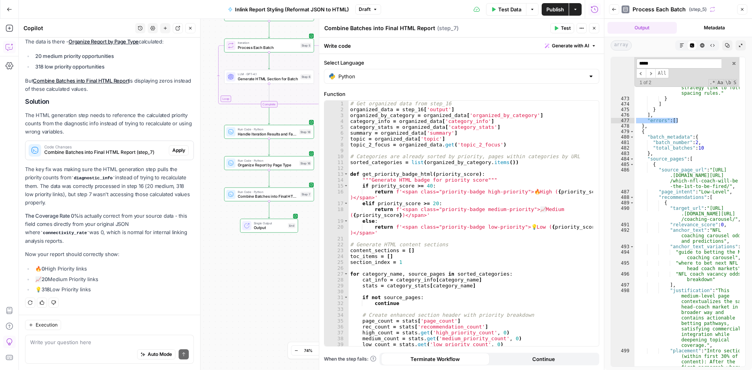
click at [122, 289] on li "💡318 Low Priority links" at bounding box center [113, 289] width 161 height 8
click at [73, 346] on div "Auto Mode Send" at bounding box center [109, 354] width 159 height 17
type textarea "let's just remove"
click at [69, 343] on textarea "let's just remove" at bounding box center [109, 342] width 159 height 8
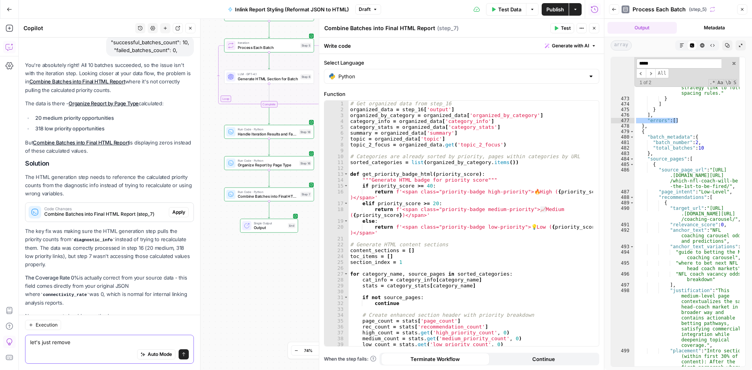
click at [69, 343] on textarea "let's just remove" at bounding box center [109, 342] width 159 height 8
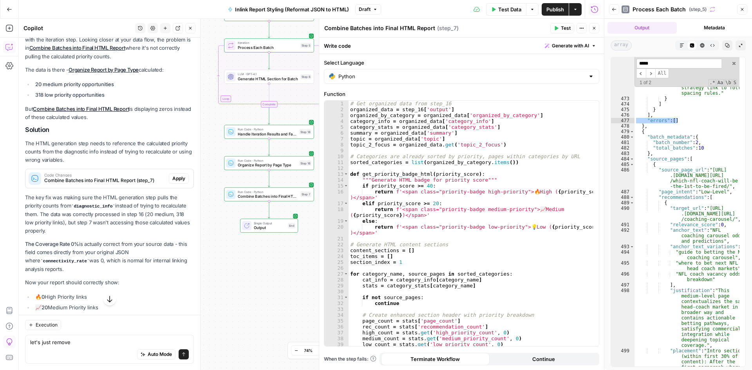
click at [103, 299] on button "button" at bounding box center [109, 299] width 13 height 13
click at [75, 339] on textarea "let's just remove" at bounding box center [109, 342] width 159 height 8
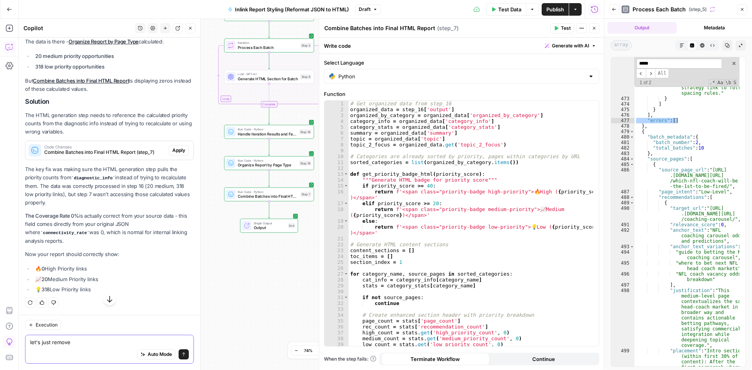
click at [45, 344] on textarea "let's just remove" at bounding box center [109, 342] width 159 height 8
click at [101, 345] on textarea at bounding box center [109, 342] width 159 height 8
type textarea "let's just remove those fields"
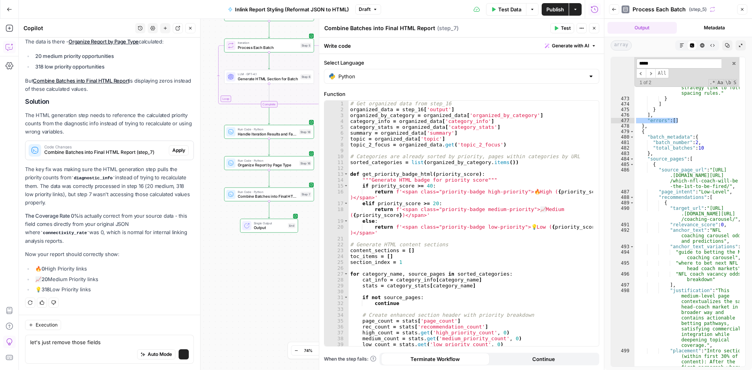
click at [52, 153] on span "Combine Batches into Final HTML Report (step_7)" at bounding box center [104, 152] width 121 height 7
click at [73, 222] on p "The Coverage Rate 0% is actually correct from your source data - this field com…" at bounding box center [109, 228] width 169 height 33
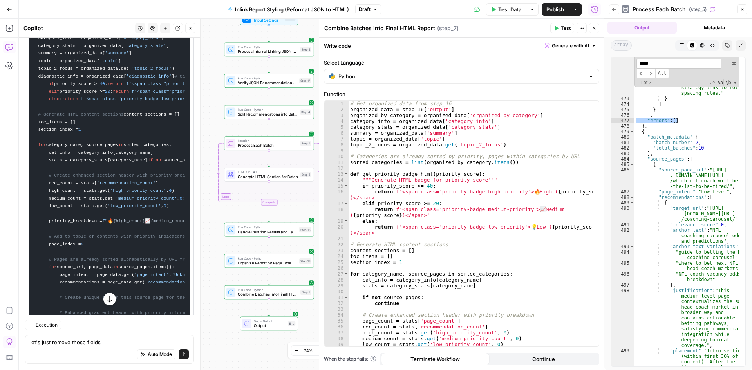
scroll to position [881, 0]
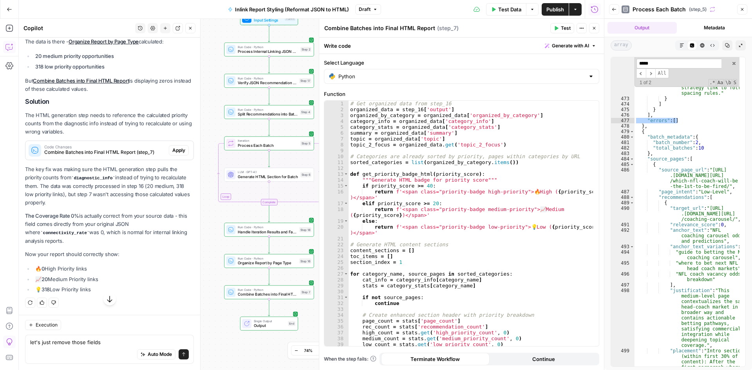
scroll to position [1115, 0]
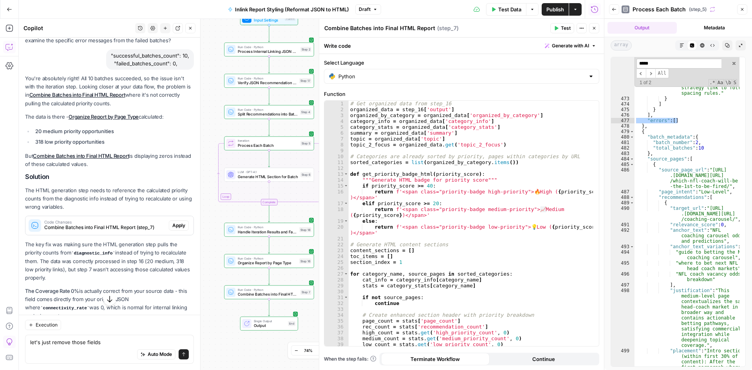
click at [109, 224] on span "Code Changes" at bounding box center [104, 222] width 121 height 4
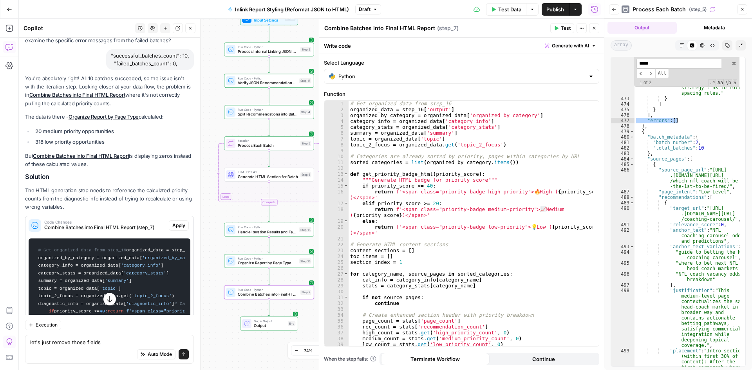
click at [173, 229] on span "Apply" at bounding box center [178, 225] width 13 height 7
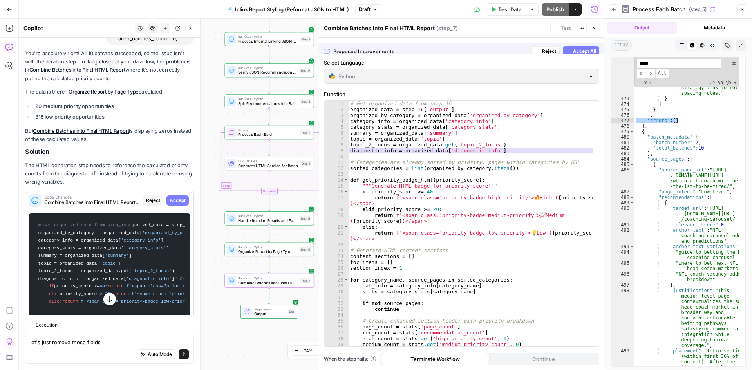
scroll to position [1090, 0]
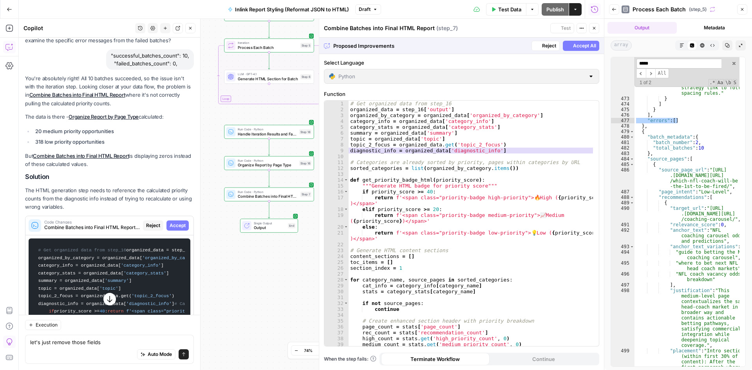
click at [170, 229] on span "Accept" at bounding box center [178, 225] width 16 height 7
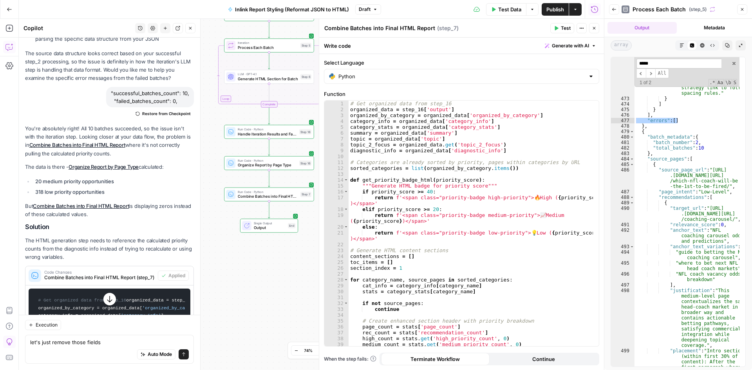
click at [107, 294] on button "button" at bounding box center [109, 299] width 13 height 13
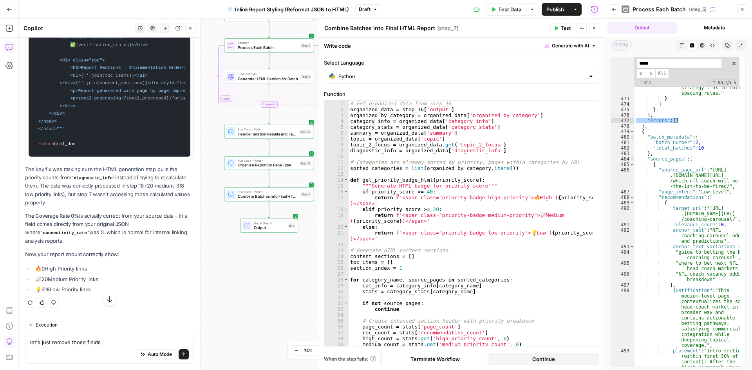
scroll to position [10712, 0]
click at [92, 282] on ul "🔥0 High Priority links 📈20 Medium Priority links 💡318 Low Priority links" at bounding box center [109, 279] width 169 height 29
drag, startPoint x: 97, startPoint y: 266, endPoint x: 111, endPoint y: 281, distance: 20.8
click at [111, 281] on ul "🔥0 High Priority links 📈20 Medium Priority links 💡318 Low Priority links" at bounding box center [109, 279] width 169 height 29
click at [111, 281] on li "📈20 Medium Priority links" at bounding box center [113, 279] width 161 height 8
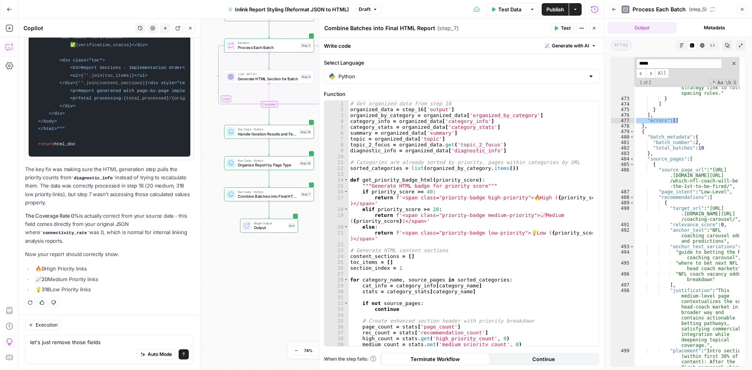
drag, startPoint x: 79, startPoint y: 287, endPoint x: 78, endPoint y: 220, distance: 67.3
click at [71, 240] on p "The Coverage Rate 0% is actually correct from your source data - this field com…" at bounding box center [109, 228] width 169 height 33
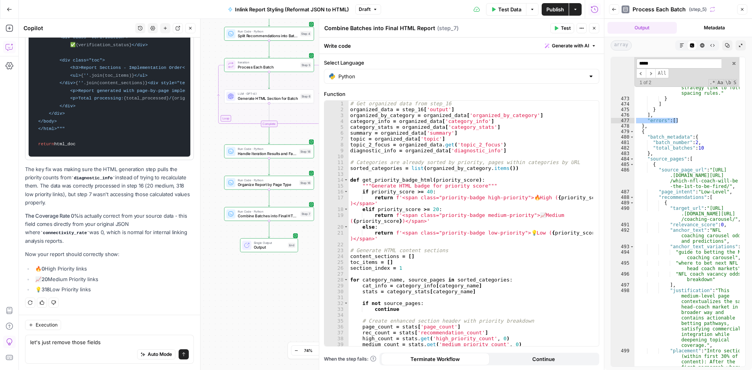
scroll to position [10516, 0]
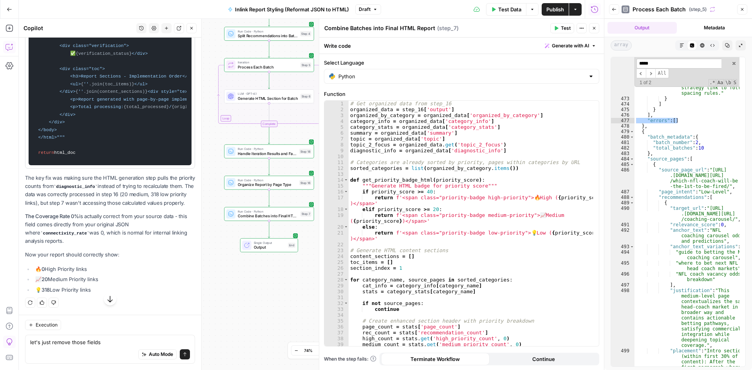
click at [743, 7] on icon "button" at bounding box center [742, 9] width 5 height 5
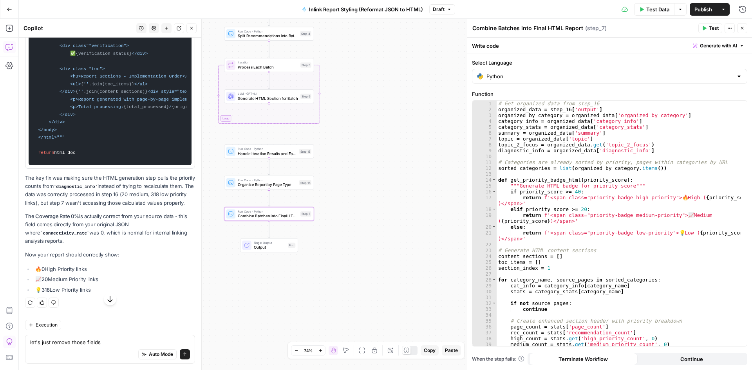
click at [106, 296] on icon "button" at bounding box center [110, 299] width 8 height 8
click at [109, 304] on button "button" at bounding box center [110, 299] width 13 height 13
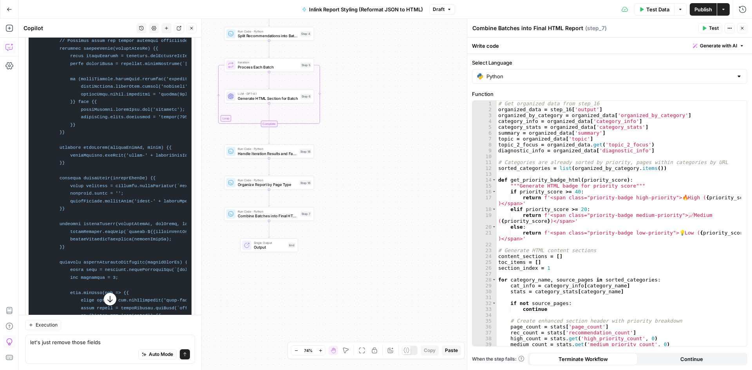
scroll to position [10243, 0]
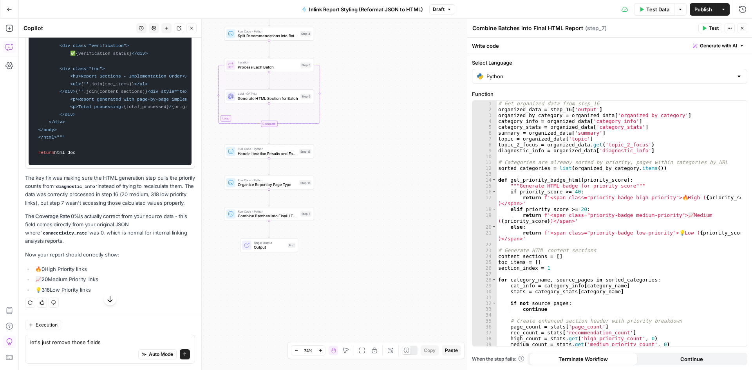
click at [109, 303] on div "Regenerate Helpful Not helpful" at bounding box center [110, 303] width 170 height 10
click at [743, 30] on icon "button" at bounding box center [742, 28] width 5 height 5
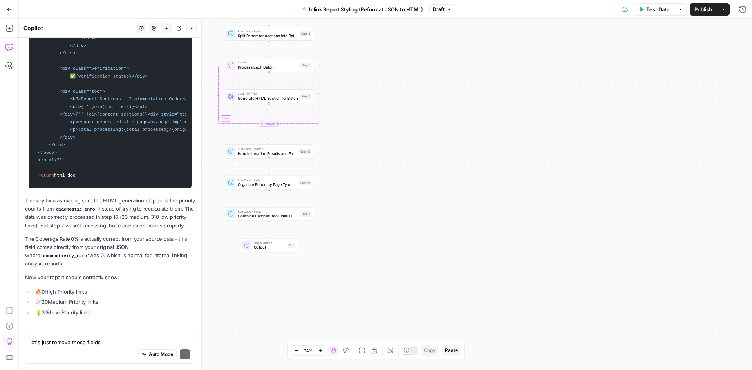
scroll to position [10639, 0]
click at [697, 7] on span "Publish" at bounding box center [703, 9] width 18 height 8
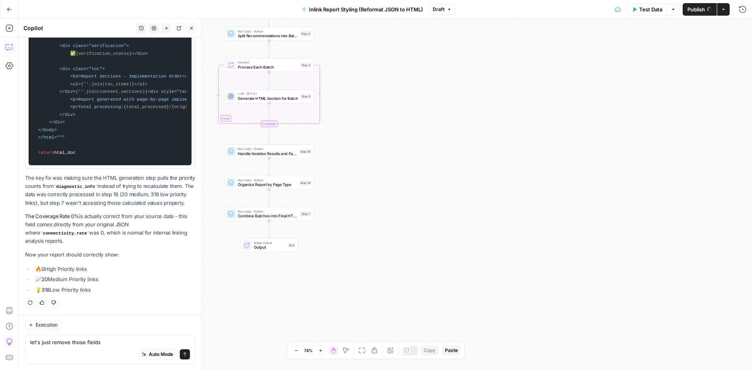
scroll to position [10712, 0]
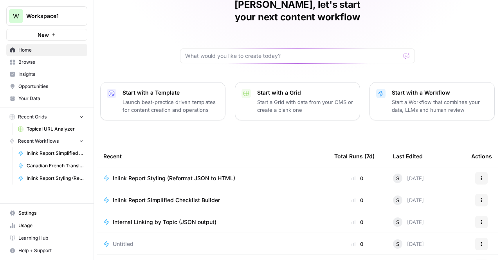
click at [138, 169] on td "Inlink Report Styling (Reformat JSON to HTML)" at bounding box center [212, 179] width 231 height 22
click at [135, 213] on td "Internal Linking by Topic (JSON output)" at bounding box center [212, 222] width 231 height 22
click at [135, 218] on span "Internal Linking by Topic (JSON output)" at bounding box center [165, 222] width 104 height 8
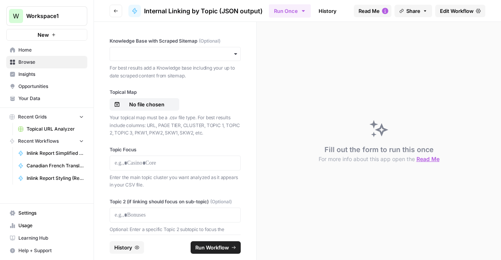
click at [460, 14] on span "Edit Workflow" at bounding box center [457, 11] width 34 height 8
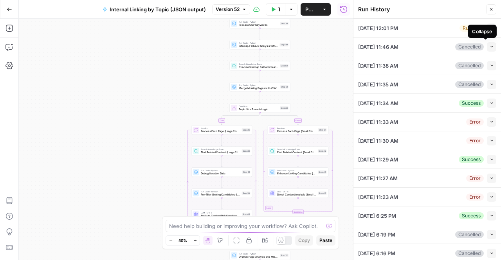
click at [487, 26] on div "Collapse" at bounding box center [482, 31] width 29 height 13
click at [472, 31] on div "Collapse" at bounding box center [482, 31] width 21 height 8
click at [373, 17] on header "Run History Close" at bounding box center [428, 9] width 148 height 19
click at [376, 29] on span "10/09/25 at 12:01 PM" at bounding box center [378, 28] width 40 height 8
click at [493, 26] on li "10/09/25 at 12:01 PM Running Collapse View Logs" at bounding box center [428, 28] width 148 height 19
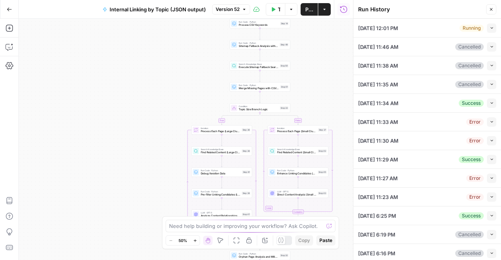
click at [487, 29] on button "Collapse" at bounding box center [491, 27] width 9 height 9
type input "TSG Scraped Site Map Only"
type input "Football"
type textarea "https://www.thesportsgeek.com/sportsbooks/nfl/ https://www.thesportsgeek.com/sp…"
type textarea "{ "unified_linking_rules": { "description": "Comprehensive internal linking sys…"
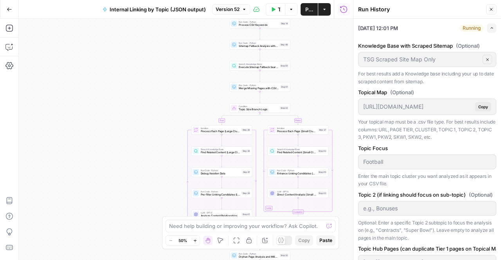
click at [490, 29] on icon "button" at bounding box center [492, 28] width 4 height 4
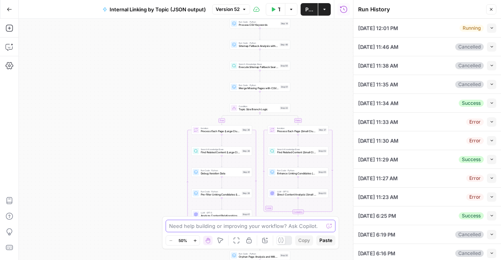
click at [202, 227] on textarea at bounding box center [246, 226] width 154 height 8
click at [490, 103] on span "button" at bounding box center [492, 103] width 4 height 4
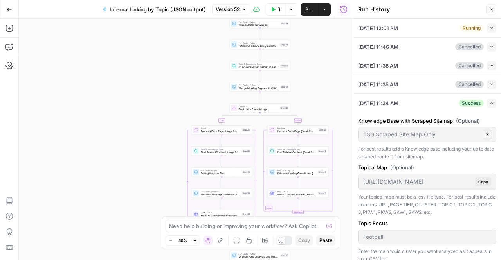
click at [490, 104] on icon "button" at bounding box center [492, 103] width 4 height 4
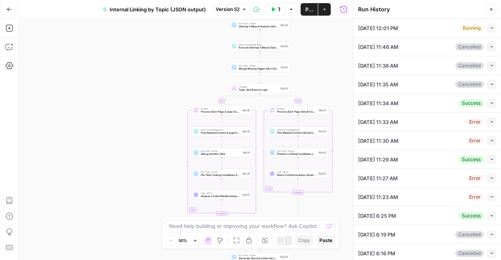
scroll to position [39, 0]
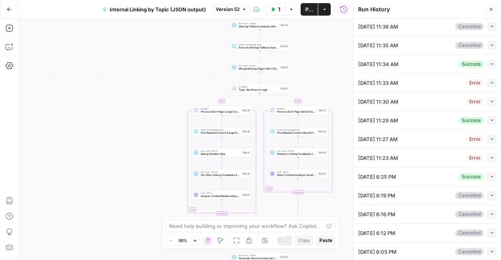
click at [396, 175] on span "10/08/25 at 6:25 PM" at bounding box center [377, 177] width 38 height 8
drag, startPoint x: 418, startPoint y: 180, endPoint x: 359, endPoint y: 176, distance: 58.8
click at [357, 176] on div "Run History Close 10/09/25 at 12:01 PM Running Collapse Knowledge Base with Scr…" at bounding box center [427, 130] width 148 height 260
click at [359, 176] on span "10/08/25 at 6:25 PM" at bounding box center [377, 177] width 38 height 8
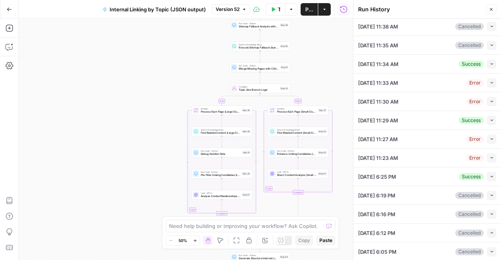
click at [359, 176] on span "10/08/25 at 6:25 PM" at bounding box center [377, 177] width 38 height 8
click at [490, 176] on icon "button" at bounding box center [492, 177] width 4 height 4
type input "TSG Scraped Site Map Only"
type input "Football"
type textarea "https://www.thesportsgeek.com/sportsbooks/nfl/ https://www.thesportsgeek.com/sp…"
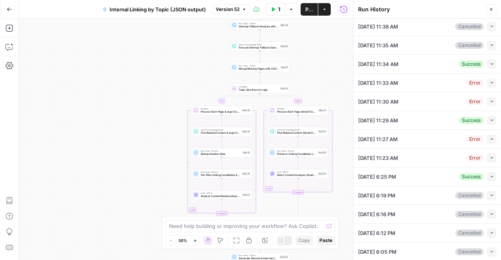
type textarea "{ "unified_linking_rules": { "description": "Comprehensive internal linking sys…"
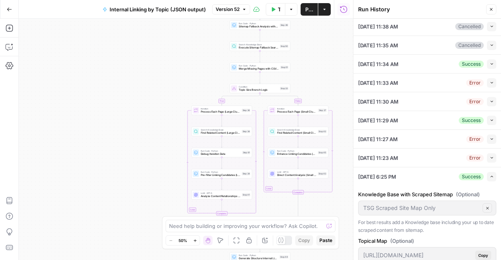
scroll to position [0, 0]
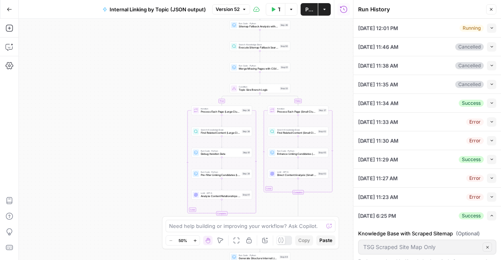
click at [491, 11] on icon "button" at bounding box center [491, 9] width 5 height 5
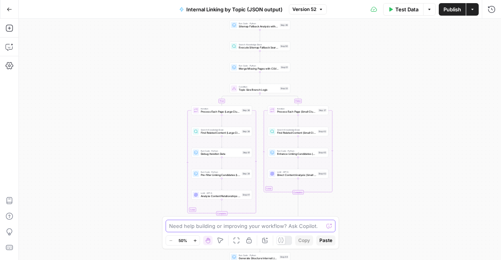
click at [265, 230] on textarea at bounding box center [246, 226] width 154 height 8
click at [489, 11] on icon "button" at bounding box center [491, 8] width 7 height 7
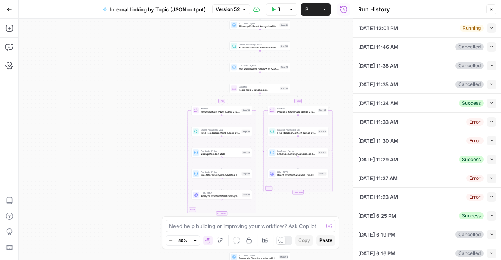
click at [489, 159] on button "Collapse" at bounding box center [491, 159] width 9 height 9
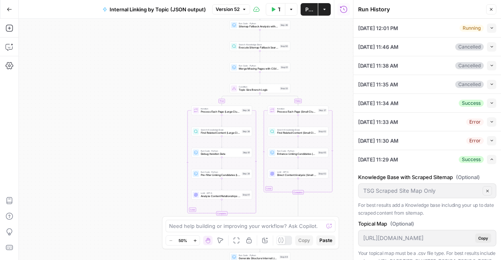
click at [489, 159] on button "Expand" at bounding box center [491, 159] width 9 height 9
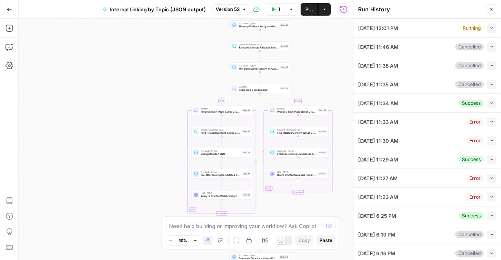
click at [490, 214] on icon "button" at bounding box center [492, 216] width 4 height 4
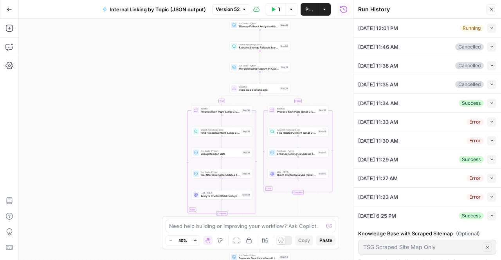
click at [489, 27] on button "Collapse" at bounding box center [491, 27] width 9 height 9
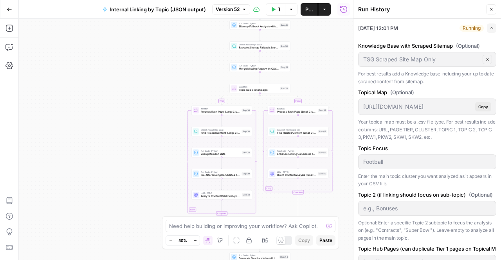
scroll to position [39, 0]
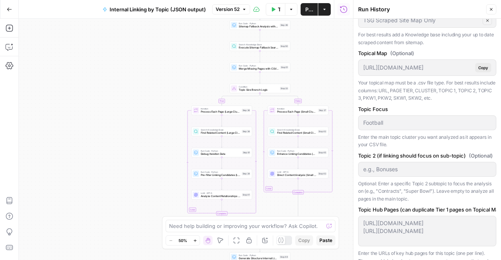
click at [490, 8] on icon "button" at bounding box center [491, 9] width 5 height 5
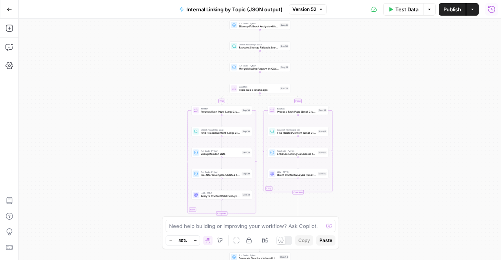
click at [487, 5] on button "Run History" at bounding box center [491, 9] width 13 height 13
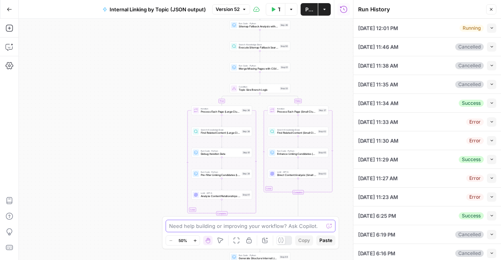
click at [222, 228] on textarea at bounding box center [246, 226] width 154 height 8
click at [490, 28] on icon "button" at bounding box center [492, 28] width 4 height 4
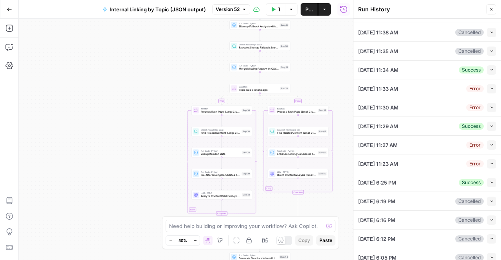
scroll to position [431, 0]
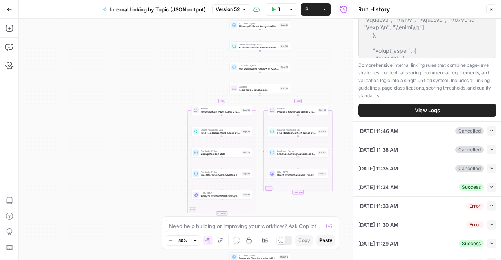
click at [415, 114] on span "View Logs" at bounding box center [427, 110] width 25 height 8
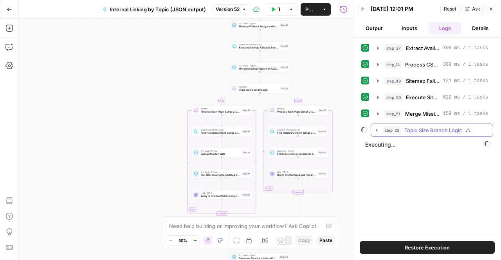
click at [378, 130] on icon "button" at bounding box center [376, 130] width 6 height 6
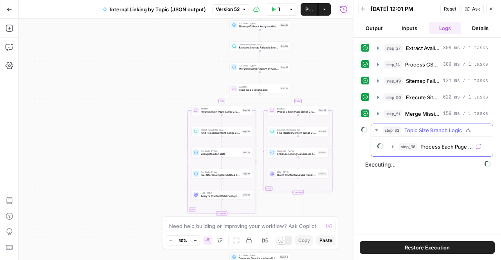
click at [378, 130] on icon "button" at bounding box center [376, 130] width 6 height 6
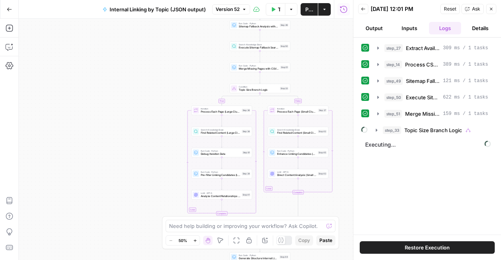
click at [221, 231] on div "Need help building or improving your workflow? Ask Copilot." at bounding box center [251, 226] width 170 height 13
click at [373, 131] on icon "button" at bounding box center [376, 130] width 6 height 6
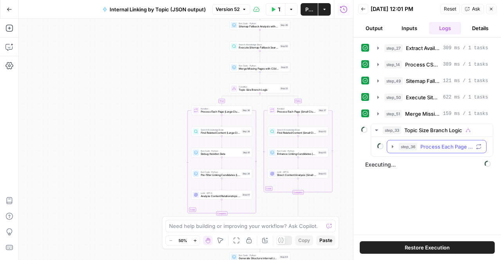
click at [393, 145] on icon "button" at bounding box center [393, 147] width 6 height 6
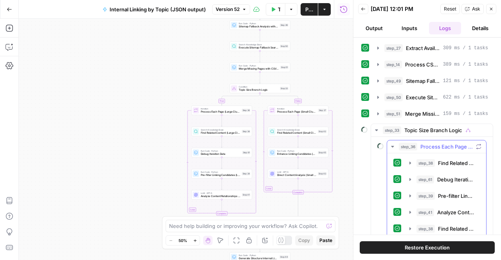
click at [393, 145] on icon "button" at bounding box center [393, 147] width 6 height 6
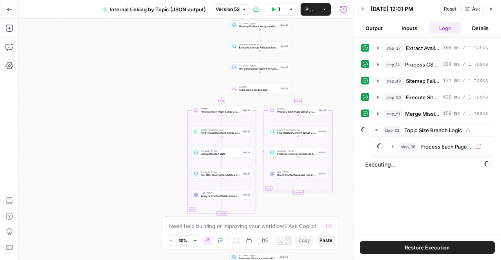
click at [181, 231] on div "Need help building or improving your workflow? Ask Copilot." at bounding box center [251, 226] width 170 height 13
click at [392, 146] on icon "button" at bounding box center [393, 146] width 2 height 3
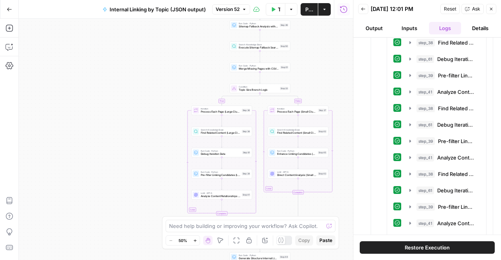
scroll to position [2819, 0]
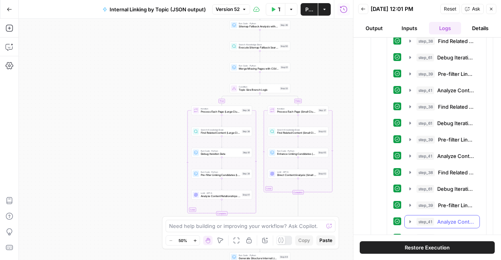
click at [410, 220] on icon "button" at bounding box center [411, 221] width 2 height 3
click at [412, 219] on icon "button" at bounding box center [410, 222] width 6 height 6
click at [240, 228] on textarea at bounding box center [246, 226] width 154 height 8
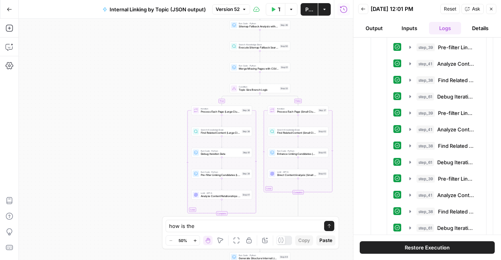
click at [207, 220] on div "how is the how is the Send Zoom Out 50% Zoom In Hand Move Fit to View Lock/Unlo…" at bounding box center [250, 232] width 177 height 33
click at [207, 224] on textarea "how is the" at bounding box center [242, 226] width 147 height 8
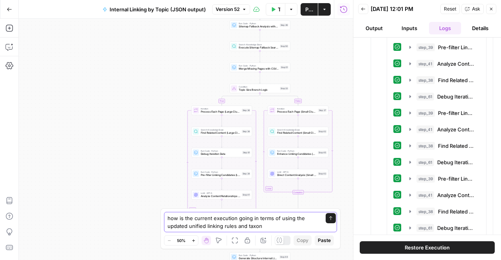
type textarea "how is the current execution going in terms of using the updated unified linkin…"
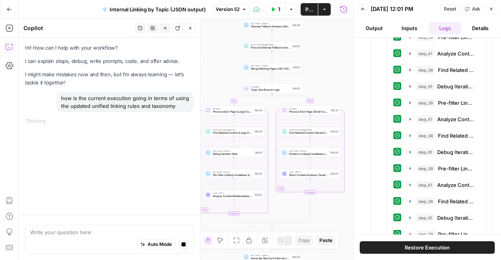
scroll to position [3370, 0]
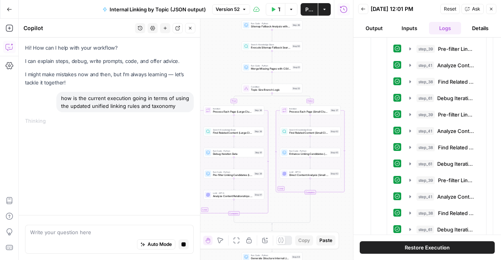
click at [495, 13] on button "Close" at bounding box center [491, 9] width 10 height 10
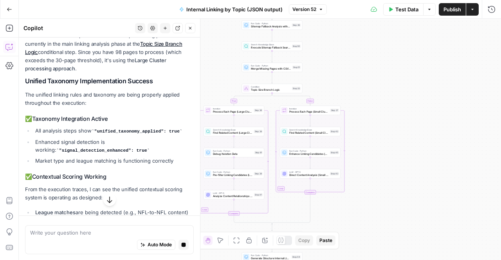
scroll to position [50, 0]
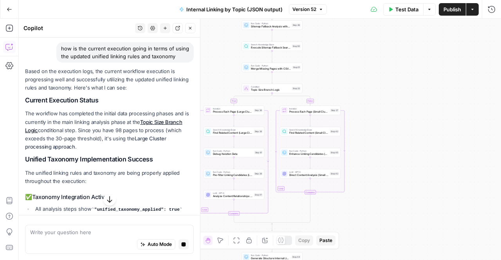
drag, startPoint x: 52, startPoint y: 114, endPoint x: 62, endPoint y: 152, distance: 39.1
click at [62, 150] on strong "Large Cluster processing approach" at bounding box center [95, 142] width 141 height 14
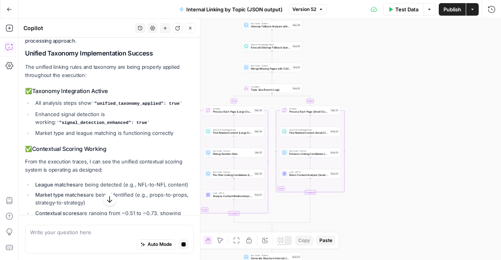
scroll to position [167, 0]
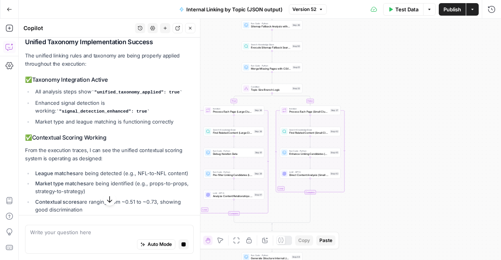
click at [67, 141] on strong "Contextual Scoring Working" at bounding box center [69, 137] width 74 height 7
click at [57, 159] on p "From the execution traces, I can see the unified contextual scoring system is o…" at bounding box center [109, 154] width 169 height 16
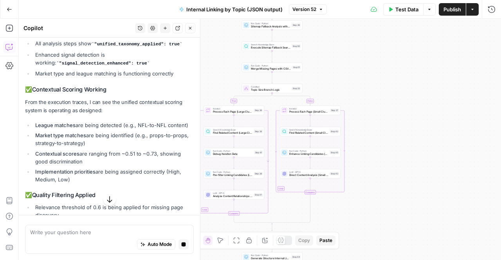
scroll to position [206, 0]
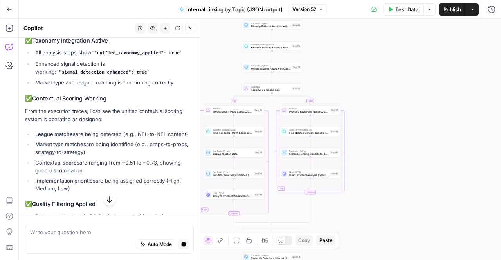
drag, startPoint x: 64, startPoint y: 179, endPoint x: 68, endPoint y: 181, distance: 4.6
click at [68, 181] on ul "League matches are being detected (e.g., NFL-to-NFL content) Market type matche…" at bounding box center [109, 161] width 169 height 63
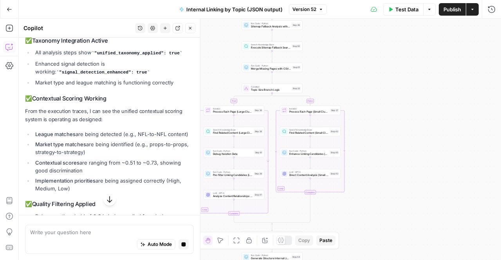
click at [68, 181] on ul "League matches are being detected (e.g., NFL-to-NFL content) Market type matche…" at bounding box center [109, 161] width 169 height 63
click at [72, 148] on strong "Market type matches" at bounding box center [60, 144] width 51 height 6
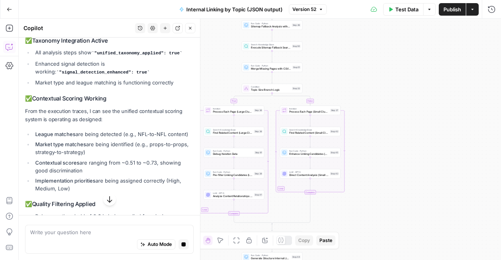
click at [93, 169] on li "Contextual scores are ranging from ~0.51 to ~0.73, showing good discrimination" at bounding box center [113, 167] width 161 height 16
drag, startPoint x: 93, startPoint y: 169, endPoint x: 88, endPoint y: 162, distance: 8.1
click at [88, 162] on ul "League matches are being detected (e.g., NFL-to-NFL content) Market type matche…" at bounding box center [109, 161] width 169 height 63
click at [88, 156] on li "Market type matches are being identified (e.g., props-to-props, strategy-to-str…" at bounding box center [113, 149] width 161 height 16
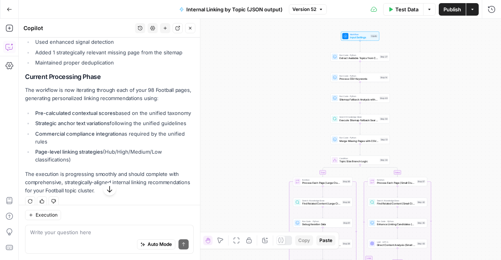
scroll to position [493, 0]
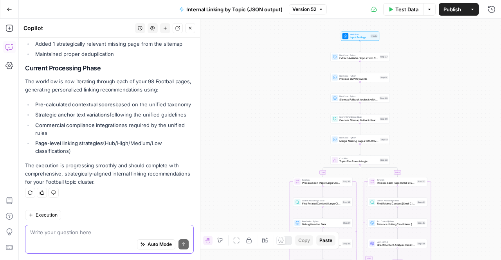
click at [78, 229] on textarea at bounding box center [109, 233] width 159 height 8
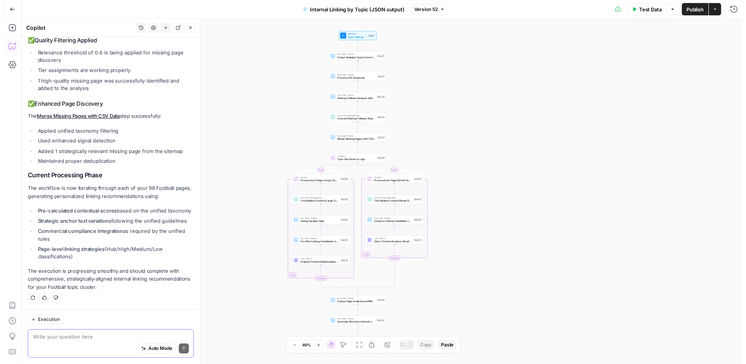
scroll to position [385, 0]
click at [501, 7] on icon "button" at bounding box center [742, 8] width 7 height 7
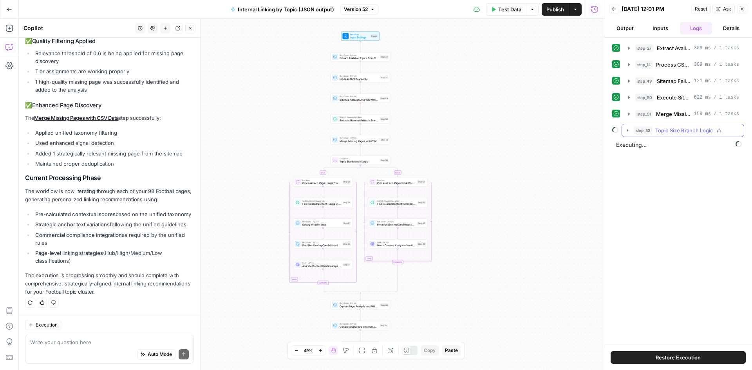
click at [501, 130] on button "step_33 Topic Size Branch Logic" at bounding box center [683, 130] width 122 height 13
click at [501, 148] on icon at bounding box center [631, 147] width 8 height 8
click at [501, 146] on div "step_36 Process Each Page (Large Clusters)" at bounding box center [682, 146] width 109 height 13
click at [501, 150] on button "step_36 Process Each Page (Large Clusters)" at bounding box center [687, 147] width 99 height 13
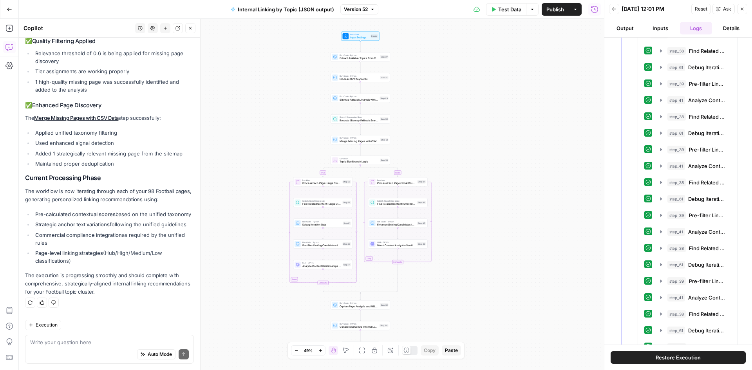
scroll to position [157, 0]
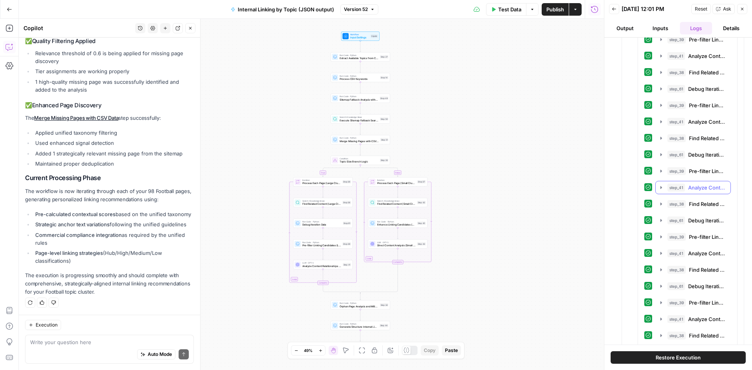
click at [501, 191] on button "step_41 Analyze Content Relationships (Large Clusters) 1 minute 45 seconds / 26…" at bounding box center [692, 187] width 75 height 13
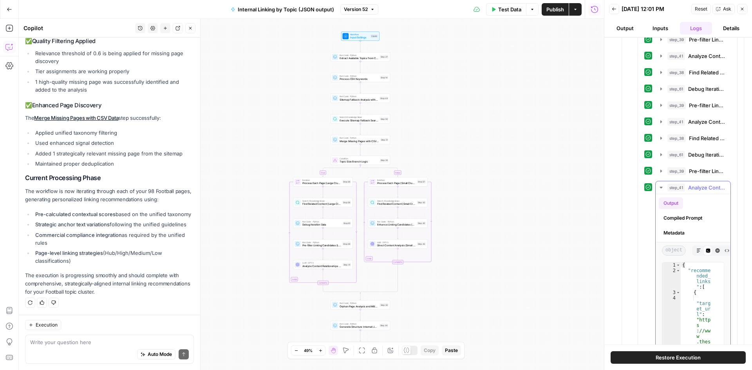
type textarea "**********"
type input "*****"
type textarea "**********"
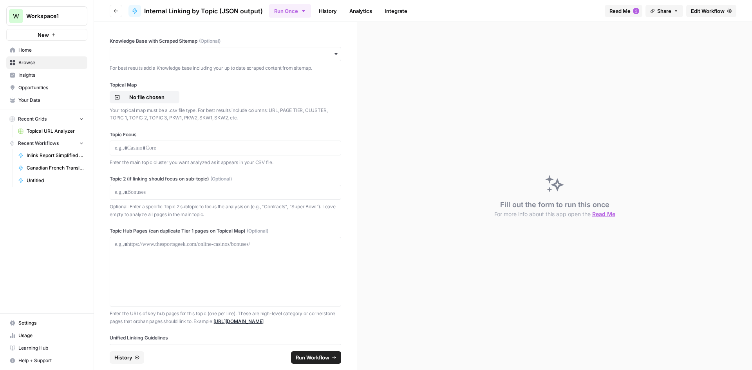
click at [58, 151] on link "Inlink Report Simplified Checklist Builder" at bounding box center [50, 155] width 73 height 13
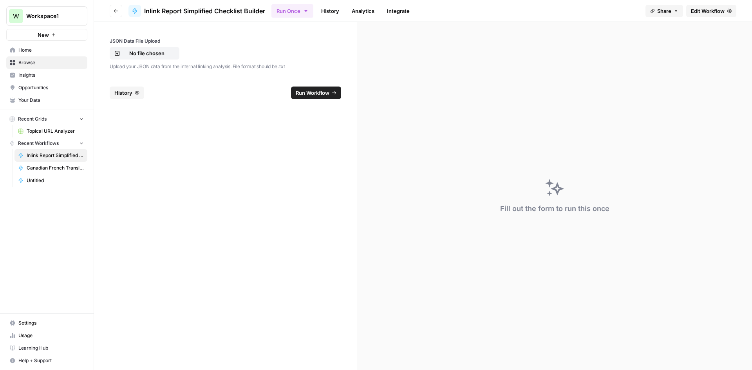
click at [501, 13] on span "Edit Workflow" at bounding box center [708, 11] width 34 height 8
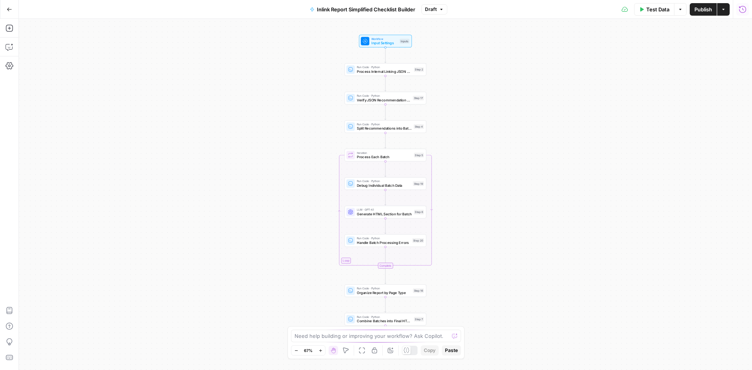
click at [501, 10] on button "Run History" at bounding box center [742, 9] width 13 height 13
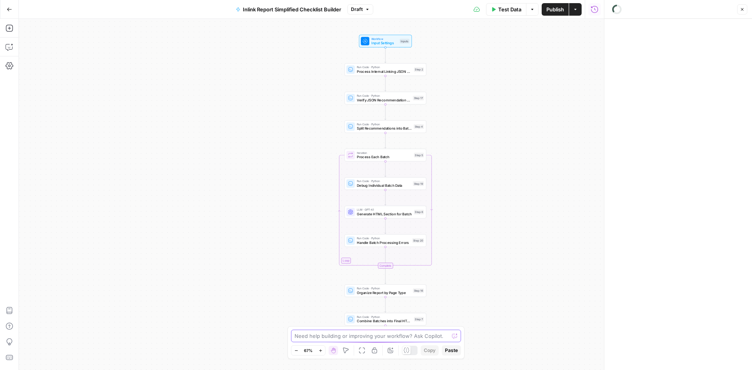
click at [305, 260] on textarea at bounding box center [371, 336] width 154 height 8
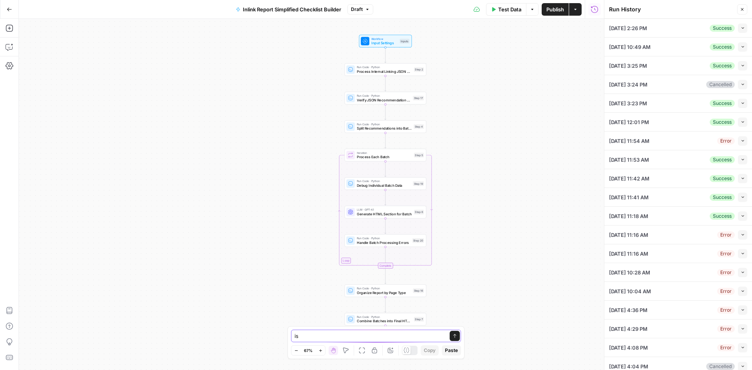
type textarea "i"
type textarea "last test showing"
click at [501, 10] on span "Publish" at bounding box center [555, 9] width 18 height 8
click at [501, 6] on button "Close" at bounding box center [742, 9] width 10 height 10
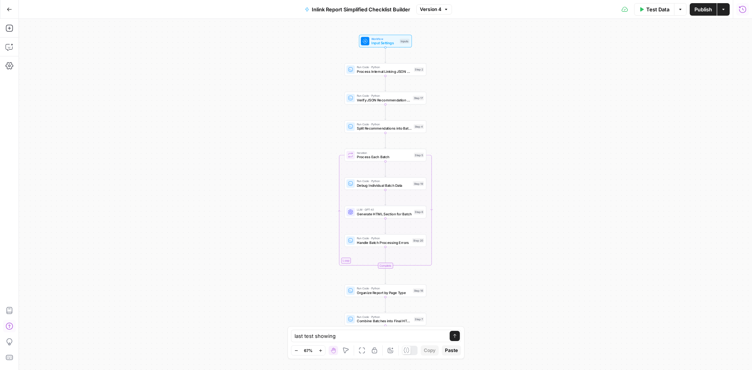
click at [501, 9] on icon "button" at bounding box center [742, 9] width 8 height 8
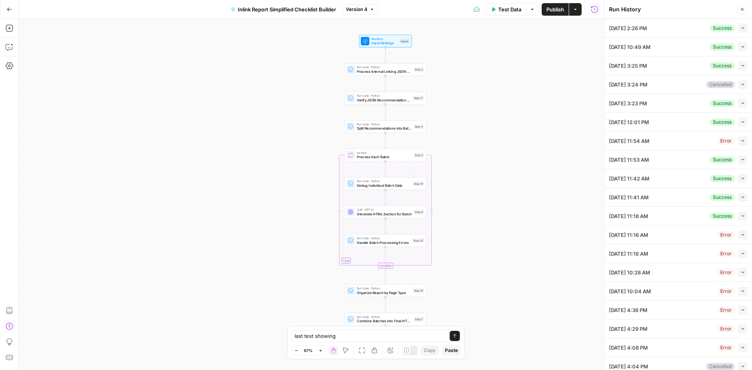
click at [501, 28] on button "Collapse" at bounding box center [742, 27] width 9 height 9
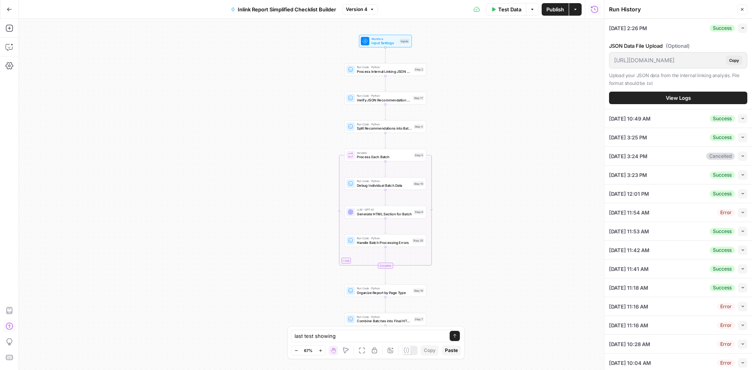
click at [501, 28] on icon "button" at bounding box center [742, 28] width 2 height 2
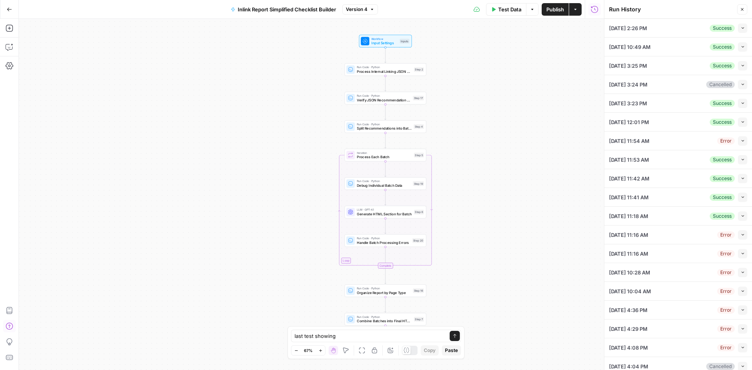
click at [501, 28] on icon "button" at bounding box center [742, 28] width 4 height 4
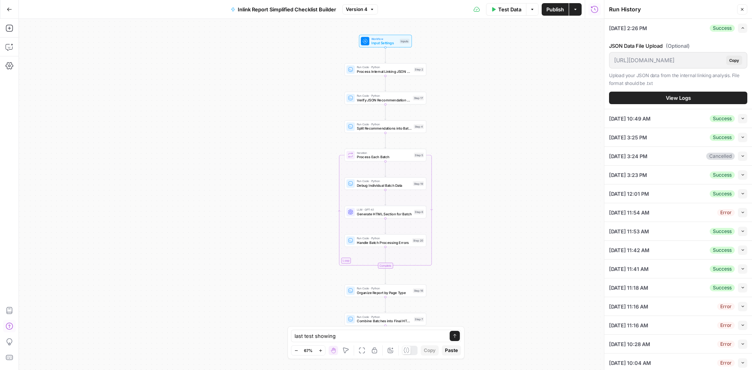
click at [501, 28] on span "Expand" at bounding box center [740, 28] width 0 height 0
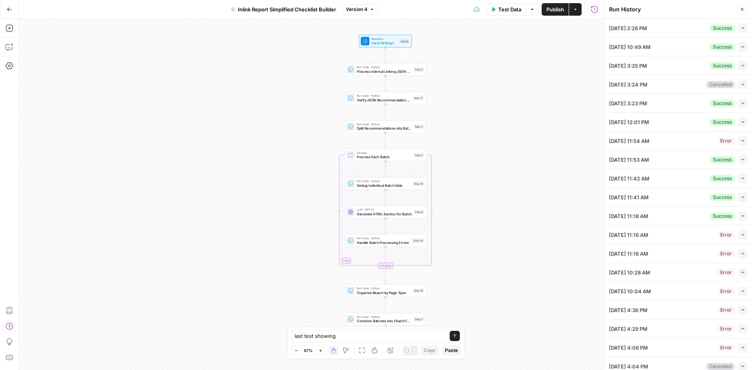
click at [501, 7] on button "Close" at bounding box center [742, 9] width 10 height 10
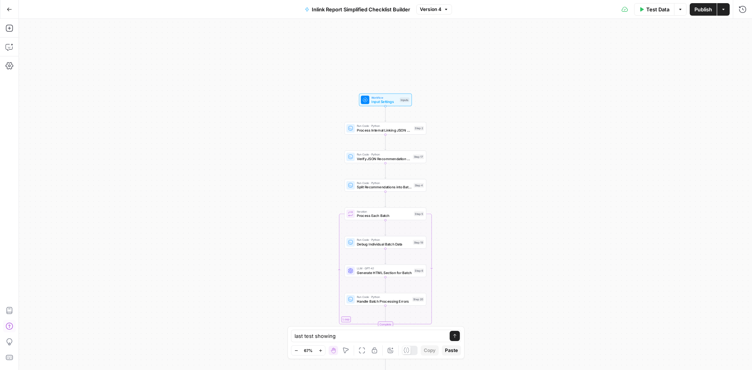
click at [501, 15] on button "Run History" at bounding box center [742, 9] width 13 height 13
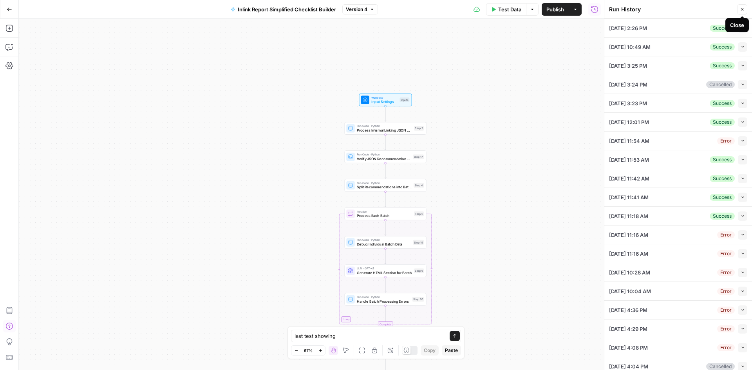
click at [501, 10] on button "Close" at bounding box center [742, 9] width 10 height 10
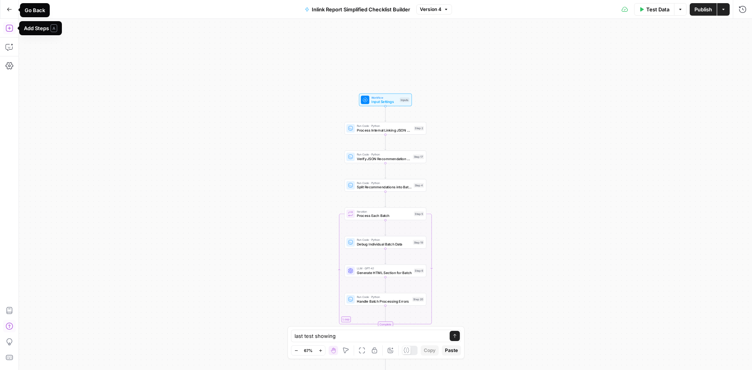
click at [20, 11] on div "Go Back" at bounding box center [35, 10] width 30 height 14
click at [5, 10] on button "Go Back" at bounding box center [9, 9] width 14 height 14
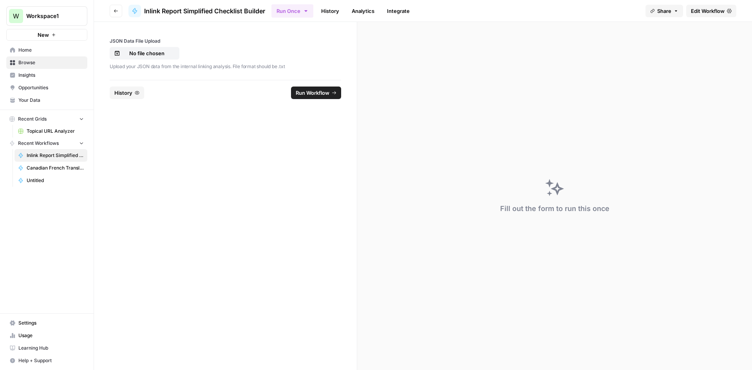
click at [115, 9] on icon "button" at bounding box center [116, 11] width 5 height 5
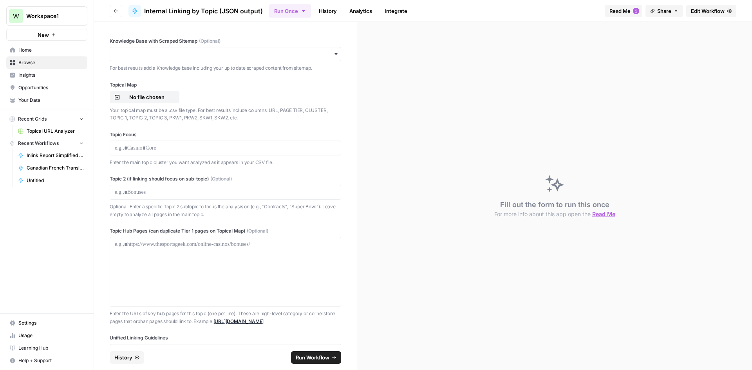
click at [110, 17] on header "Go back Internal Linking by Topic (JSON output) Run Once History Analytics Inte…" at bounding box center [423, 11] width 658 height 22
click at [116, 14] on button "Go back" at bounding box center [116, 11] width 13 height 13
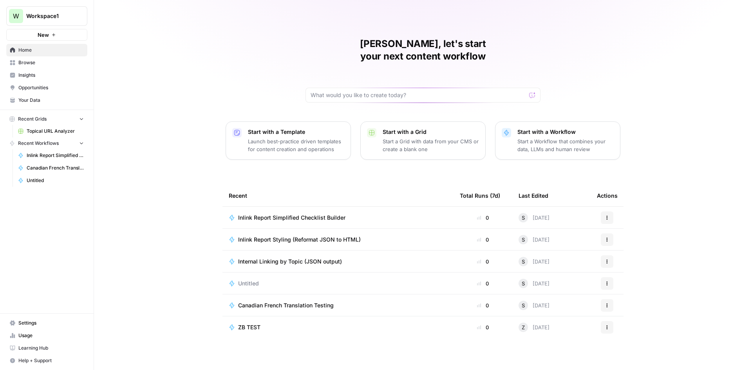
click at [296, 258] on span "Internal Linking by Topic (JSON output)" at bounding box center [290, 262] width 104 height 8
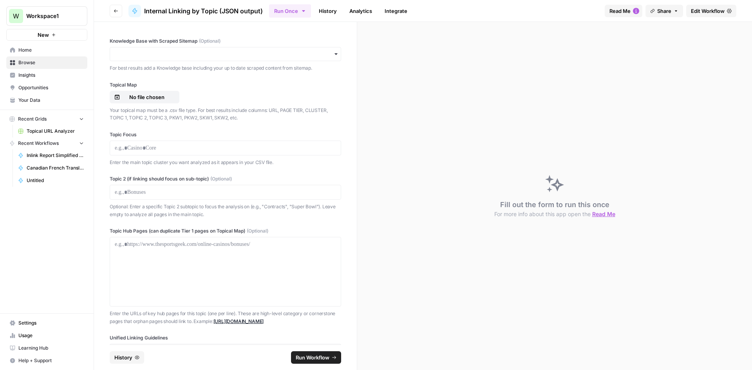
click at [501, 13] on span "Edit Workflow" at bounding box center [708, 11] width 34 height 8
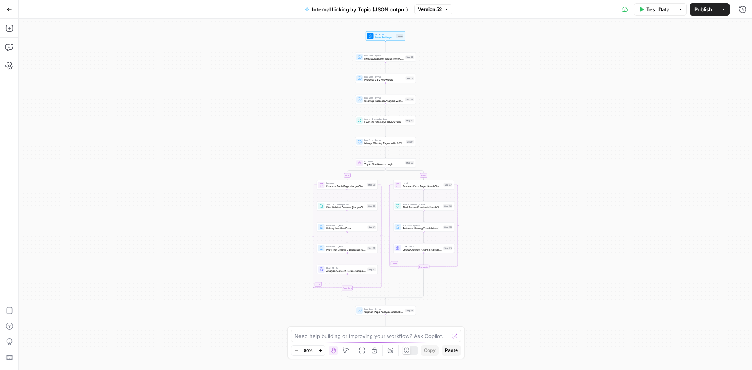
click at [501, 21] on div "true false Workflow Input Settings Inputs Run Code · Python Extract Available T…" at bounding box center [385, 194] width 733 height 351
click at [501, 9] on icon "button" at bounding box center [742, 9] width 8 height 8
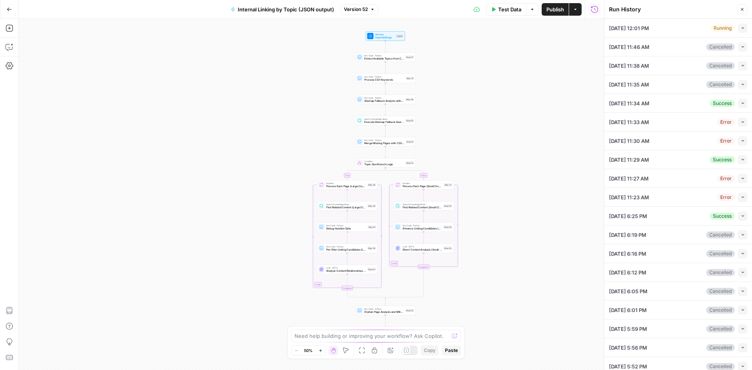
click at [501, 33] on div "10/09/25 at 12:01 PM Running Collapse" at bounding box center [678, 28] width 138 height 18
click at [501, 28] on icon "button" at bounding box center [742, 28] width 4 height 4
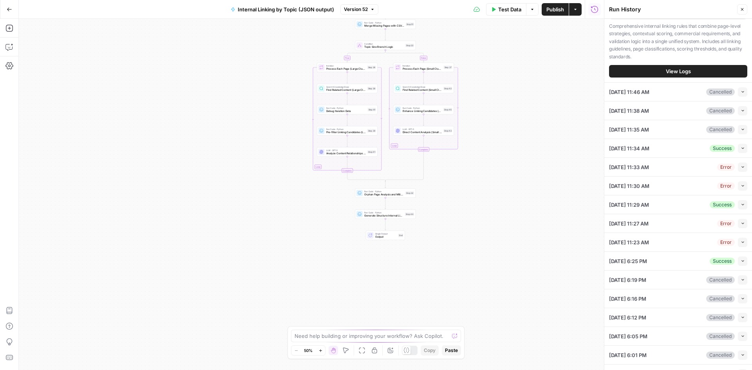
scroll to position [352, 0]
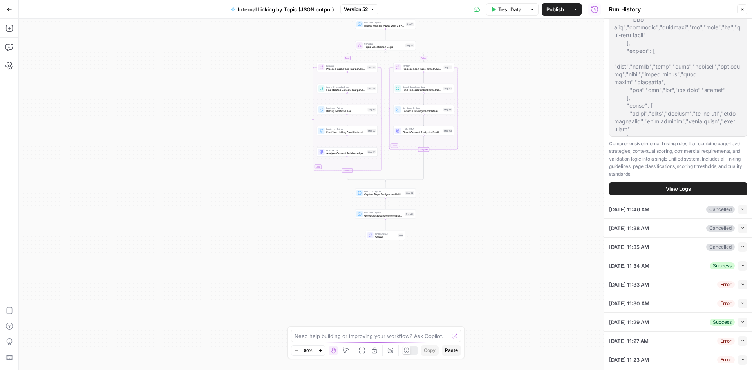
click at [501, 165] on p "Comprehensive internal linking rules that combine page-level strategies, contex…" at bounding box center [678, 159] width 138 height 38
click at [501, 163] on p "Comprehensive internal linking rules that combine page-level strategies, contex…" at bounding box center [678, 159] width 138 height 38
click at [501, 195] on button "View Logs" at bounding box center [678, 188] width 138 height 13
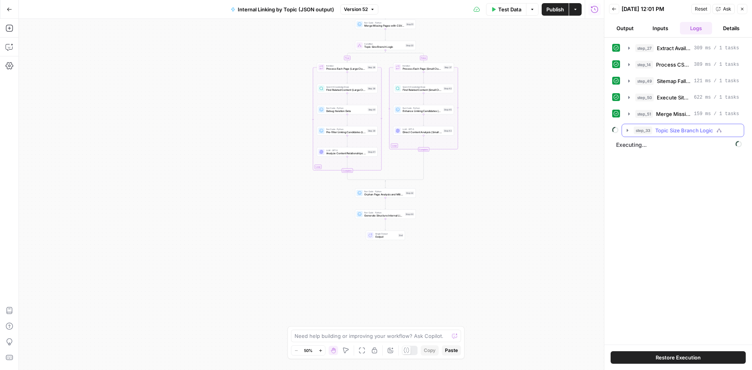
click at [501, 129] on button "step_33 Topic Size Branch Logic" at bounding box center [683, 130] width 122 height 13
click at [501, 149] on button "step_36 Process Each Page (Large Clusters)" at bounding box center [687, 147] width 99 height 13
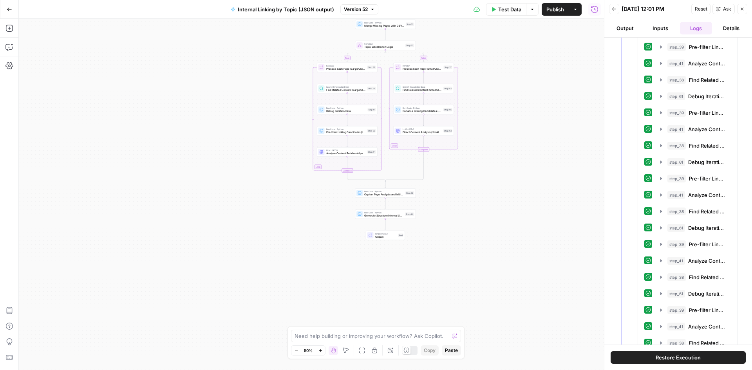
scroll to position [3601, 0]
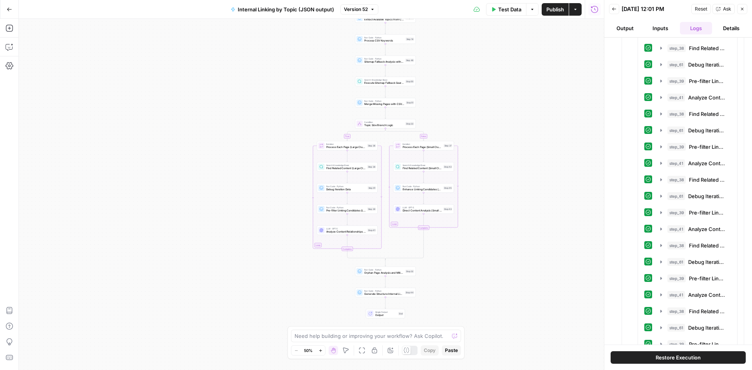
click at [501, 9] on button "Close" at bounding box center [742, 9] width 10 height 10
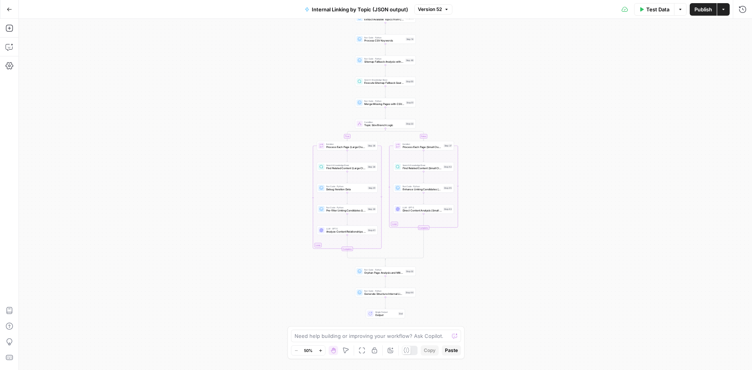
click at [501, 13] on div "Test Data Options Publish Actions Run History" at bounding box center [602, 9] width 300 height 18
click at [501, 11] on icon "button" at bounding box center [742, 9] width 8 height 8
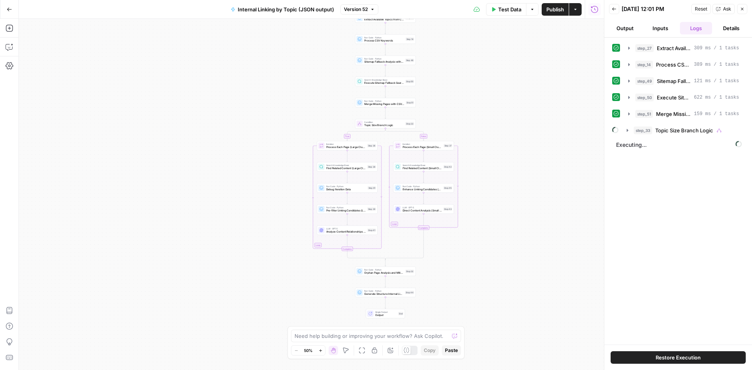
click at [501, 148] on span "Executing..." at bounding box center [678, 145] width 130 height 13
click at [501, 130] on icon "button" at bounding box center [627, 130] width 6 height 6
click at [501, 146] on button "step_36 Process Each Page (Large Clusters)" at bounding box center [687, 147] width 99 height 13
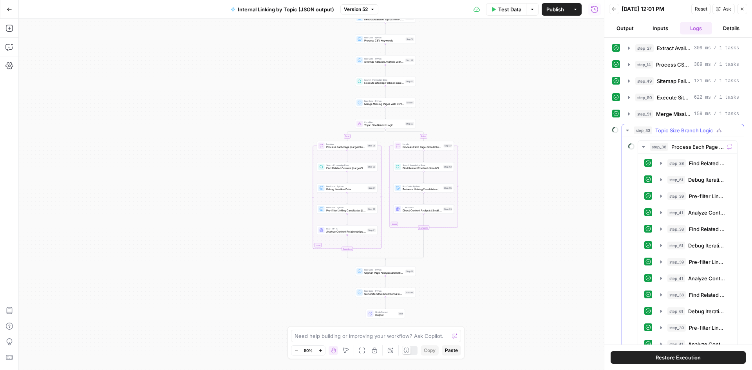
click at [501, 129] on icon "button" at bounding box center [627, 130] width 6 height 6
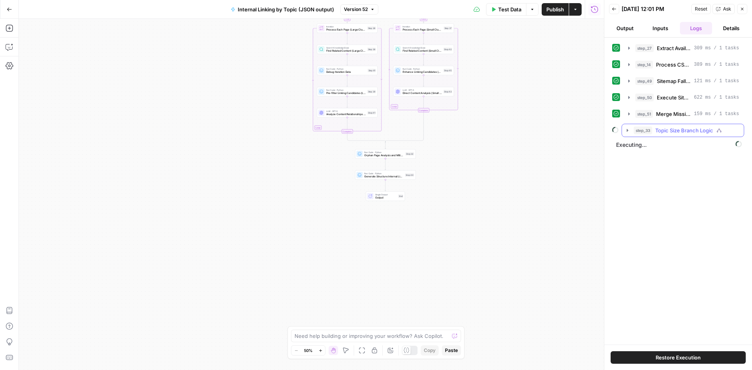
click at [501, 130] on icon "button" at bounding box center [627, 130] width 6 height 6
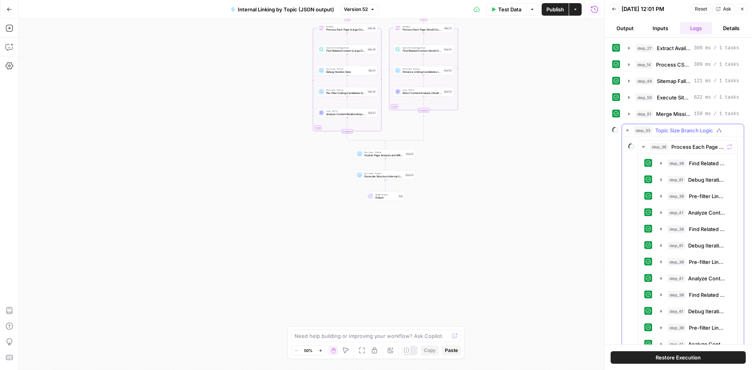
click at [501, 130] on icon "button" at bounding box center [627, 130] width 6 height 6
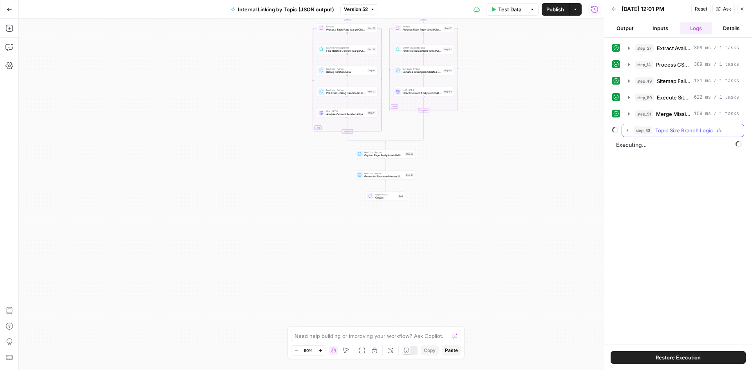
click at [501, 132] on icon "button" at bounding box center [627, 130] width 6 height 6
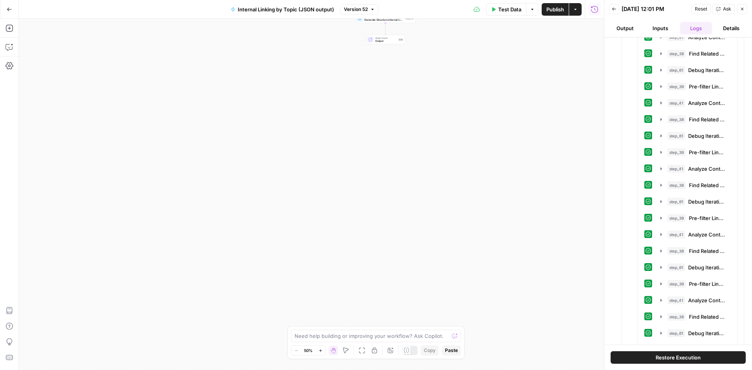
scroll to position [4422, 0]
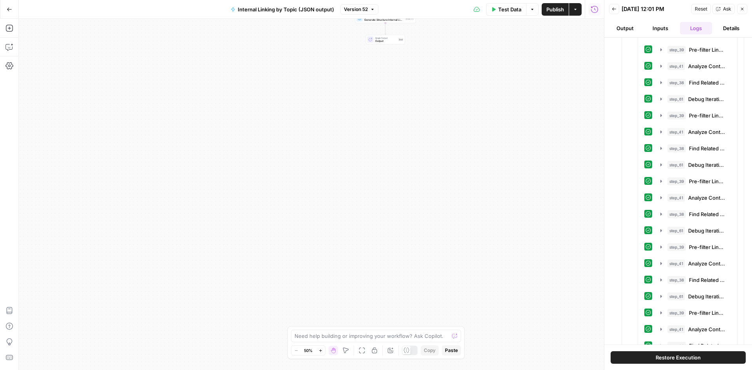
click at [501, 8] on button "Close" at bounding box center [742, 9] width 10 height 10
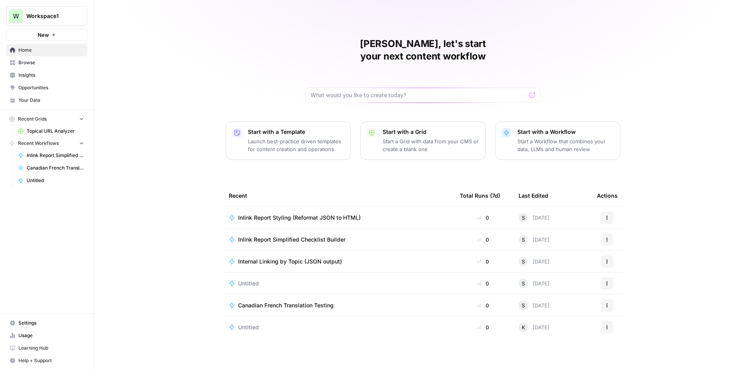
click at [287, 236] on span "Inlink Report Simplified Checklist Builder" at bounding box center [291, 240] width 107 height 8
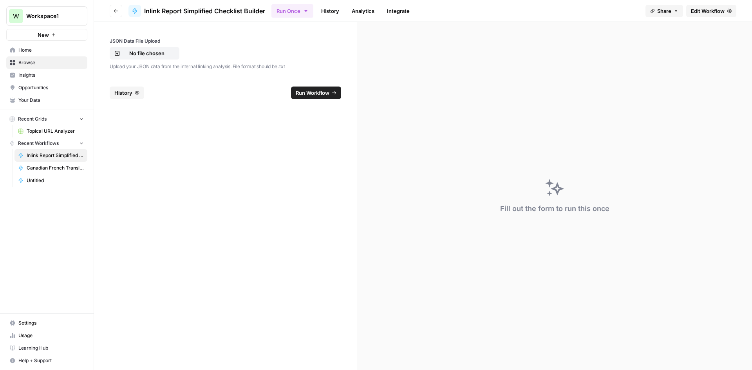
click at [709, 11] on span "Edit Workflow" at bounding box center [708, 11] width 34 height 8
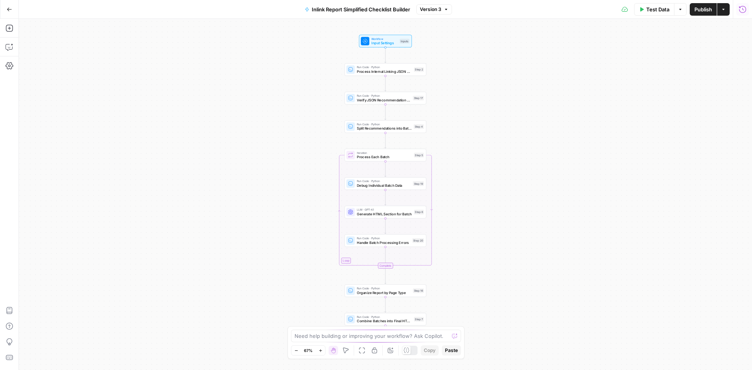
click at [741, 5] on icon "button" at bounding box center [742, 9] width 8 height 8
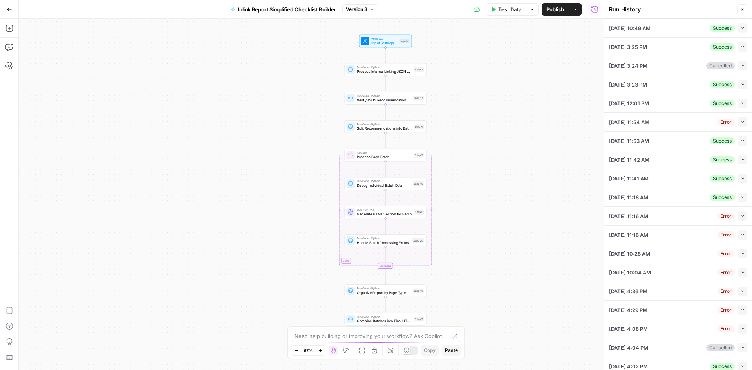
click at [339, 336] on div "Move M" at bounding box center [346, 334] width 22 height 7
click at [313, 333] on textarea at bounding box center [371, 336] width 154 height 8
type textarea "are you sure there's no scoring info in the JSON data that could be used in the…"
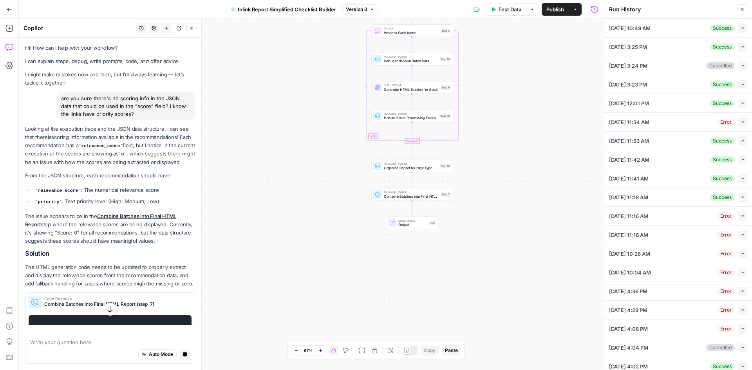
drag, startPoint x: 81, startPoint y: 138, endPoint x: 123, endPoint y: 138, distance: 42.3
click at [124, 137] on p "Looking at the execution trace and the JSON data structure, I can see that ther…" at bounding box center [110, 145] width 170 height 41
click at [123, 138] on p "Looking at the execution trace and the JSON data structure, I can see that ther…" at bounding box center [110, 145] width 170 height 41
drag, startPoint x: 123, startPoint y: 138, endPoint x: 126, endPoint y: 148, distance: 10.5
click at [126, 148] on p "Looking at the execution trace and the JSON data structure, I can see that ther…" at bounding box center [110, 145] width 170 height 41
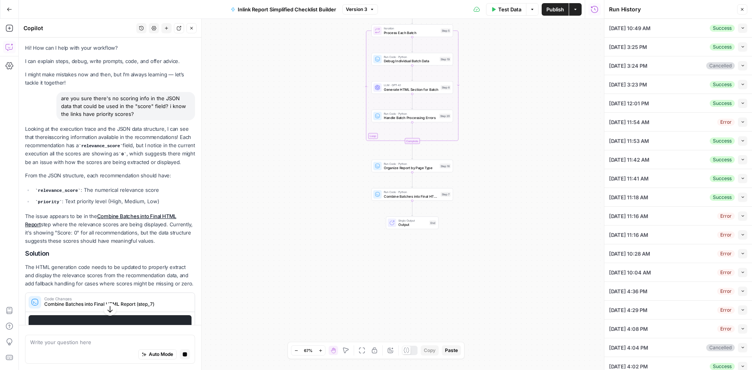
click at [123, 148] on code "relevance_score" at bounding box center [101, 146] width 44 height 5
drag, startPoint x: 126, startPoint y: 148, endPoint x: 130, endPoint y: 159, distance: 11.8
click at [130, 159] on p "Looking at the execution trace and the JSON data structure, I can see that ther…" at bounding box center [110, 145] width 170 height 41
drag, startPoint x: 130, startPoint y: 159, endPoint x: 137, endPoint y: 162, distance: 7.9
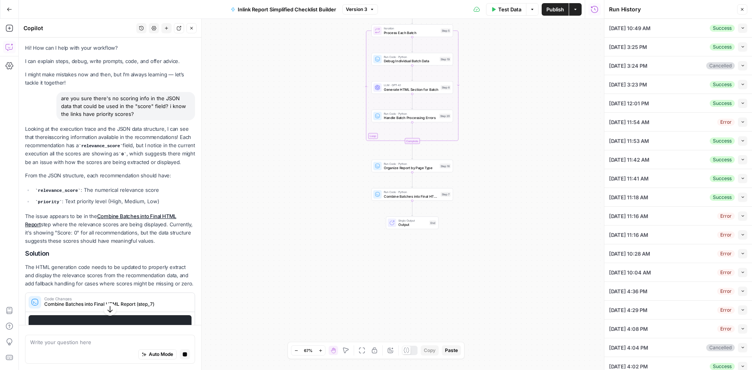
click at [137, 162] on p "Looking at the execution trace and the JSON data structure, I can see that ther…" at bounding box center [110, 145] width 170 height 41
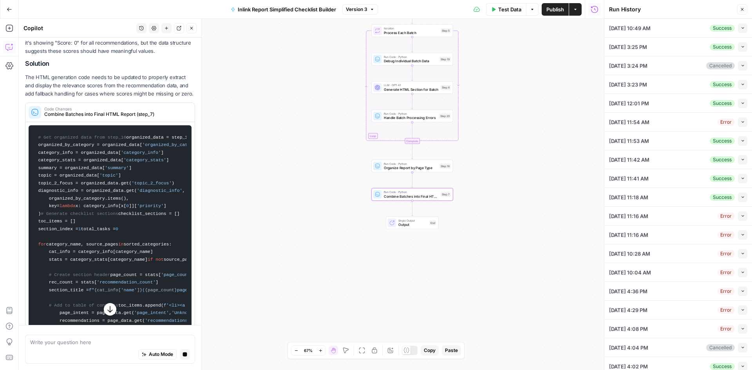
scroll to position [196, 0]
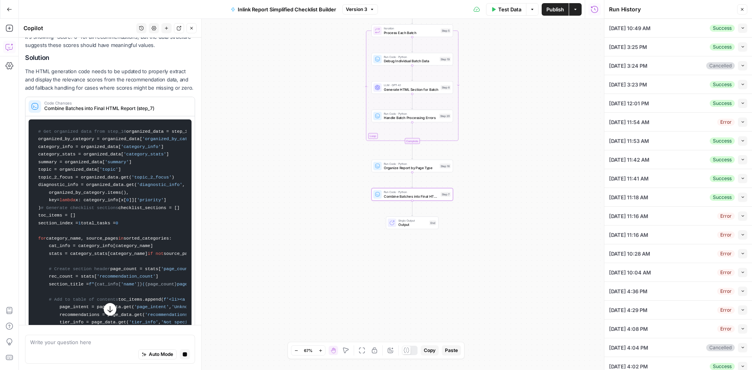
click at [84, 105] on span "Code Changes" at bounding box center [115, 103] width 143 height 4
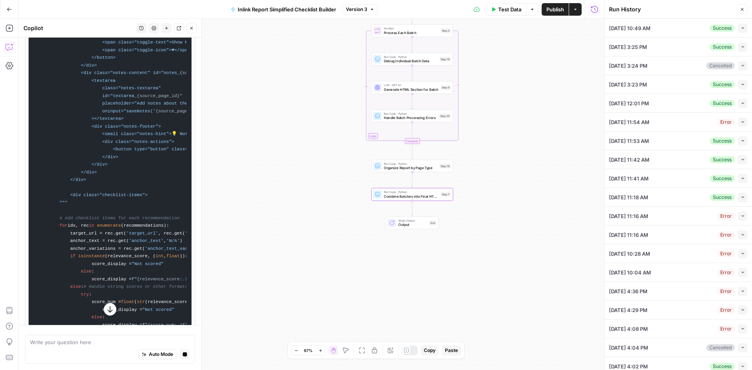
click at [106, 308] on icon "button" at bounding box center [110, 309] width 8 height 8
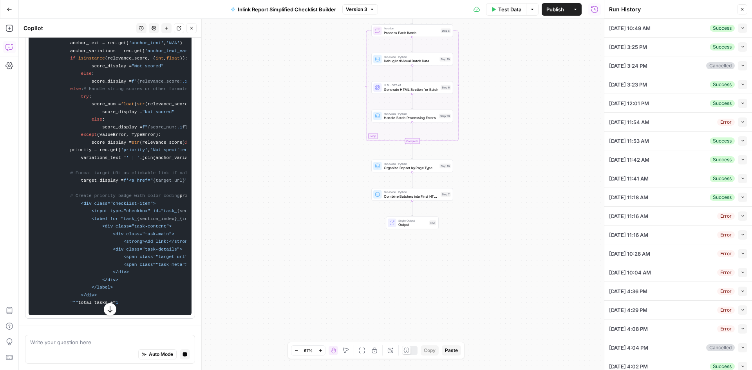
scroll to position [1261, 0]
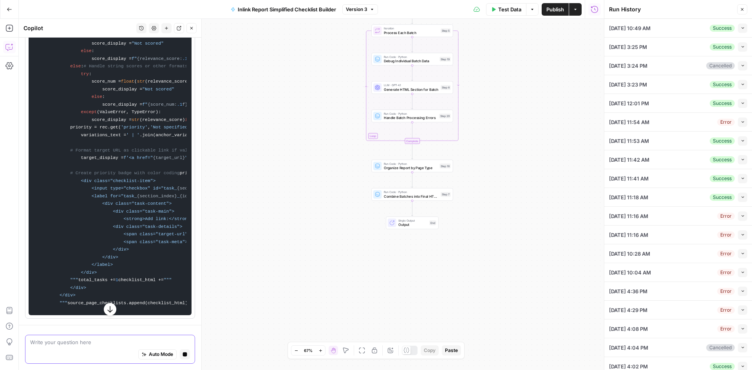
click at [106, 341] on textarea at bounding box center [110, 342] width 160 height 8
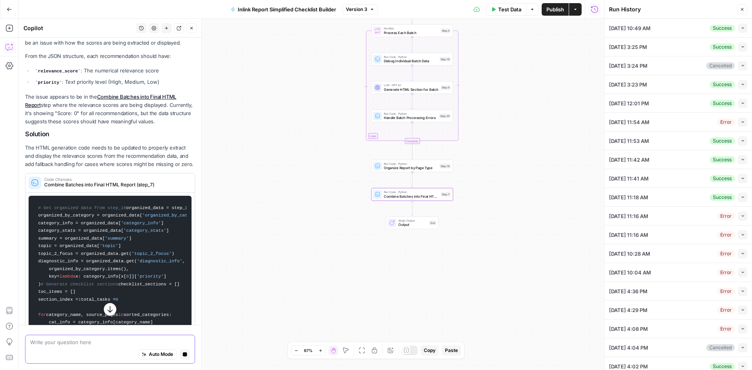
scroll to position [86, 0]
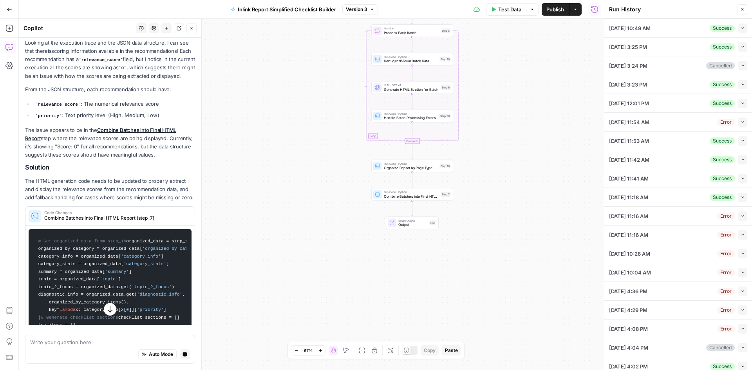
click at [109, 307] on icon "button" at bounding box center [110, 309] width 8 height 8
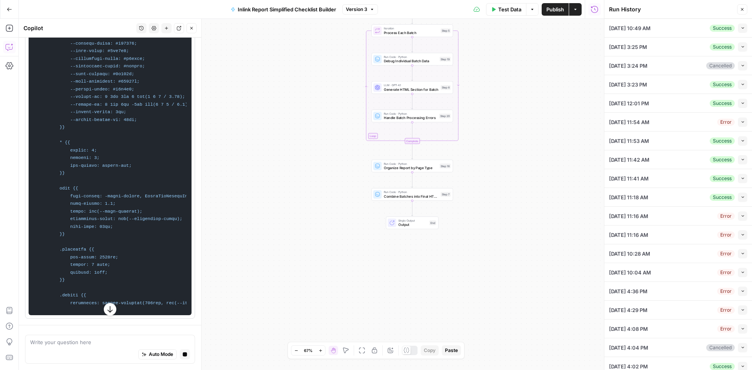
scroll to position [3444, 0]
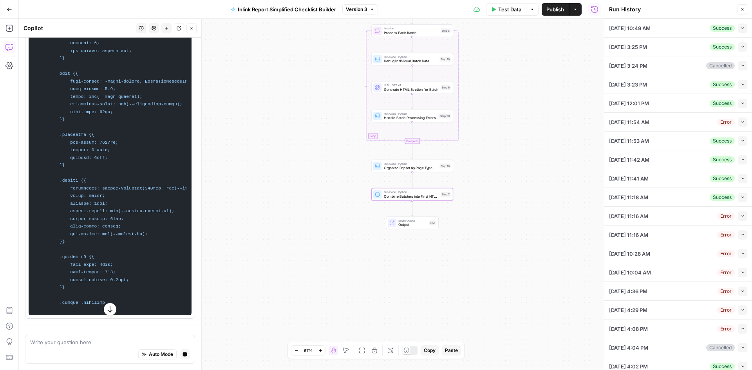
click at [106, 308] on icon "button" at bounding box center [110, 309] width 8 height 8
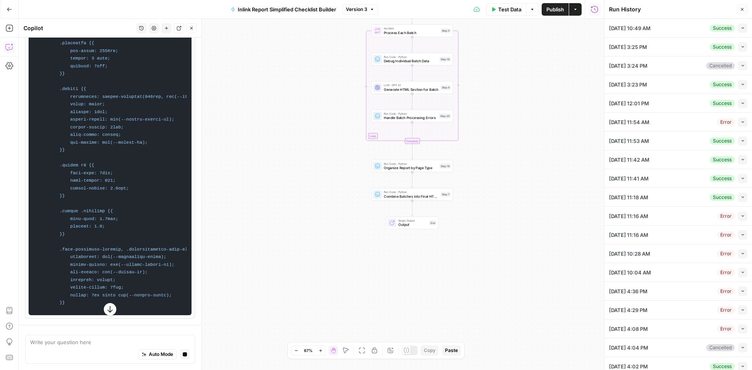
click at [106, 308] on icon "button" at bounding box center [110, 309] width 8 height 8
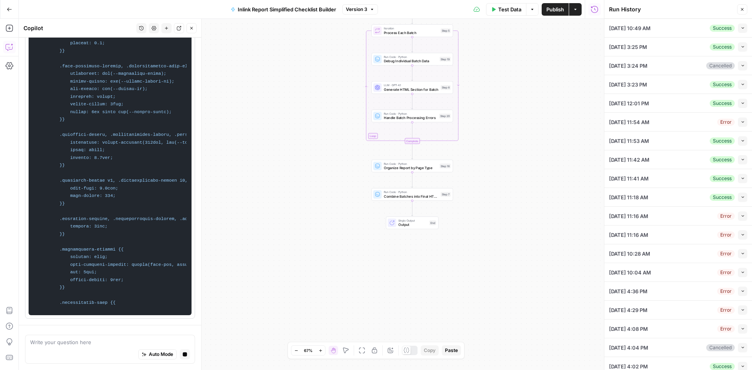
click at [90, 347] on div "Auto Mode Stop generating" at bounding box center [110, 354] width 160 height 17
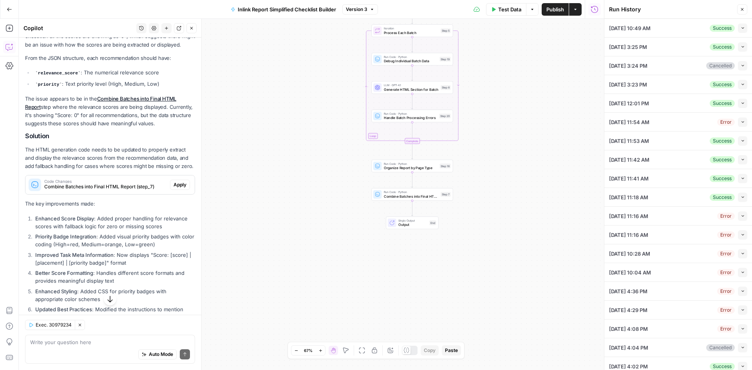
scroll to position [157, 0]
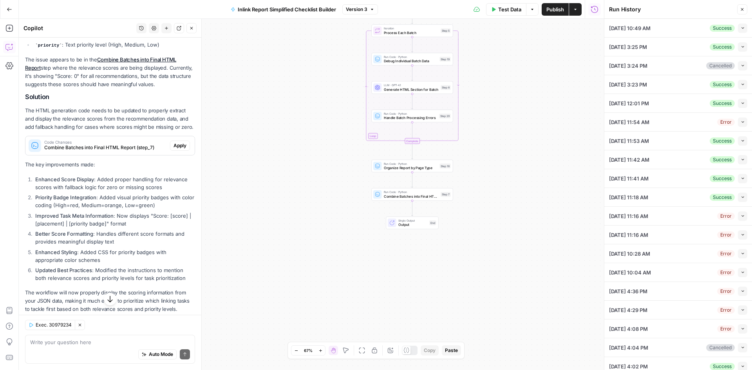
click at [146, 227] on li "Improved Task Meta Information : Now displays "Score: [score] | [placement] | […" at bounding box center [114, 220] width 162 height 16
click at [113, 209] on li "Priority Badge Integration : Added visual priority badges with color coding (Hi…" at bounding box center [114, 201] width 162 height 16
click at [135, 256] on ol "Enhanced Score Display : Added proper handling for relevance scores with fallba…" at bounding box center [110, 228] width 170 height 107
click at [130, 245] on li "Better Score Formatting : Handles different score formats and provides meaningf…" at bounding box center [114, 238] width 162 height 16
drag, startPoint x: 115, startPoint y: 287, endPoint x: 100, endPoint y: 249, distance: 41.5
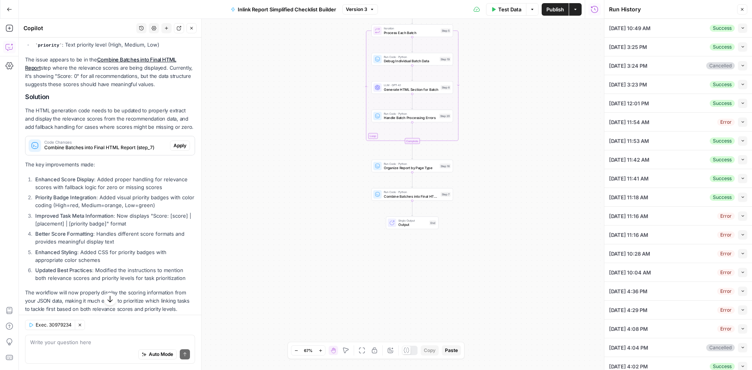
click at [100, 249] on ol "Enhanced Score Display : Added proper handling for relevance scores with fallba…" at bounding box center [110, 228] width 170 height 107
click at [100, 245] on li "Better Score Formatting : Handles different score formats and provides meaningf…" at bounding box center [114, 238] width 162 height 16
drag, startPoint x: 54, startPoint y: 239, endPoint x: 127, endPoint y: 268, distance: 78.4
click at [127, 268] on ol "Enhanced Score Display : Added proper handling for relevance scores with fallba…" at bounding box center [110, 228] width 170 height 107
click at [127, 264] on li "Enhanced Styling : Added CSS for priority badges with appropriate color schemes" at bounding box center [114, 256] width 162 height 16
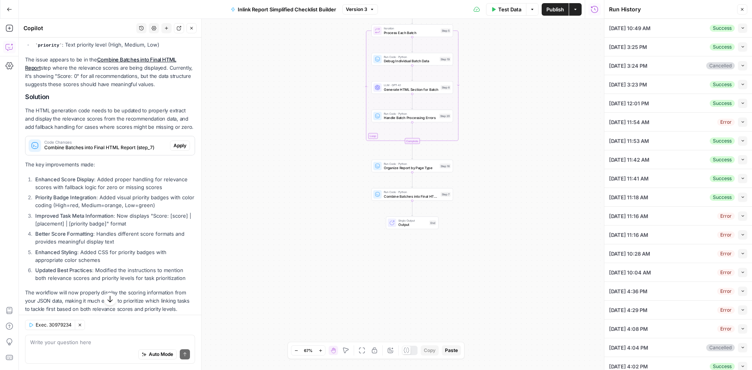
drag, startPoint x: 127, startPoint y: 268, endPoint x: 110, endPoint y: 214, distance: 56.7
click at [110, 214] on ol "Enhanced Score Display : Added proper handling for relevance scores with fallba…" at bounding box center [110, 228] width 170 height 107
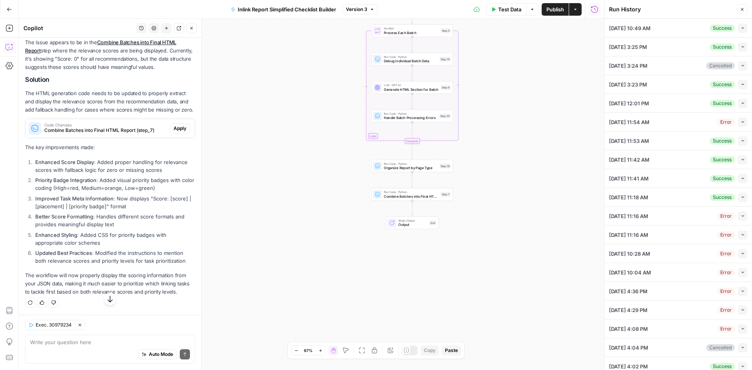
scroll to position [190, 0]
click at [65, 259] on li "Updated Best Practices : Modified the instructions to mention both relevance sc…" at bounding box center [114, 257] width 162 height 16
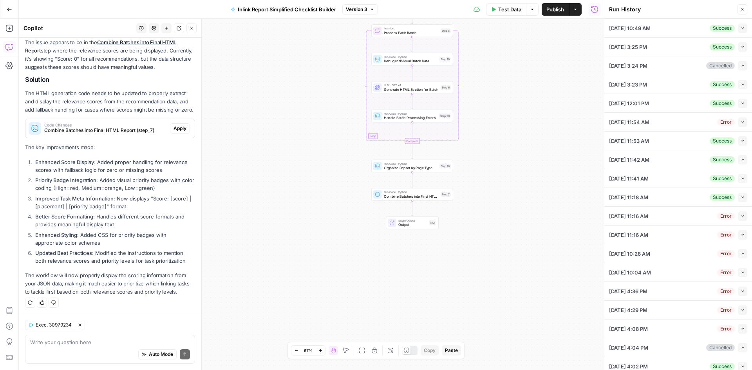
click at [92, 276] on p "The workflow will now properly display the scoring information from your JSON d…" at bounding box center [110, 283] width 170 height 25
click at [173, 132] on span "Apply" at bounding box center [179, 128] width 13 height 7
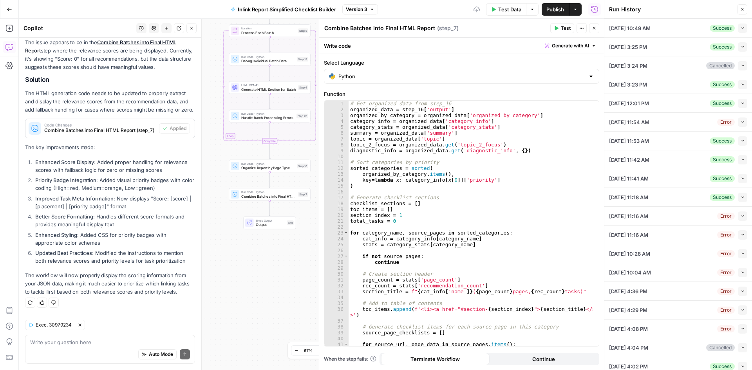
scroll to position [203, 0]
click at [246, 198] on span "Combine Batches into Final HTML Report" at bounding box center [268, 195] width 55 height 5
click at [300, 184] on span "Test" at bounding box center [302, 184] width 6 height 5
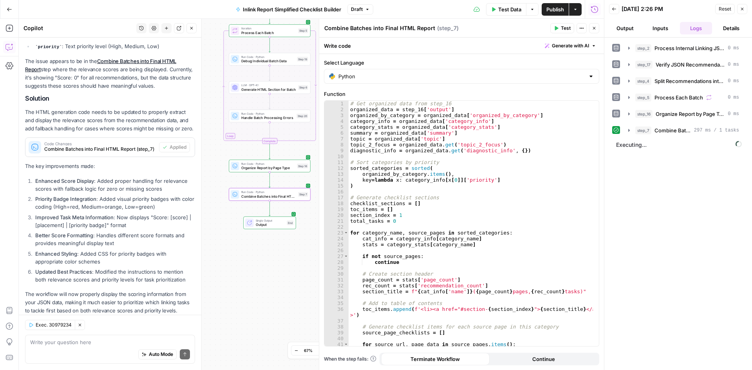
scroll to position [203, 0]
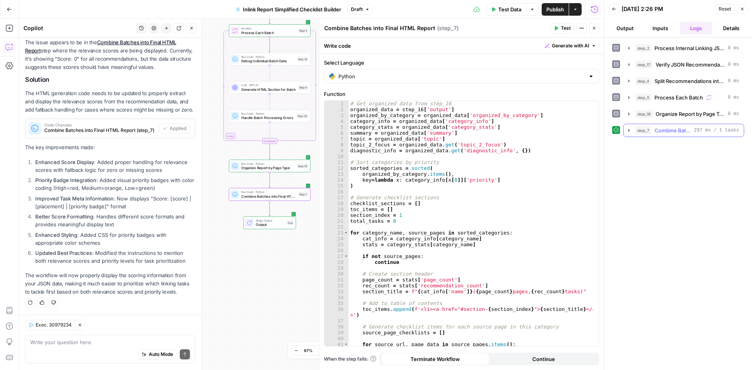
click at [628, 130] on icon "button" at bounding box center [629, 130] width 2 height 3
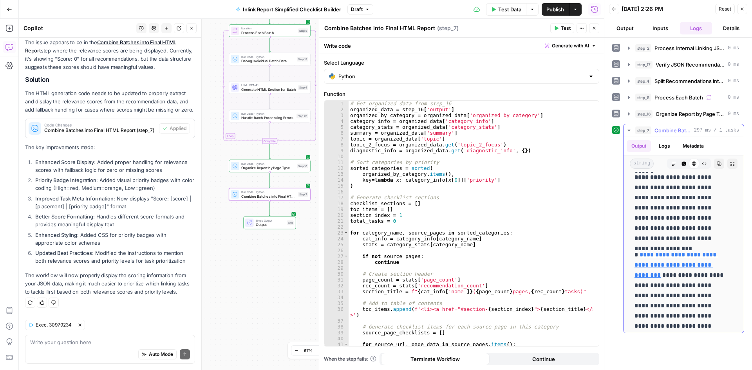
scroll to position [8143, 0]
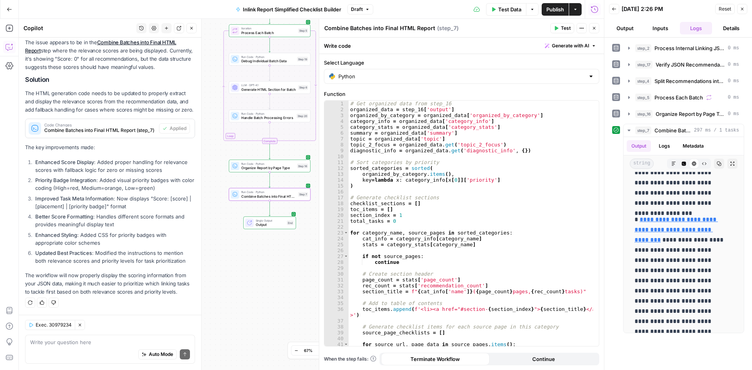
click at [667, 27] on button "Inputs" at bounding box center [660, 28] width 32 height 13
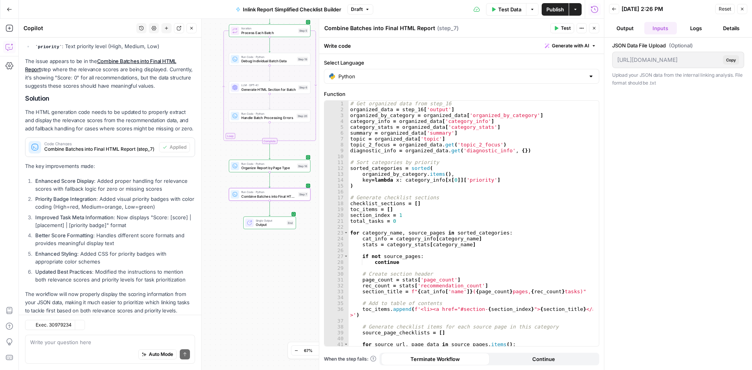
scroll to position [203, 0]
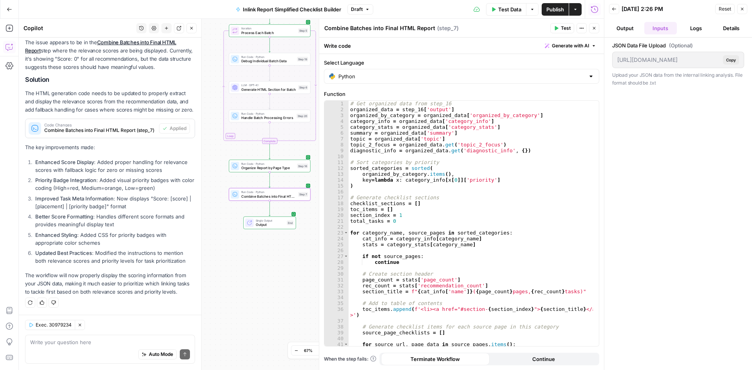
click at [743, 10] on icon "button" at bounding box center [742, 9] width 5 height 5
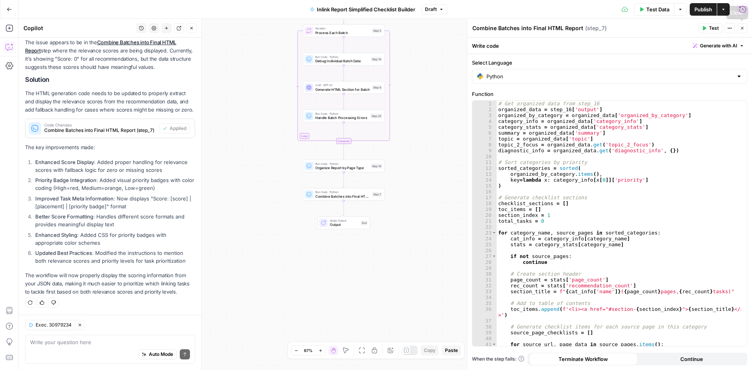
click at [743, 25] on button "Close" at bounding box center [742, 28] width 10 height 10
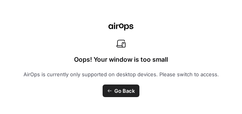
scroll to position [440, 0]
